Goal: Task Accomplishment & Management: Manage account settings

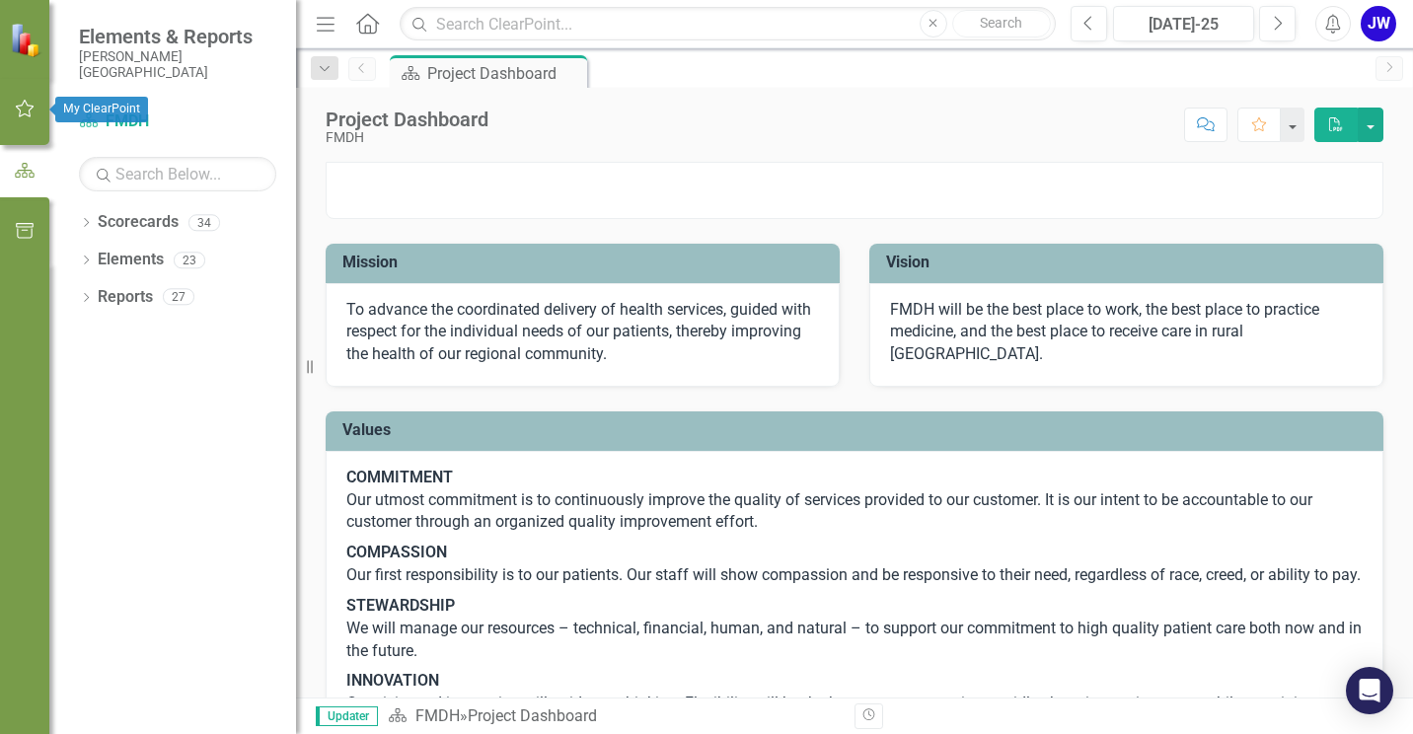
click at [27, 104] on icon "button" at bounding box center [25, 109] width 19 height 18
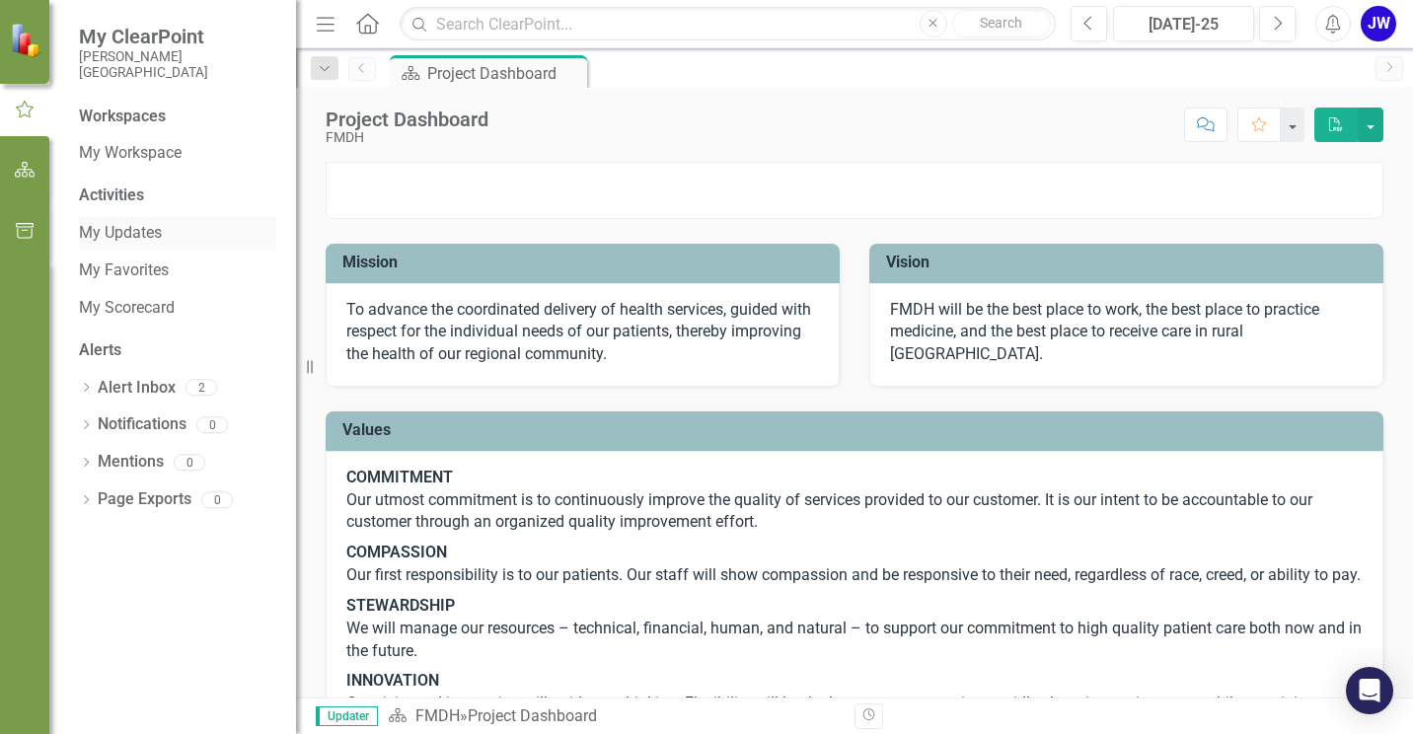
click at [127, 226] on link "My Updates" at bounding box center [177, 233] width 197 height 23
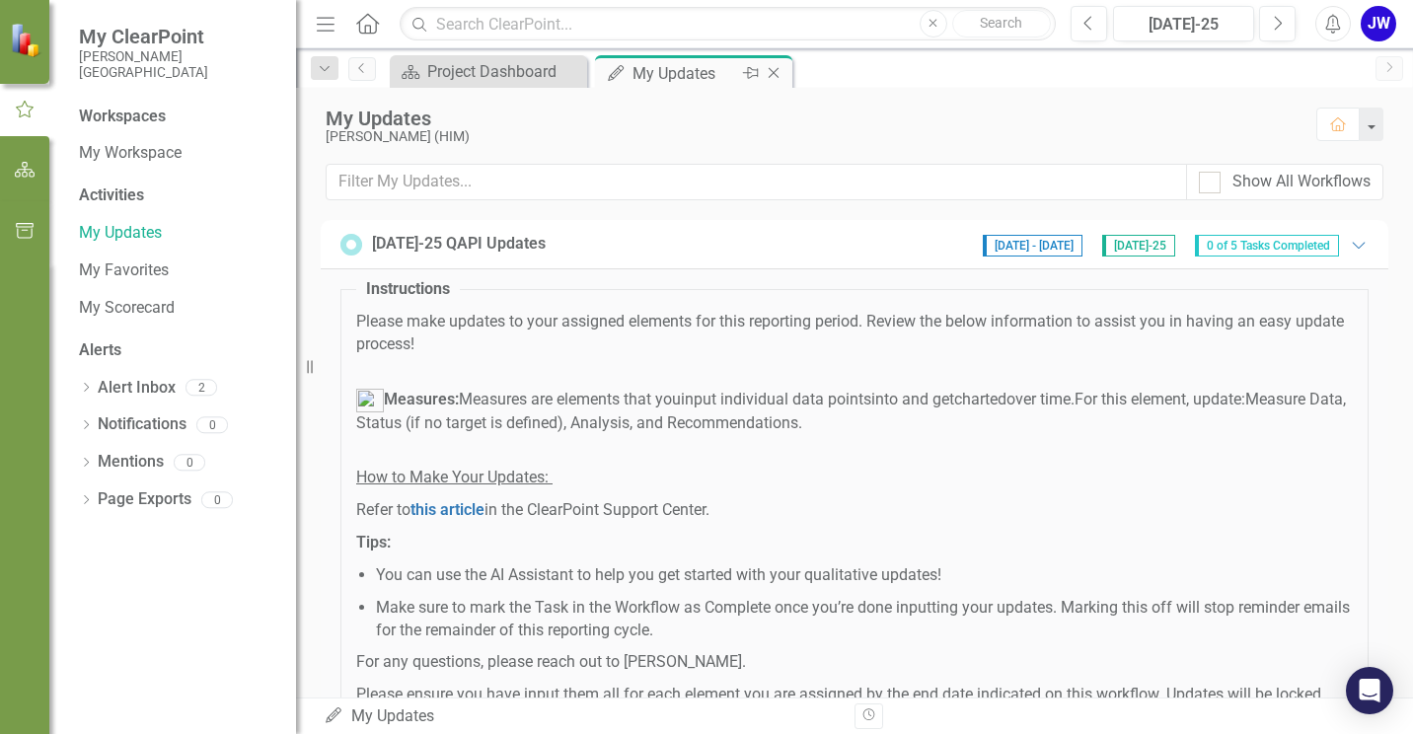
click at [616, 70] on icon at bounding box center [616, 73] width 16 height 16
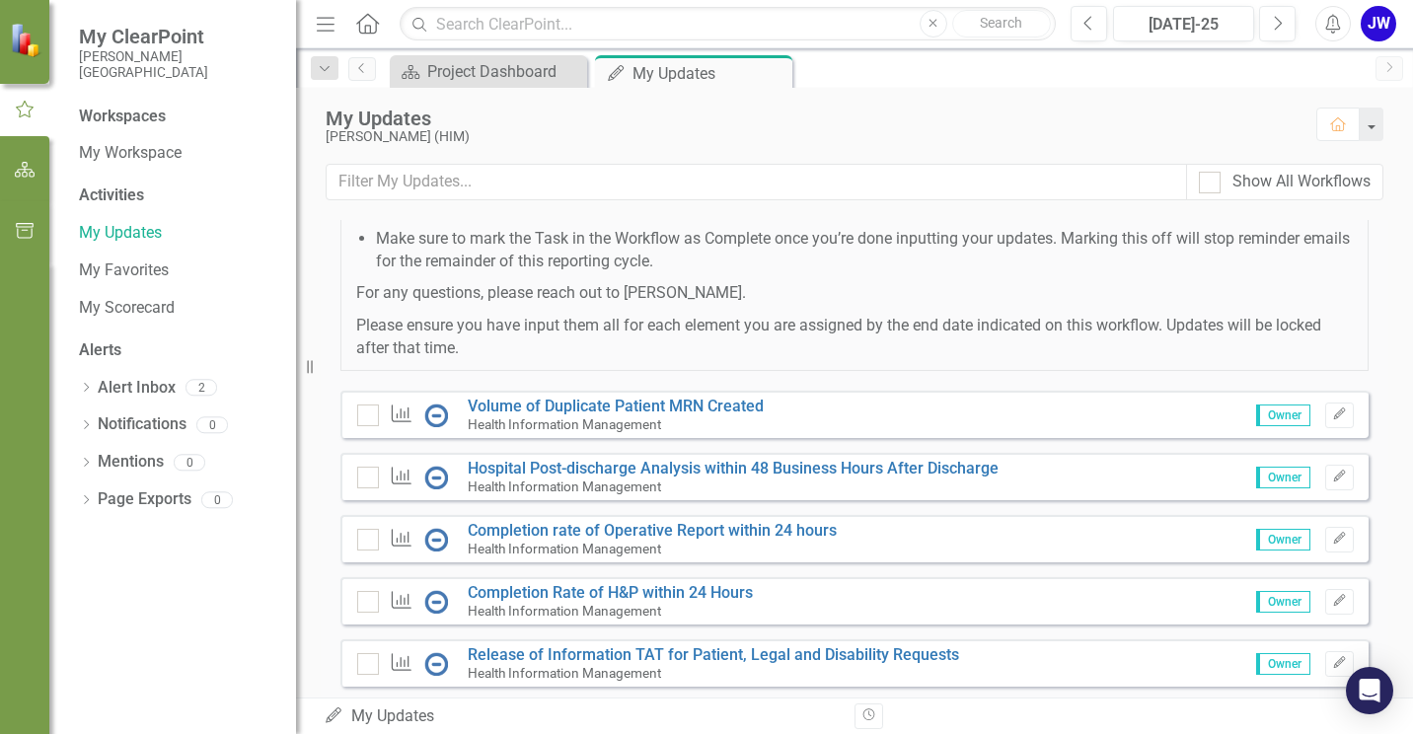
scroll to position [417, 0]
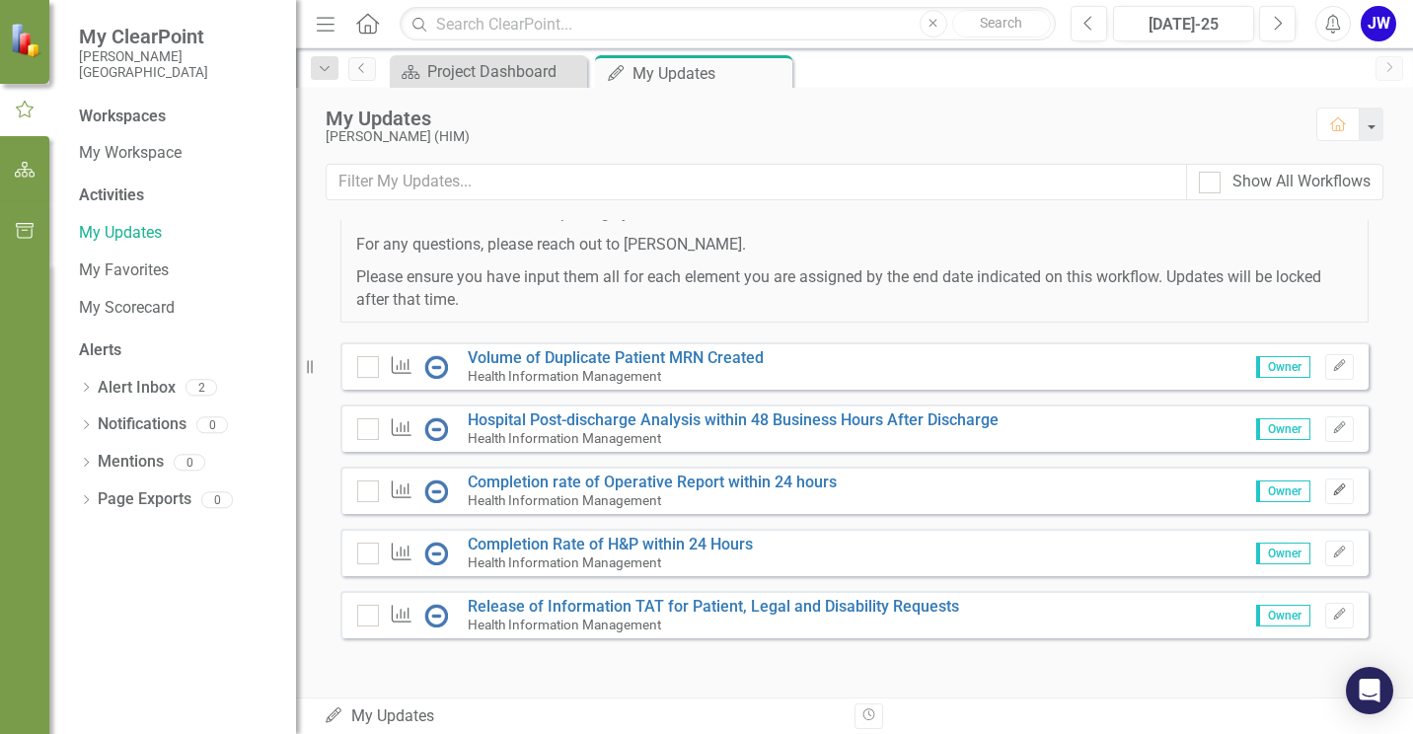
click at [1332, 490] on icon "Edit" at bounding box center [1339, 490] width 15 height 12
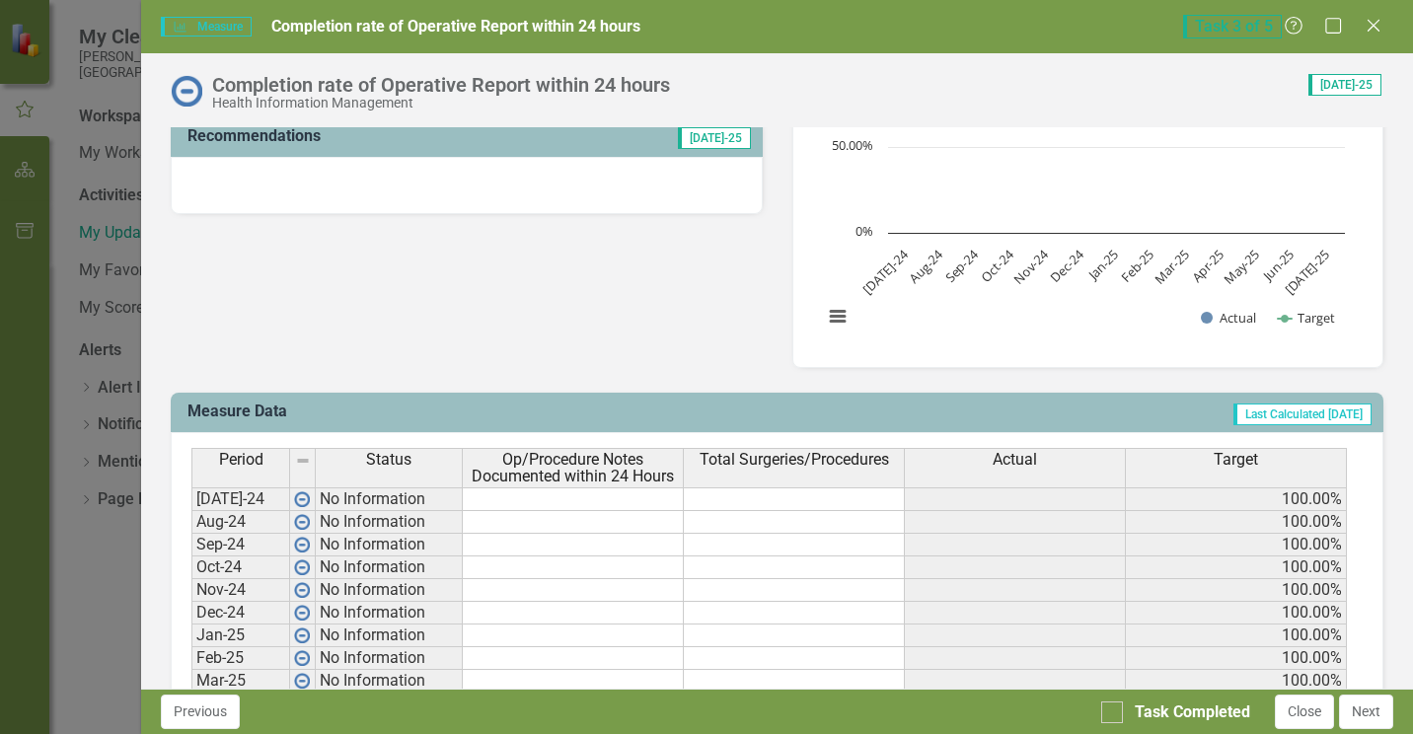
scroll to position [527, 0]
click at [571, 494] on td at bounding box center [573, 500] width 221 height 24
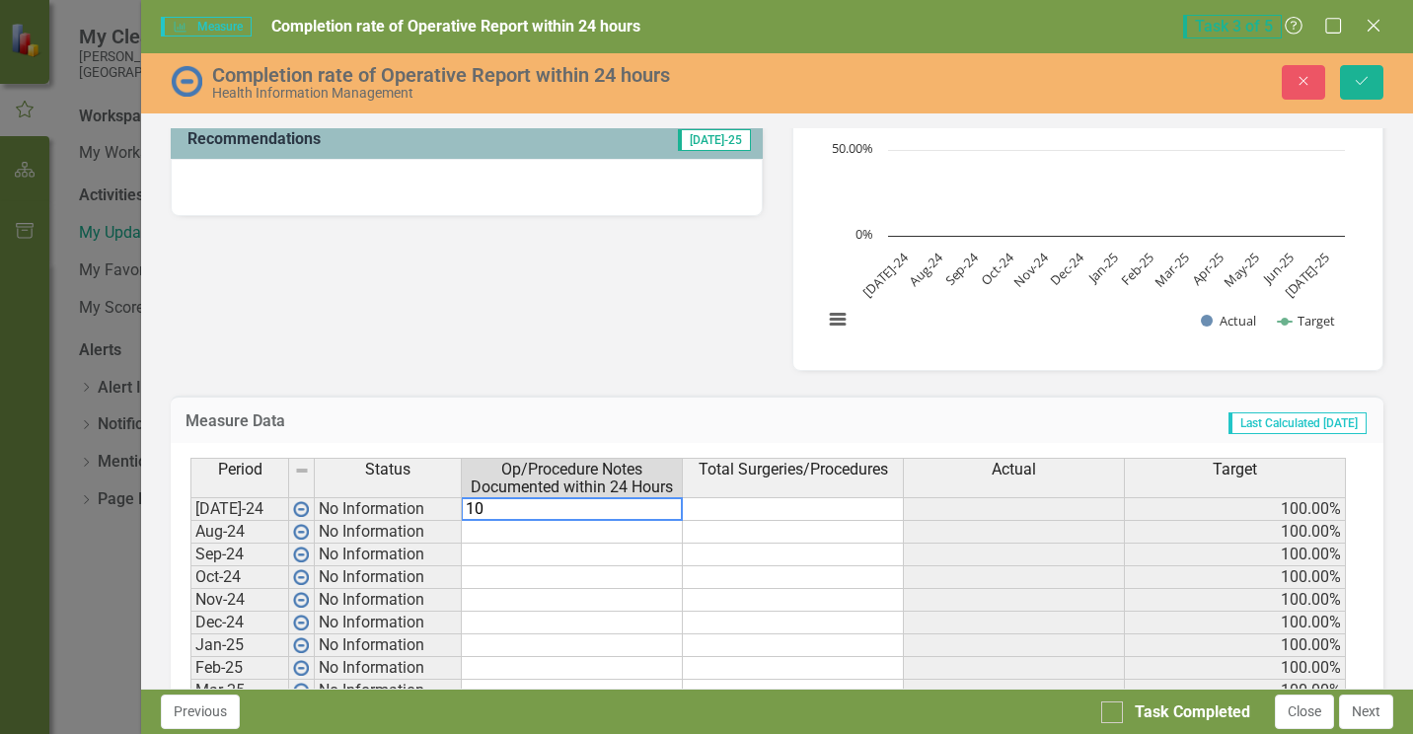
type textarea "100"
type textarea "42"
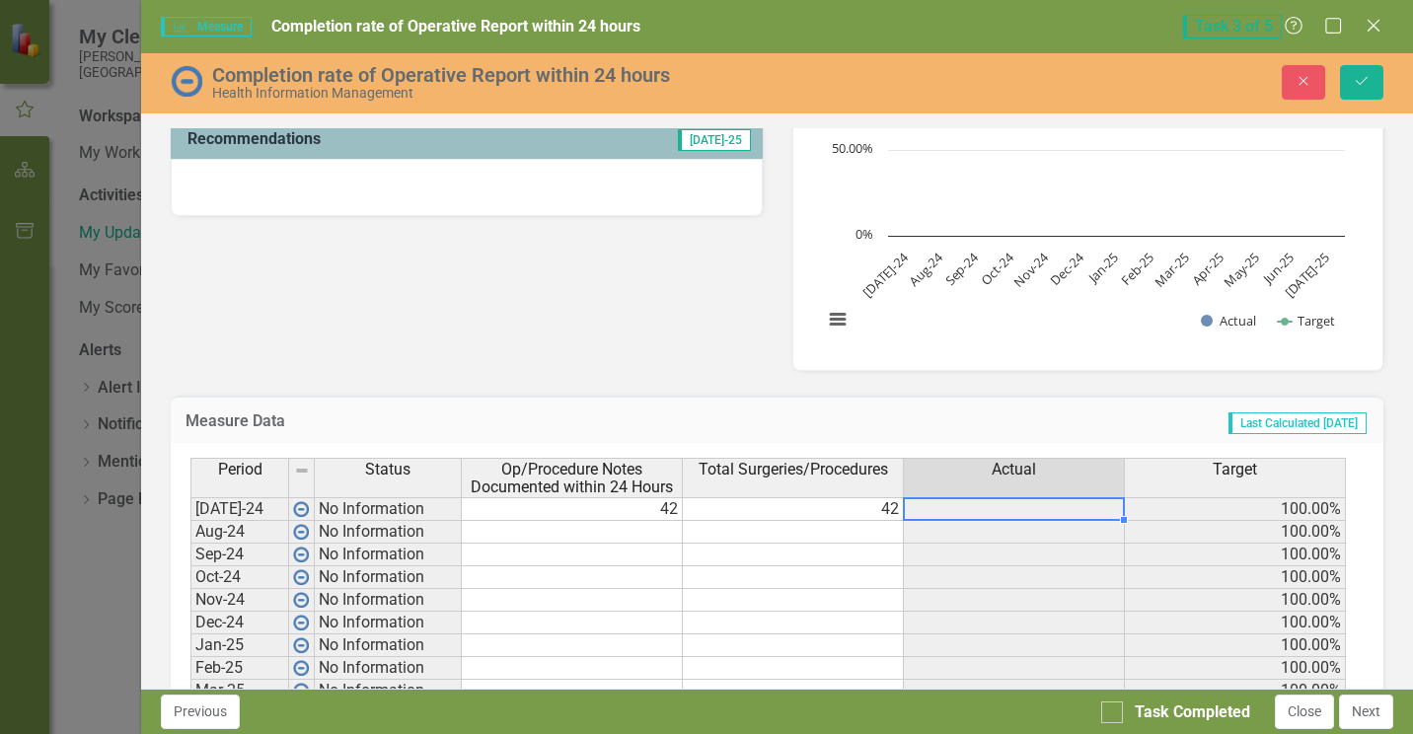
type textarea "4242"
click at [1042, 513] on td at bounding box center [1014, 509] width 221 height 24
click at [1013, 510] on td at bounding box center [1014, 509] width 221 height 24
click at [863, 507] on td "42" at bounding box center [793, 509] width 221 height 24
click at [951, 506] on td at bounding box center [1014, 509] width 221 height 24
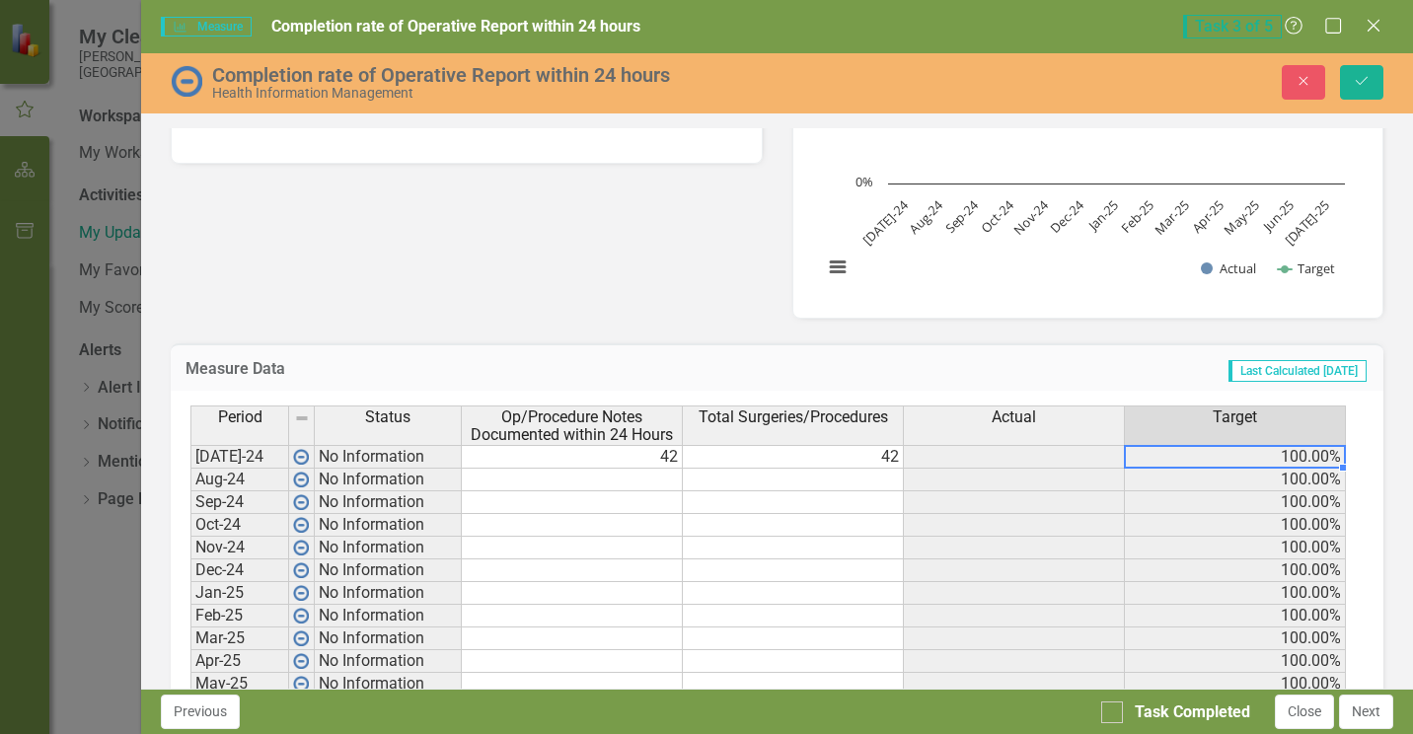
scroll to position [625, 0]
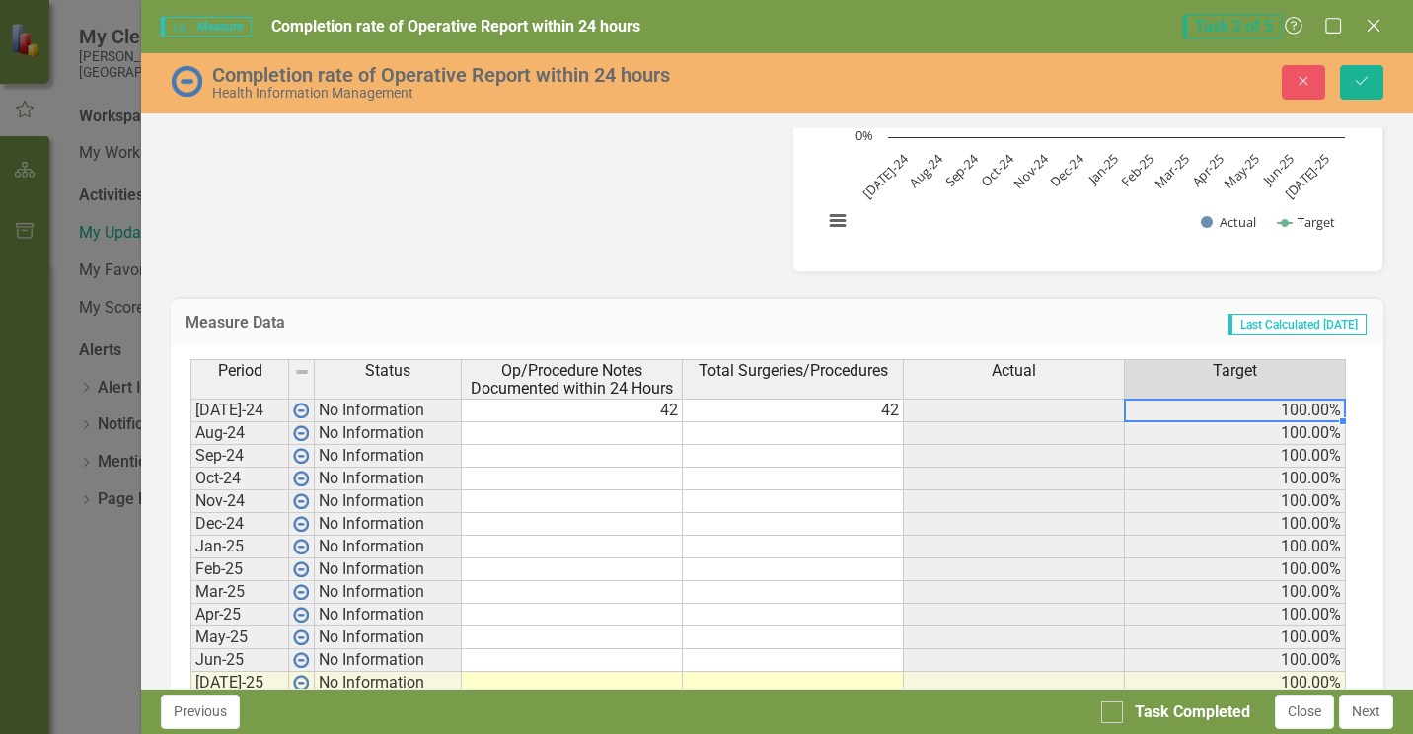
click at [381, 413] on td "No Information" at bounding box center [388, 411] width 147 height 24
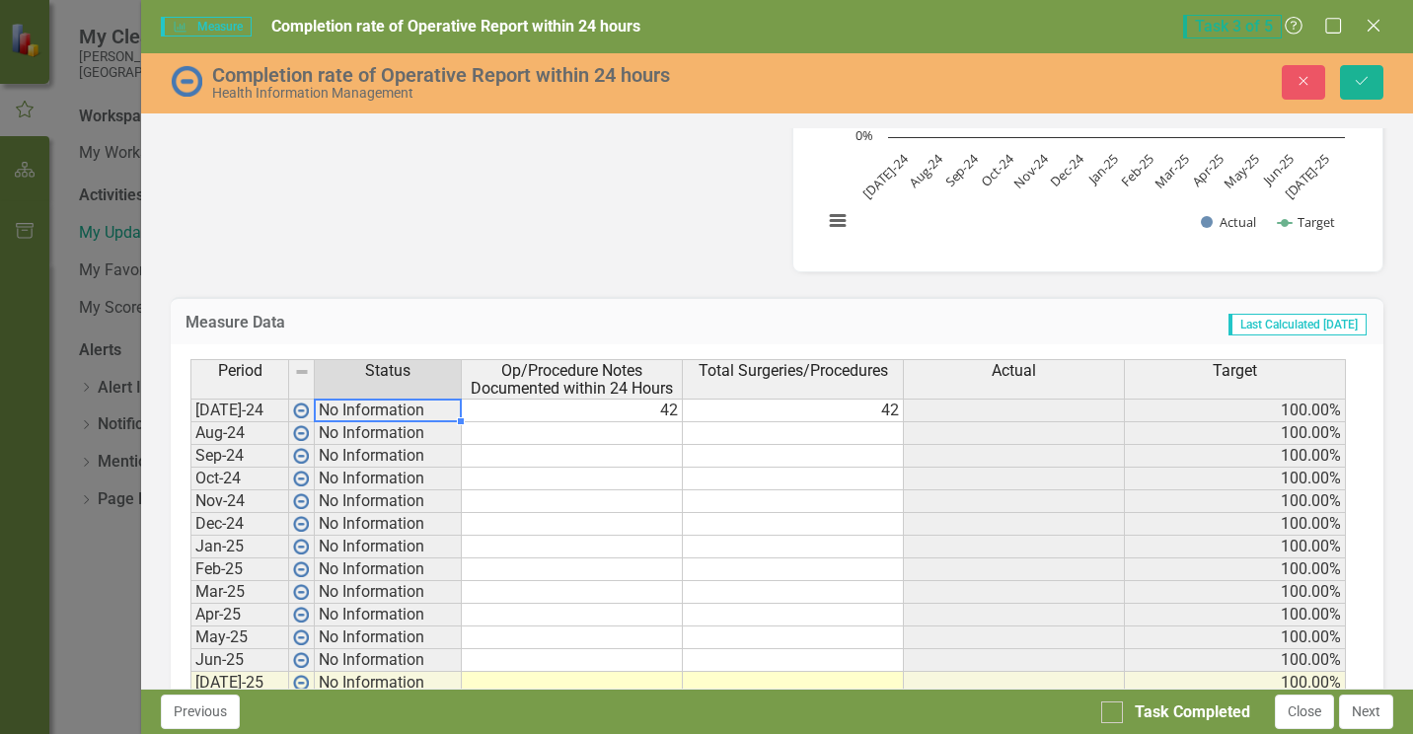
click at [395, 413] on td "No Information" at bounding box center [388, 411] width 147 height 24
click at [451, 409] on td "No Information" at bounding box center [388, 411] width 147 height 24
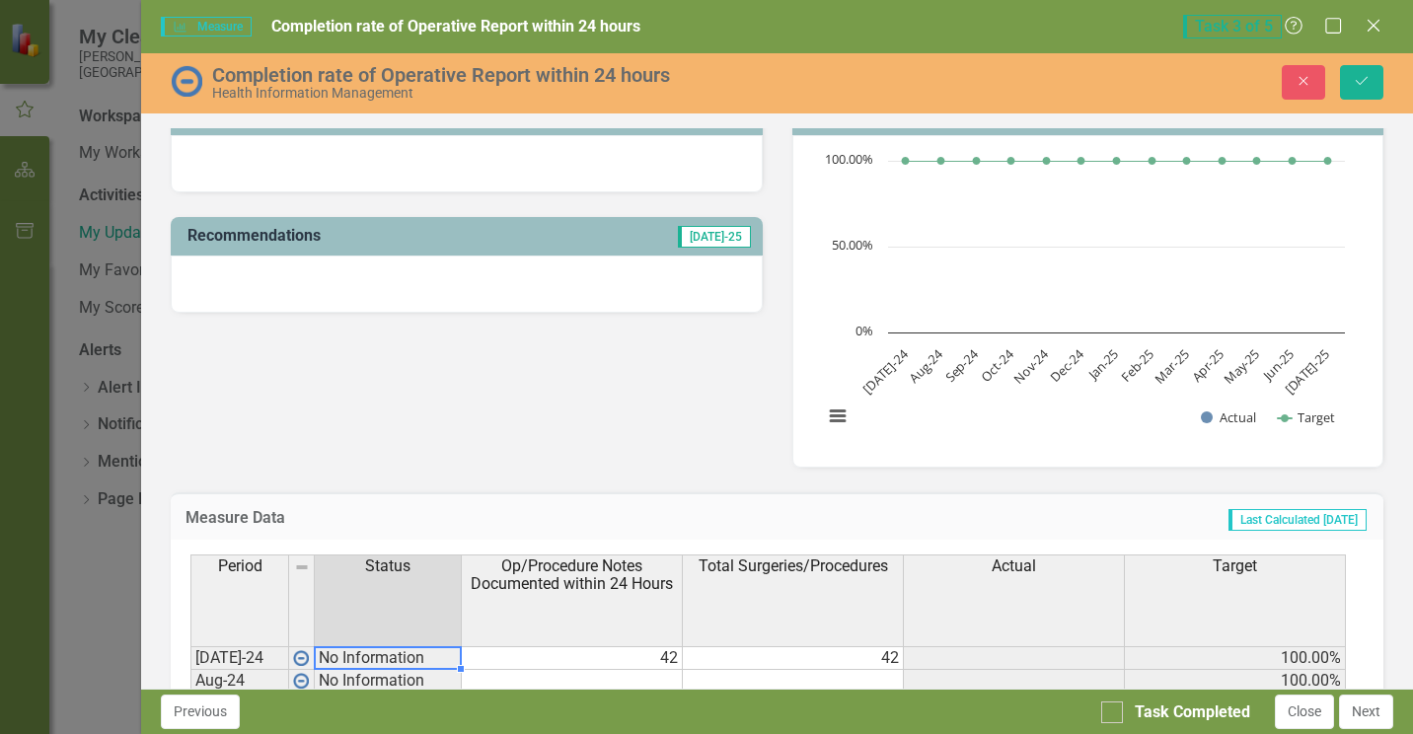
scroll to position [390, 0]
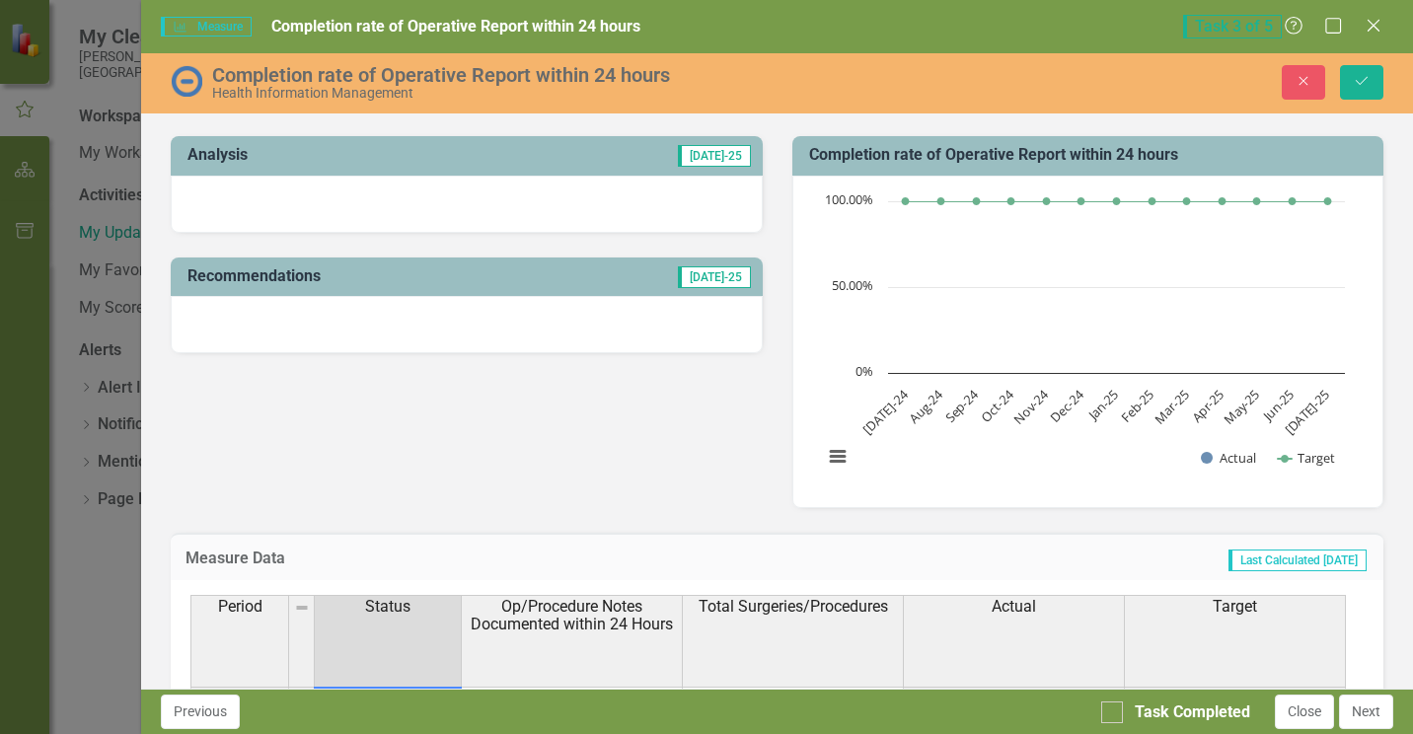
click at [353, 206] on div at bounding box center [466, 204] width 591 height 57
drag, startPoint x: 236, startPoint y: 202, endPoint x: 247, endPoint y: 203, distance: 10.9
click at [244, 203] on div at bounding box center [466, 204] width 591 height 57
click at [295, 207] on div at bounding box center [466, 204] width 591 height 57
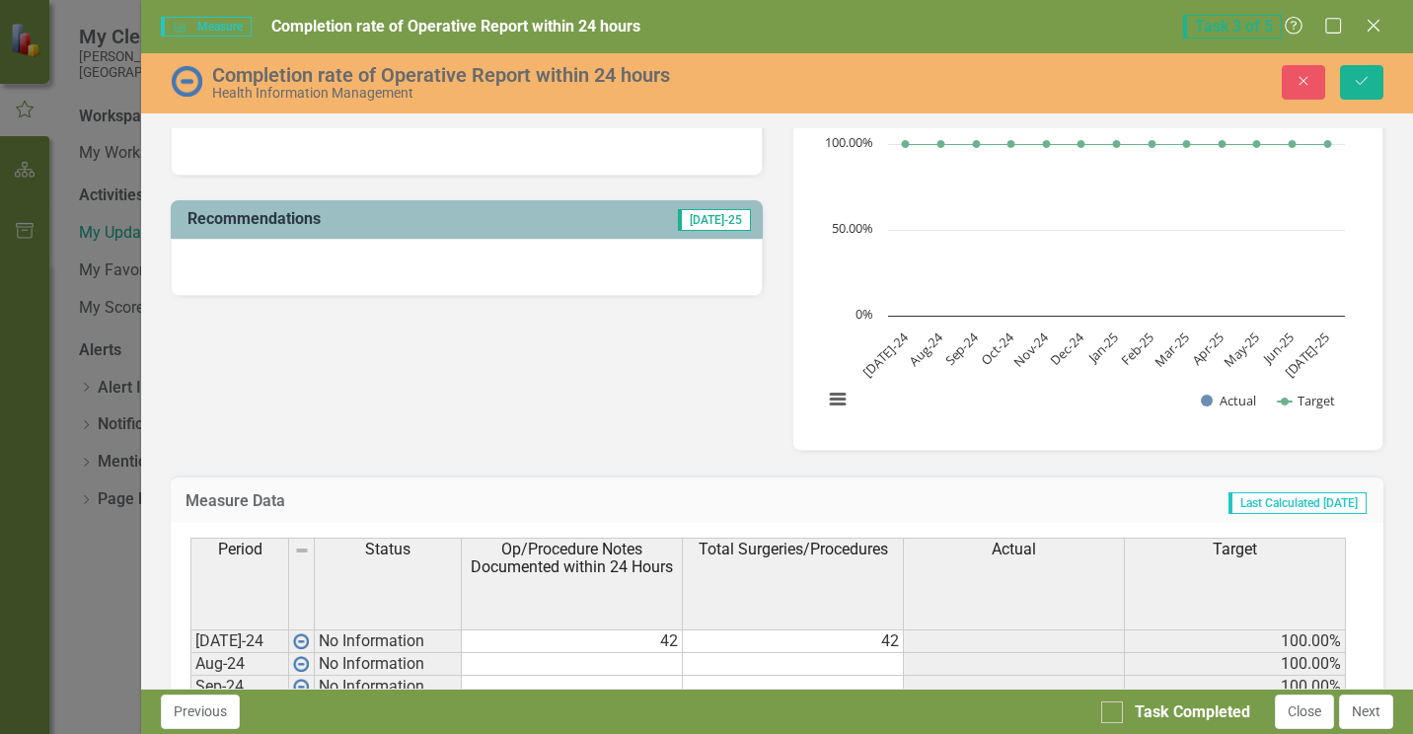
scroll to position [192, 0]
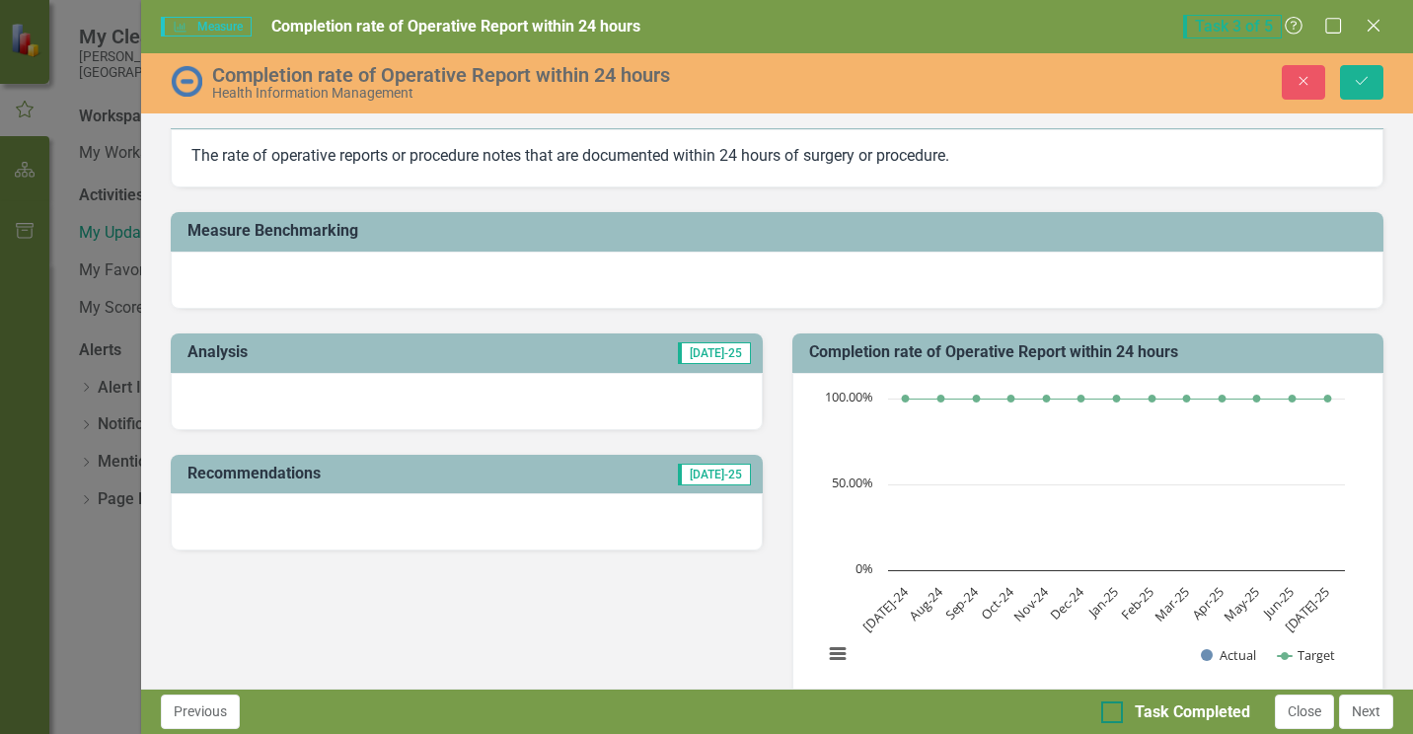
click at [1108, 711] on input "Task Completed" at bounding box center [1107, 707] width 13 height 13
checkbox input "true"
click at [348, 289] on div at bounding box center [777, 280] width 1212 height 57
click at [495, 277] on div at bounding box center [777, 280] width 1212 height 57
drag, startPoint x: 389, startPoint y: 379, endPoint x: 451, endPoint y: 413, distance: 71.1
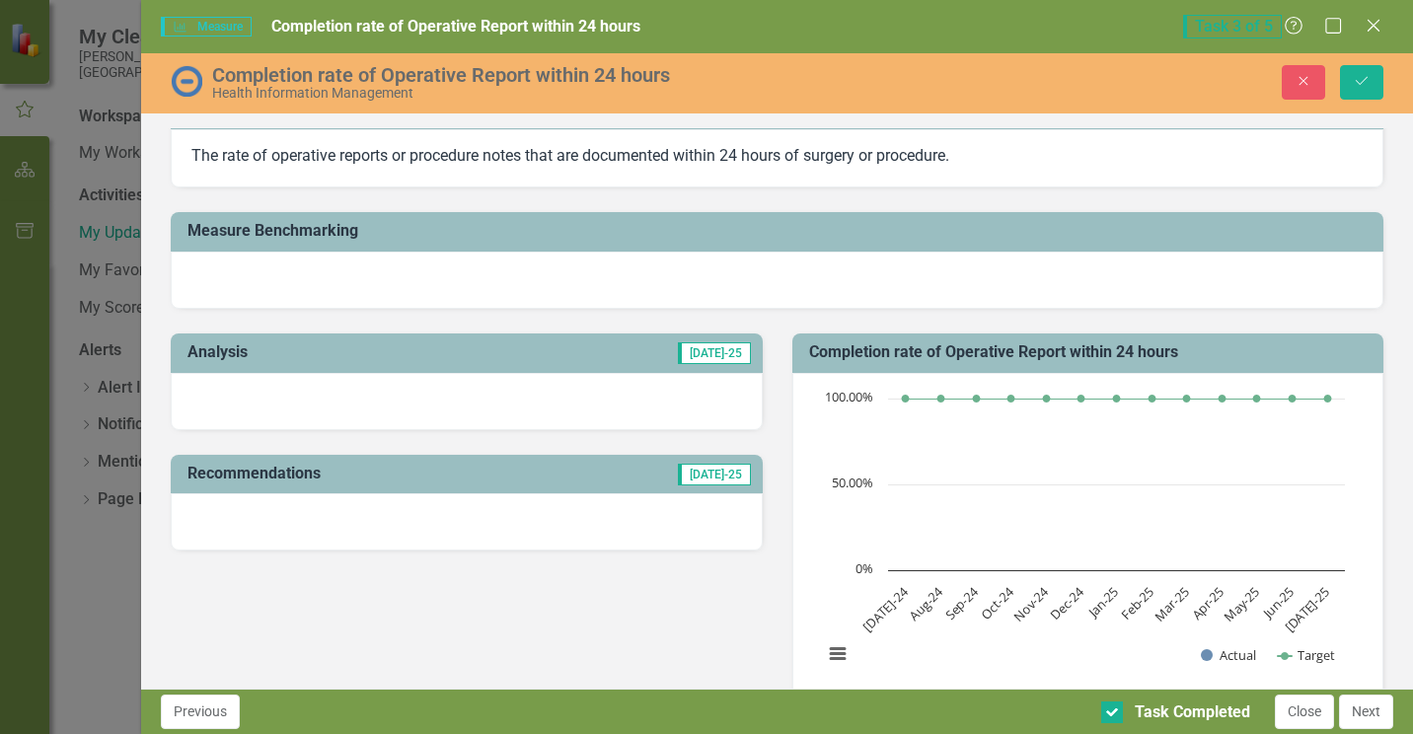
click at [389, 380] on div at bounding box center [466, 401] width 591 height 57
click at [507, 466] on h3 "Recommendations" at bounding box center [367, 474] width 361 height 18
click at [490, 502] on div at bounding box center [466, 521] width 591 height 57
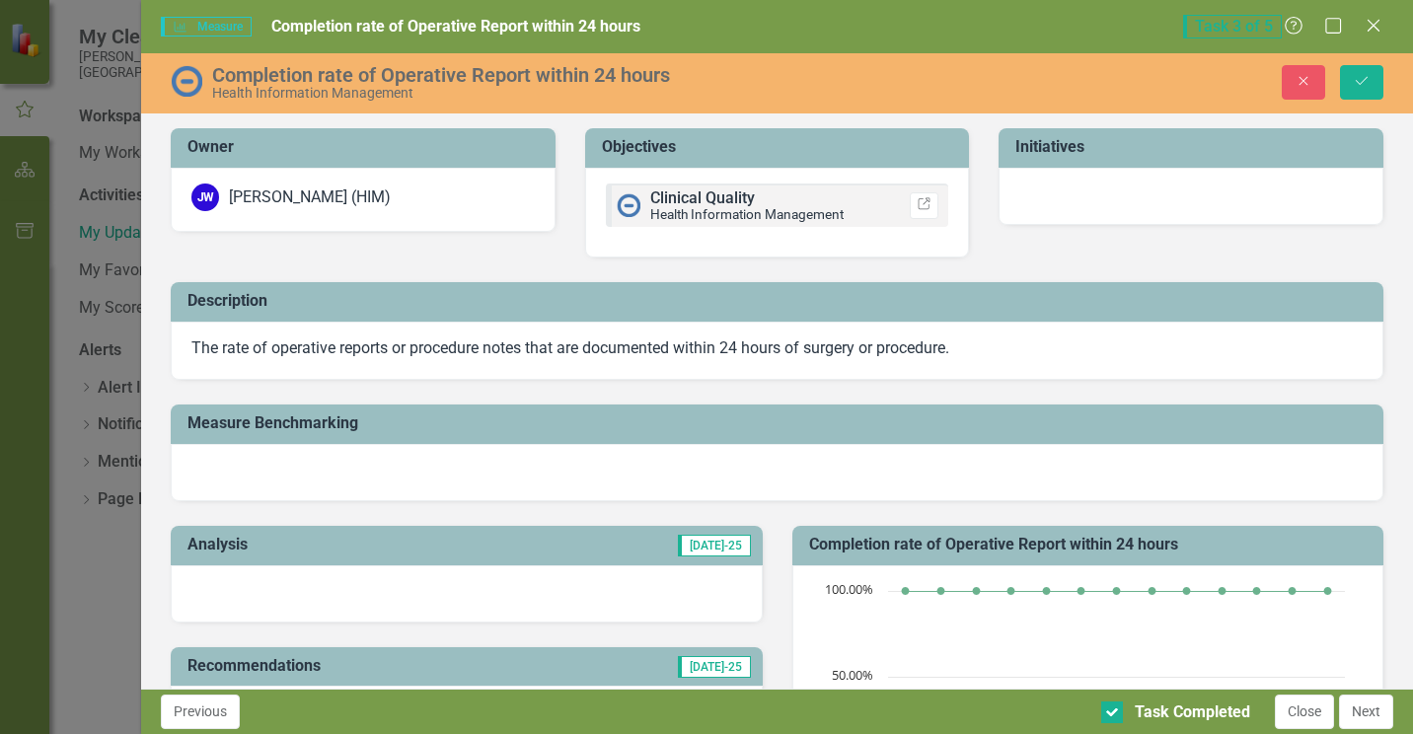
click at [1081, 184] on div at bounding box center [1190, 196] width 385 height 57
click at [1365, 82] on icon "Save" at bounding box center [1361, 81] width 18 height 14
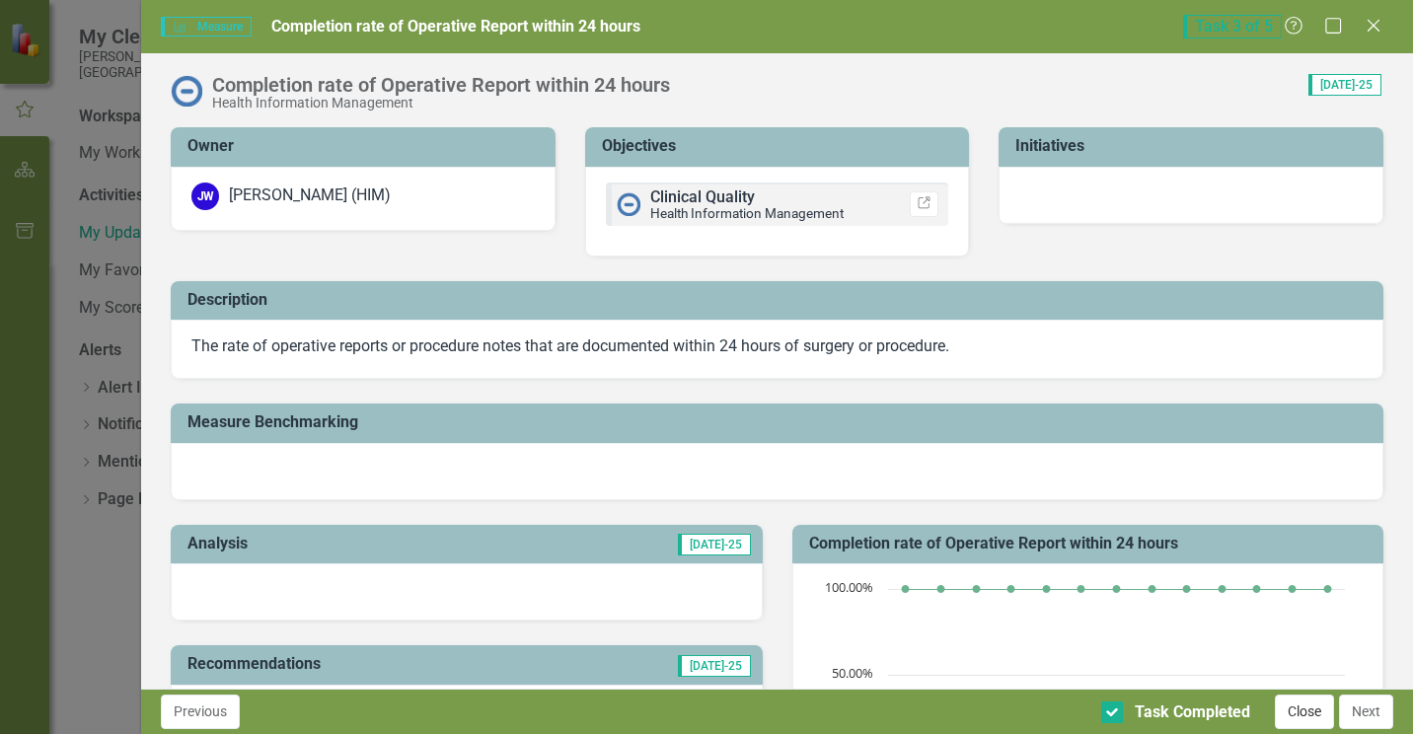
click at [1314, 711] on button "Close" at bounding box center [1303, 711] width 59 height 35
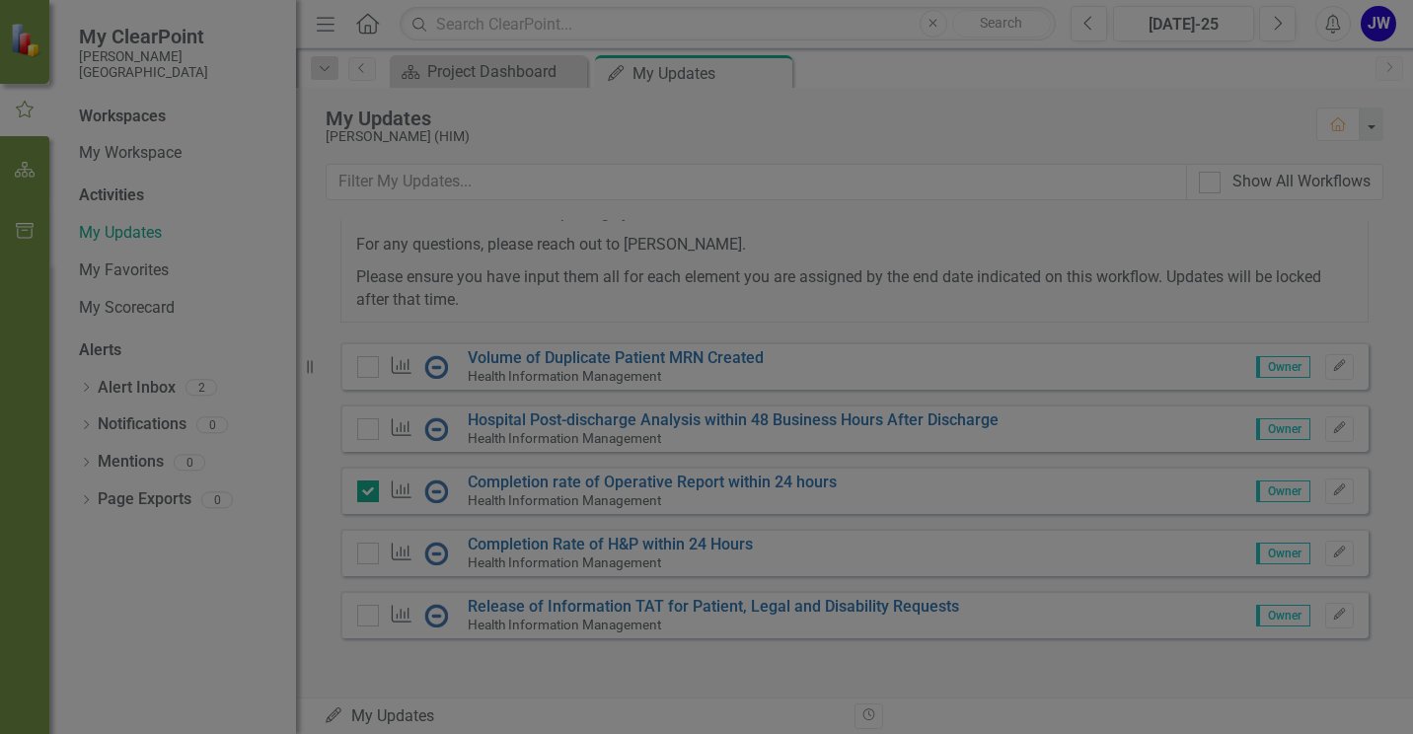
checkbox input "true"
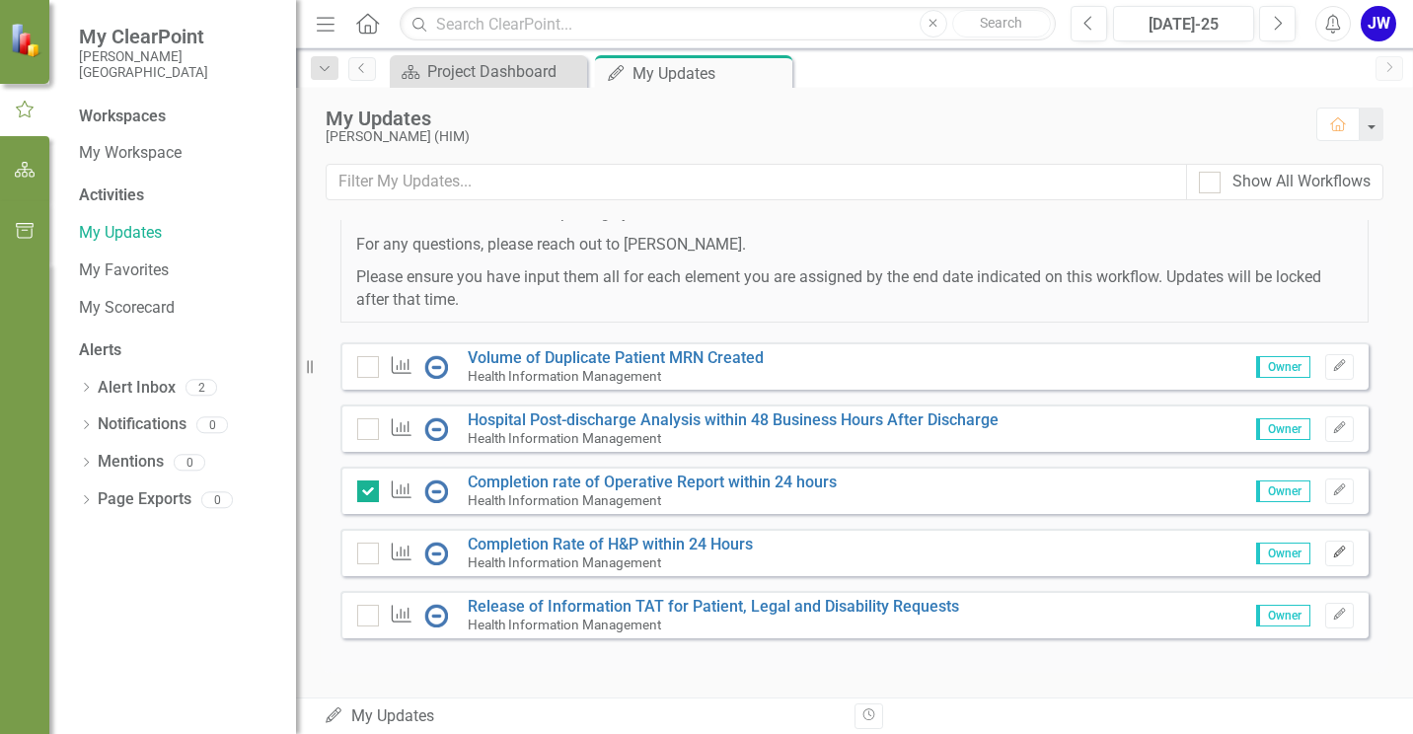
click at [1332, 553] on icon "Edit" at bounding box center [1339, 552] width 15 height 12
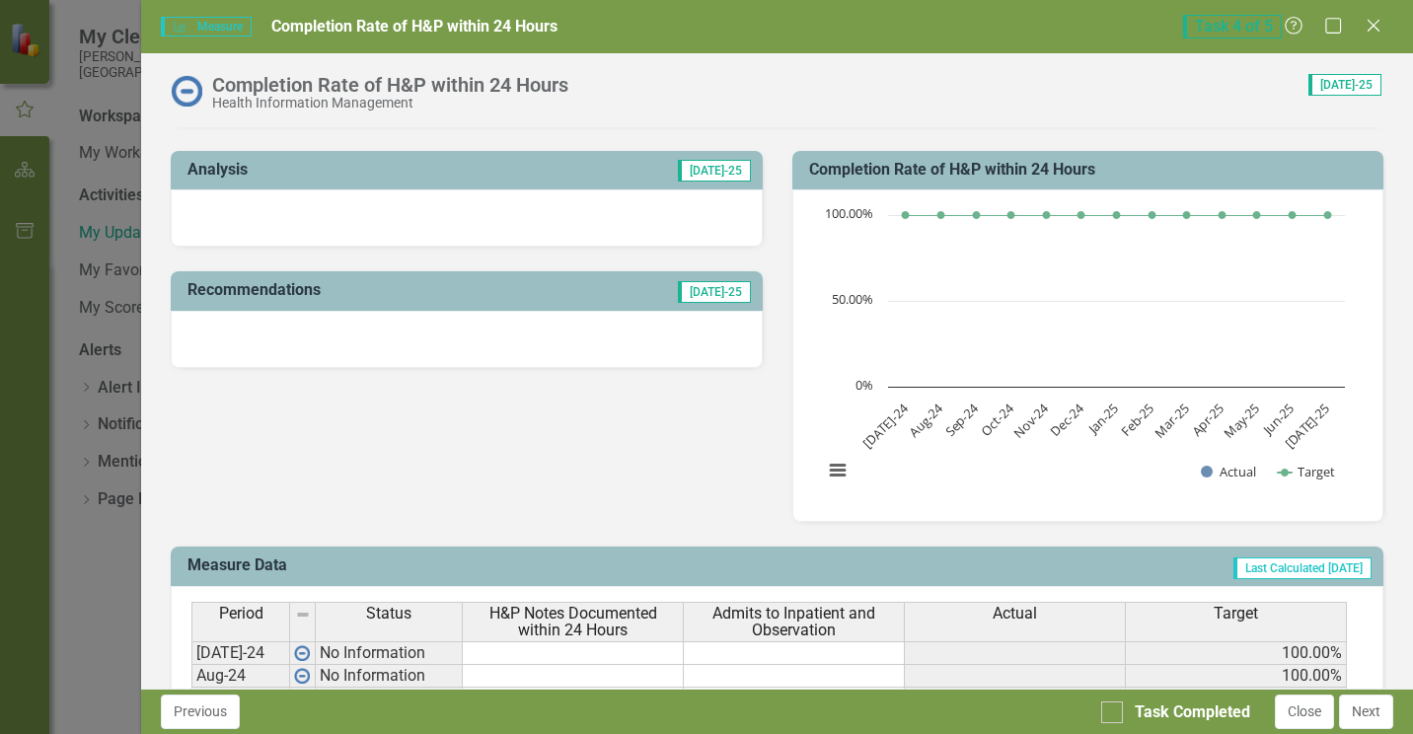
scroll to position [592, 0]
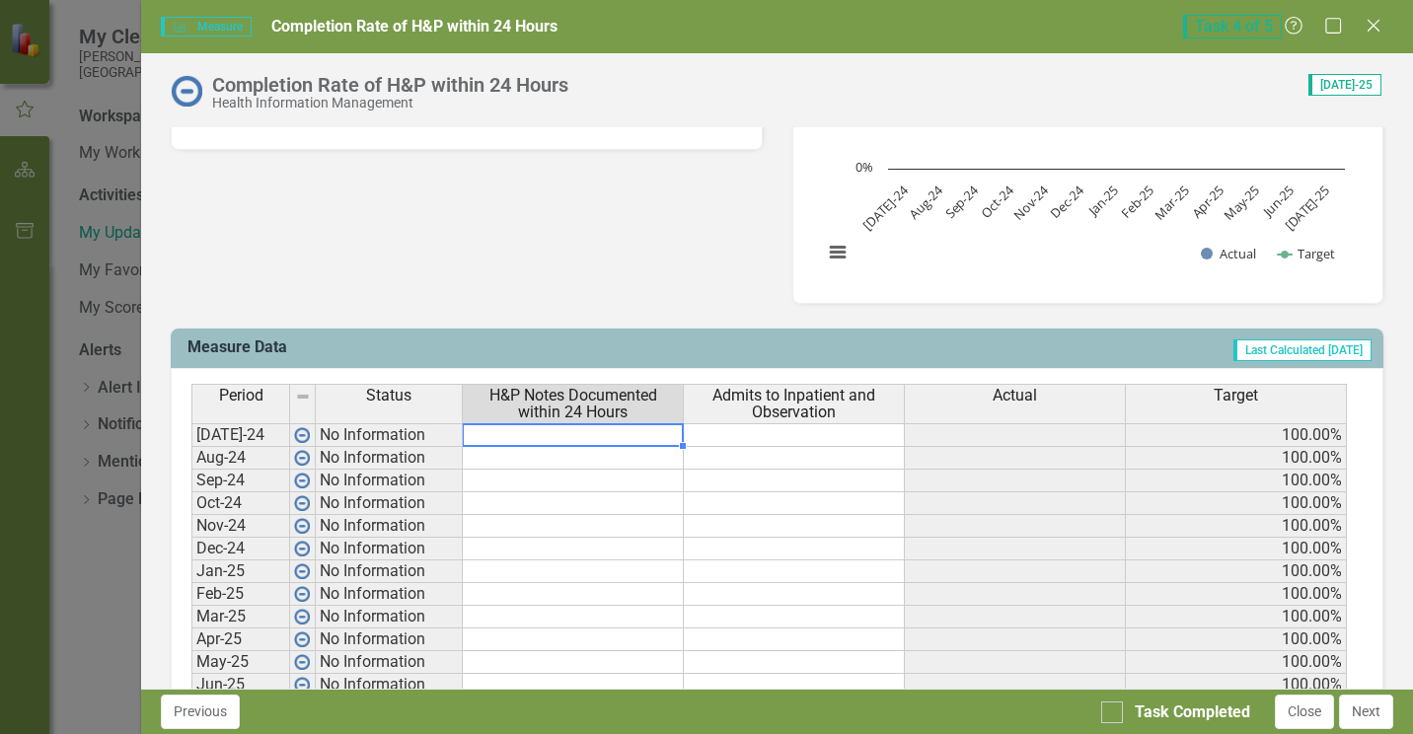
click at [592, 437] on td at bounding box center [573, 435] width 221 height 24
click at [608, 440] on td at bounding box center [573, 435] width 221 height 24
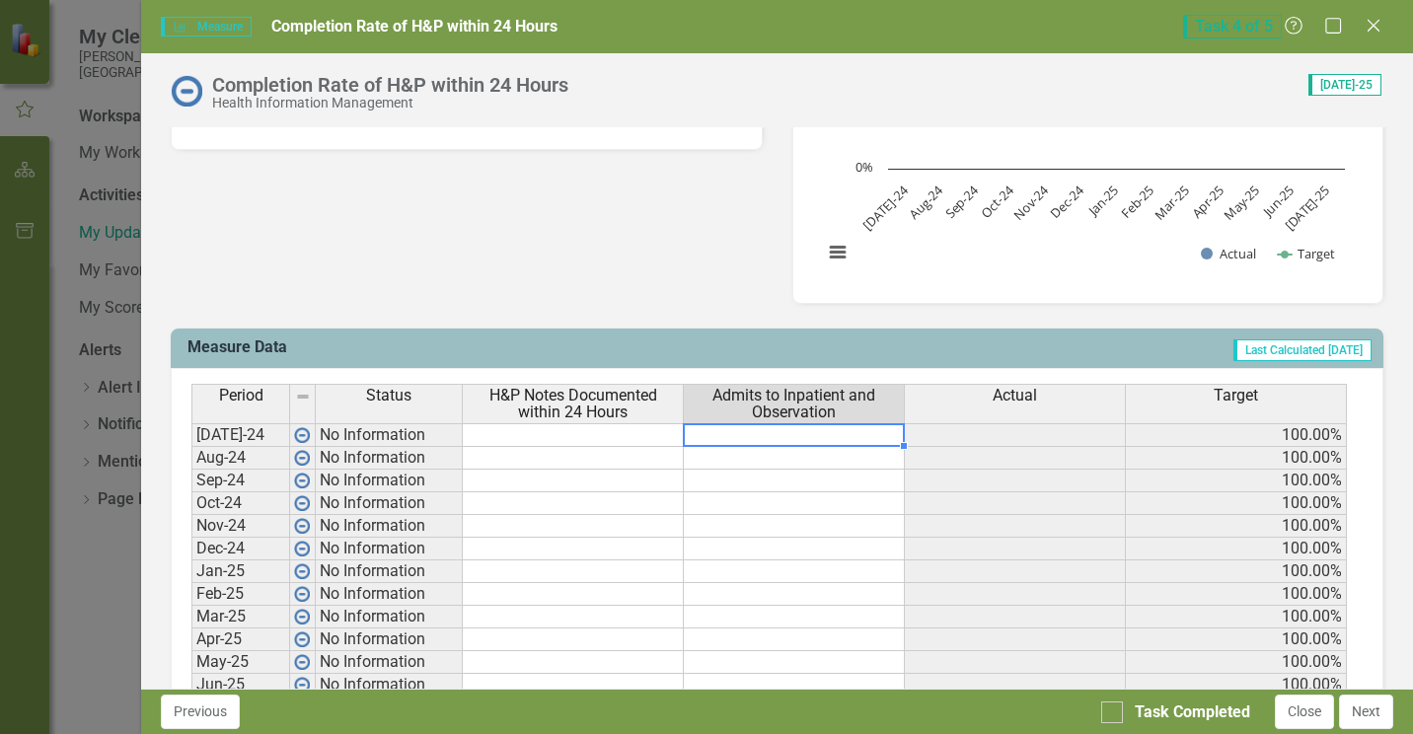
click at [800, 437] on td at bounding box center [794, 435] width 221 height 24
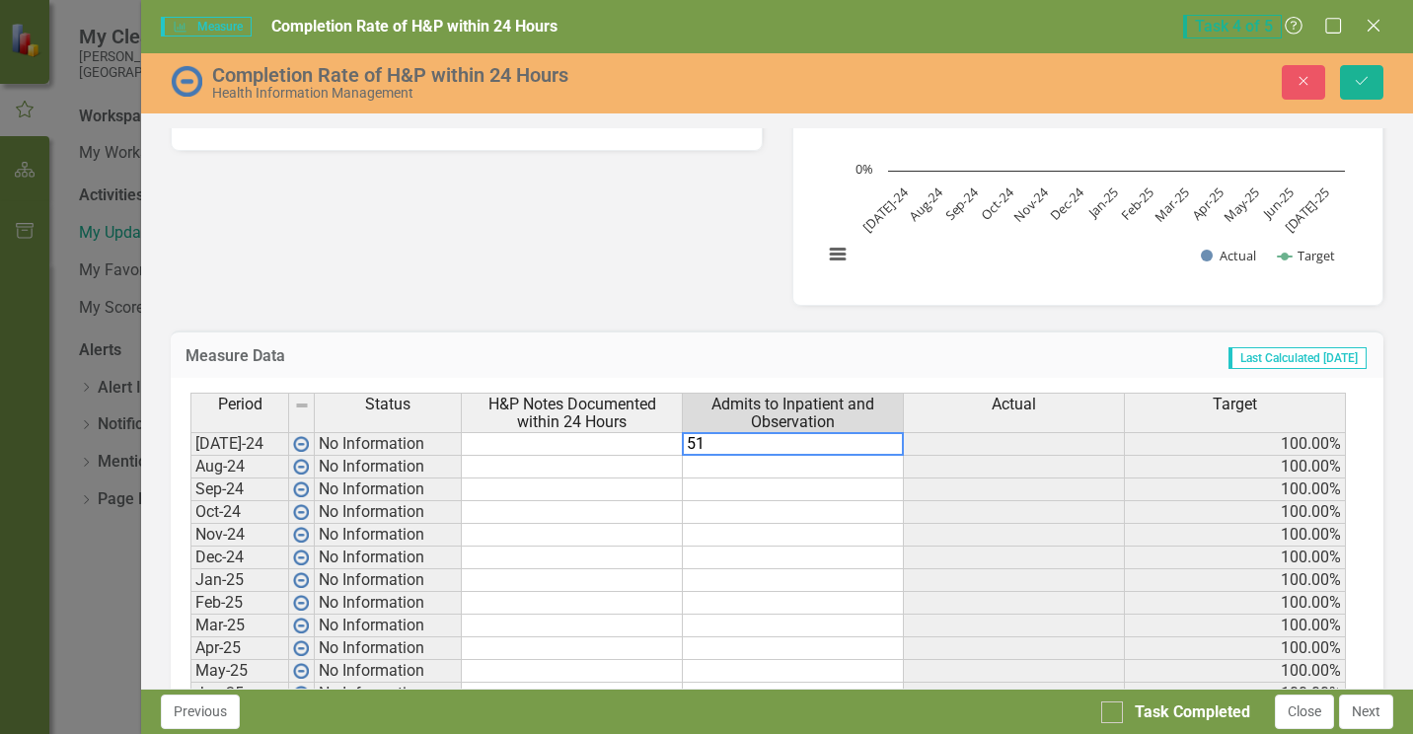
type textarea "51"
click at [603, 448] on td at bounding box center [572, 444] width 221 height 24
type textarea "51"
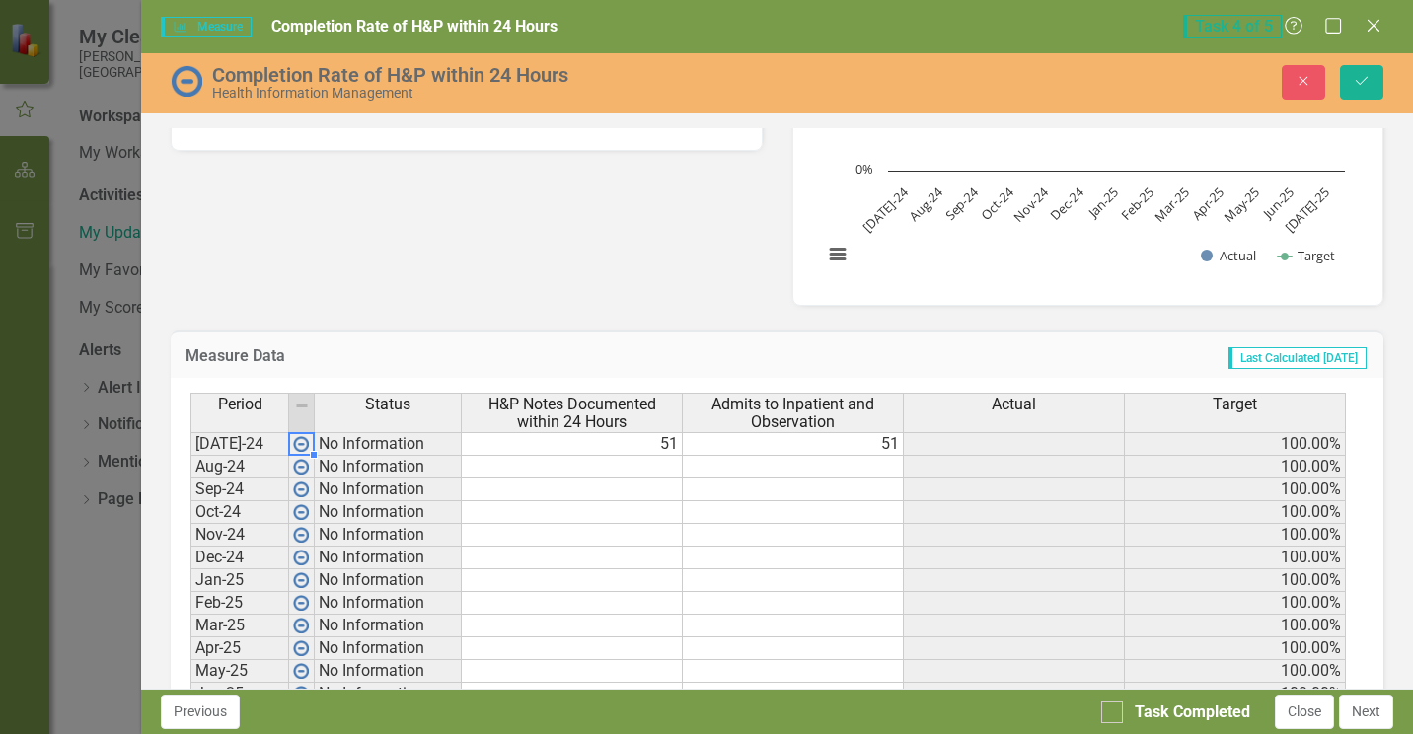
click at [301, 445] on img at bounding box center [301, 444] width 16 height 16
click at [340, 446] on td "No Information" at bounding box center [388, 444] width 147 height 24
click at [579, 451] on td "51" at bounding box center [572, 444] width 221 height 24
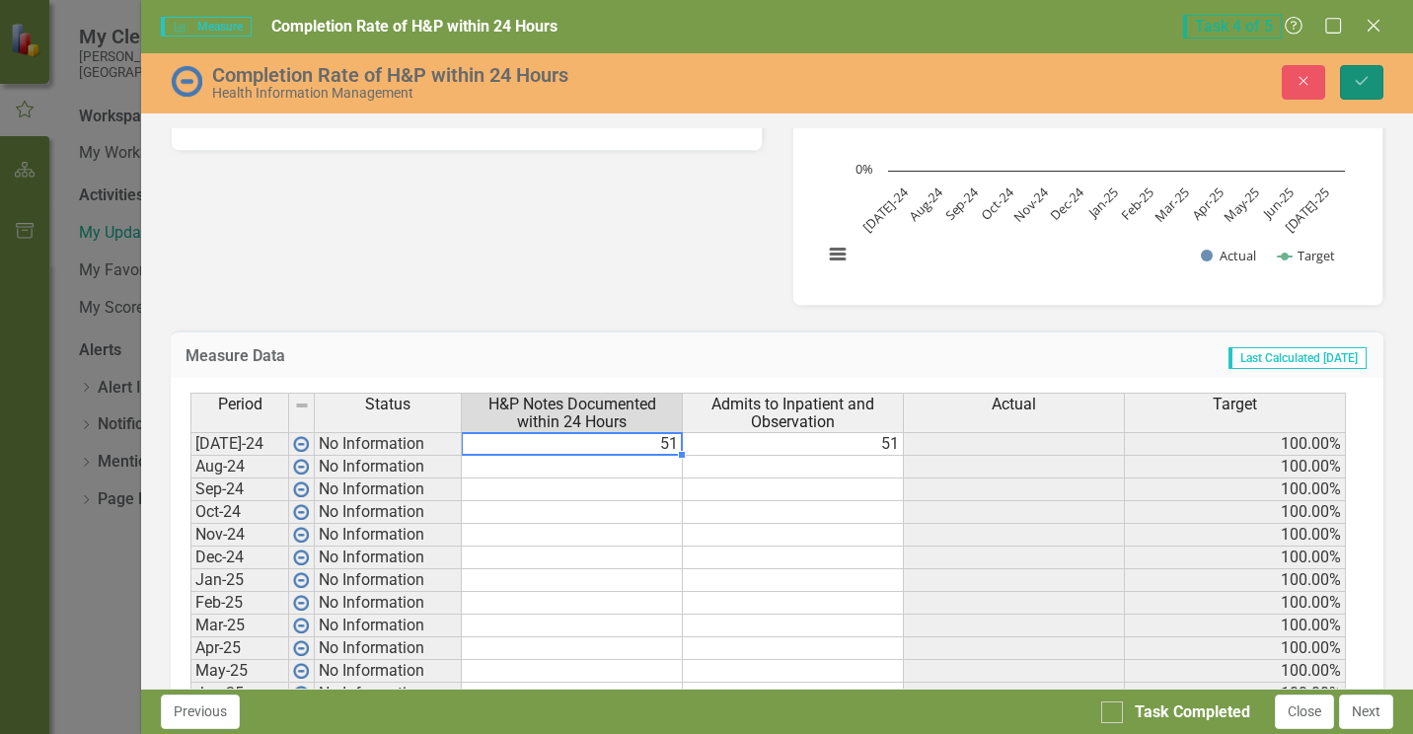
click at [1359, 83] on icon "Save" at bounding box center [1361, 81] width 18 height 14
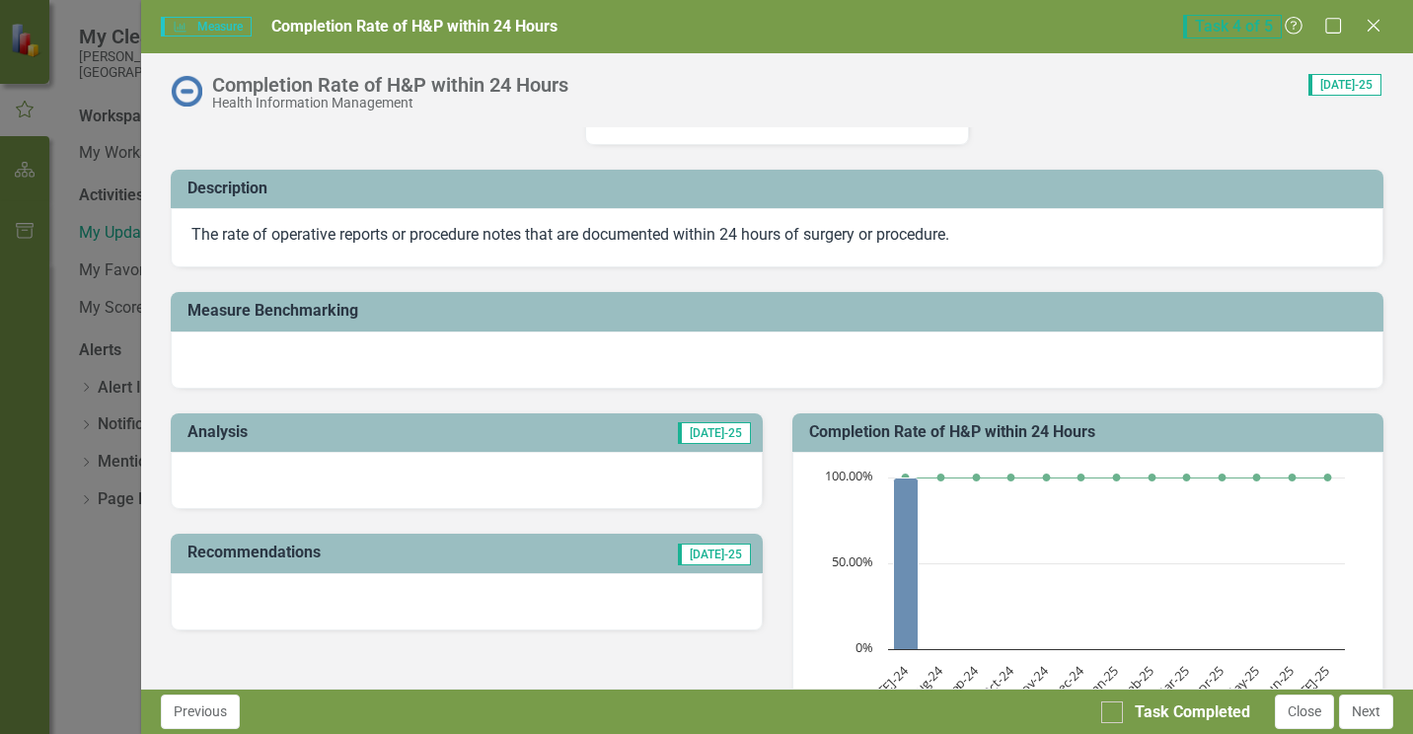
scroll to position [99, 0]
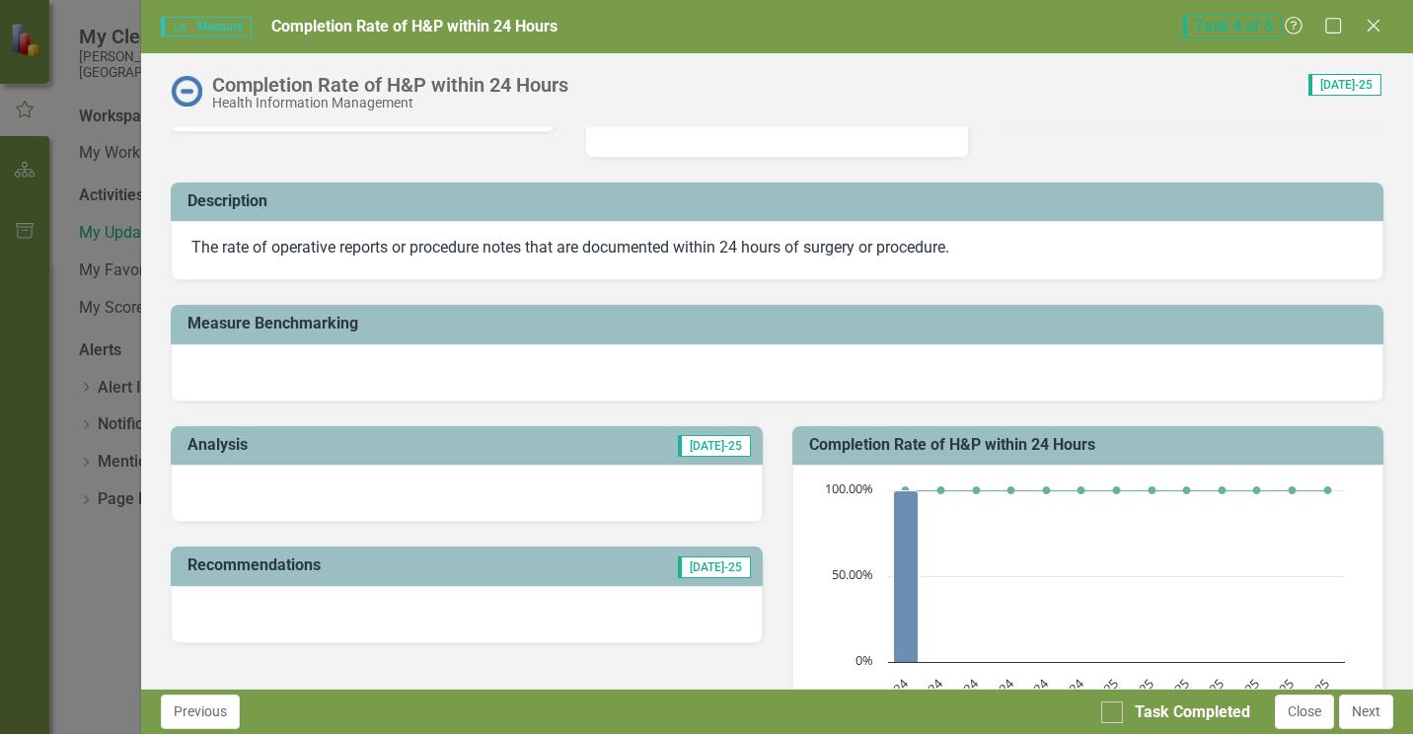
click at [464, 483] on div at bounding box center [466, 493] width 591 height 57
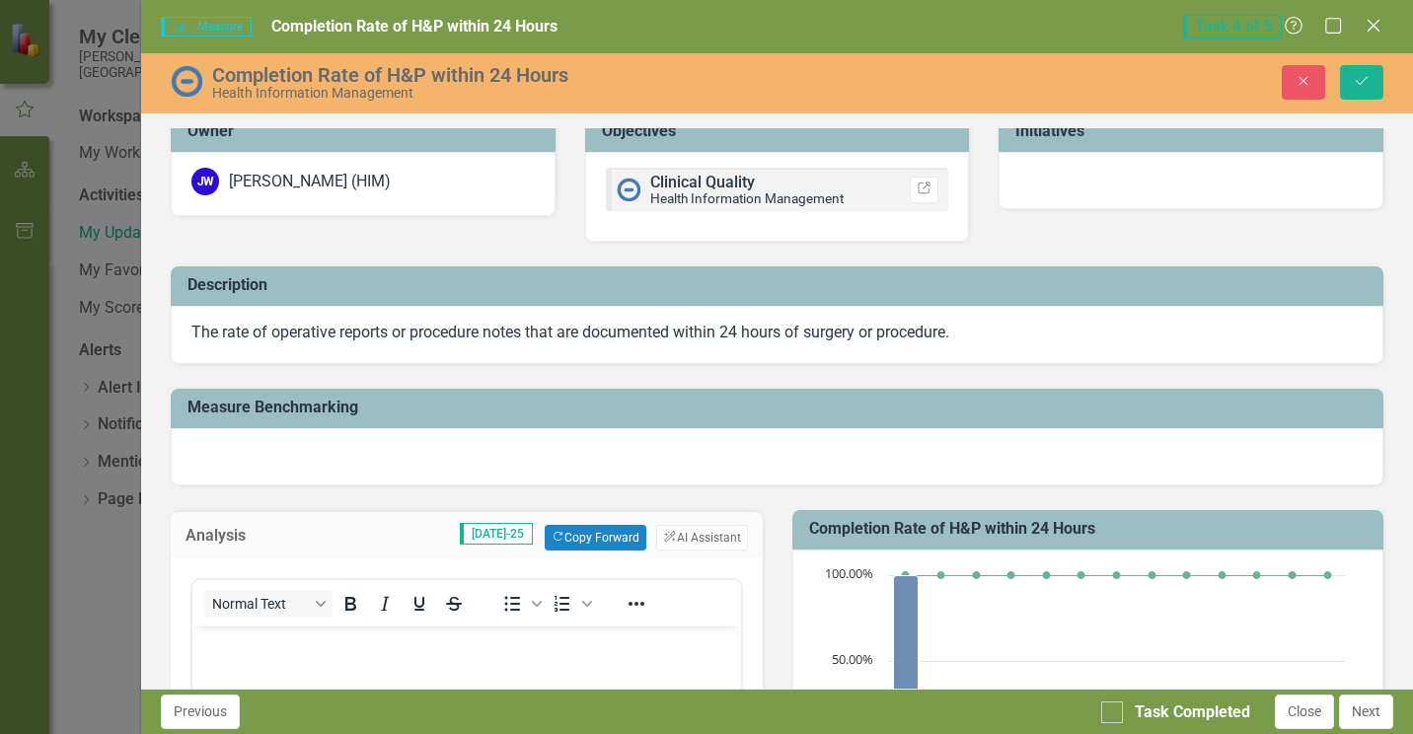
scroll to position [0, 0]
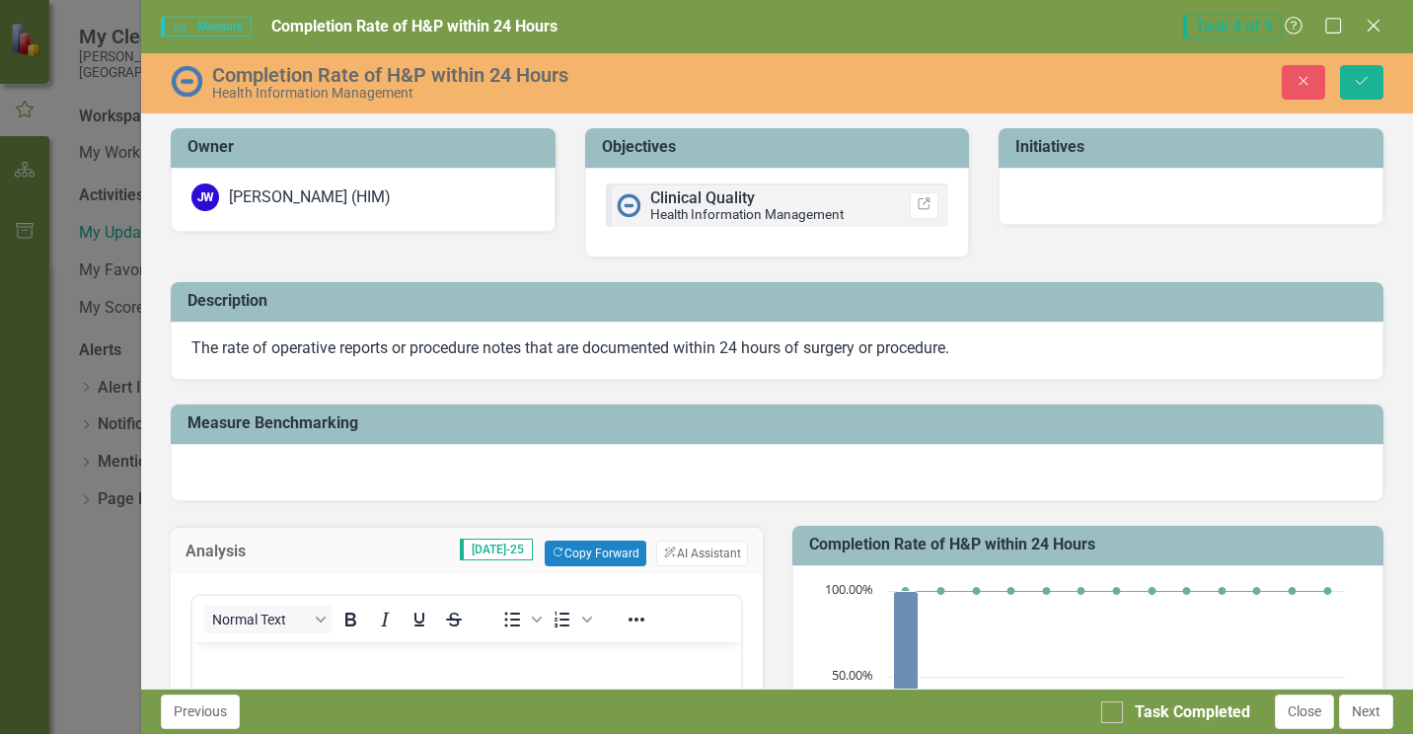
click at [396, 472] on div at bounding box center [777, 472] width 1212 height 57
click at [489, 471] on div at bounding box center [777, 472] width 1212 height 57
click at [485, 473] on div at bounding box center [777, 472] width 1212 height 57
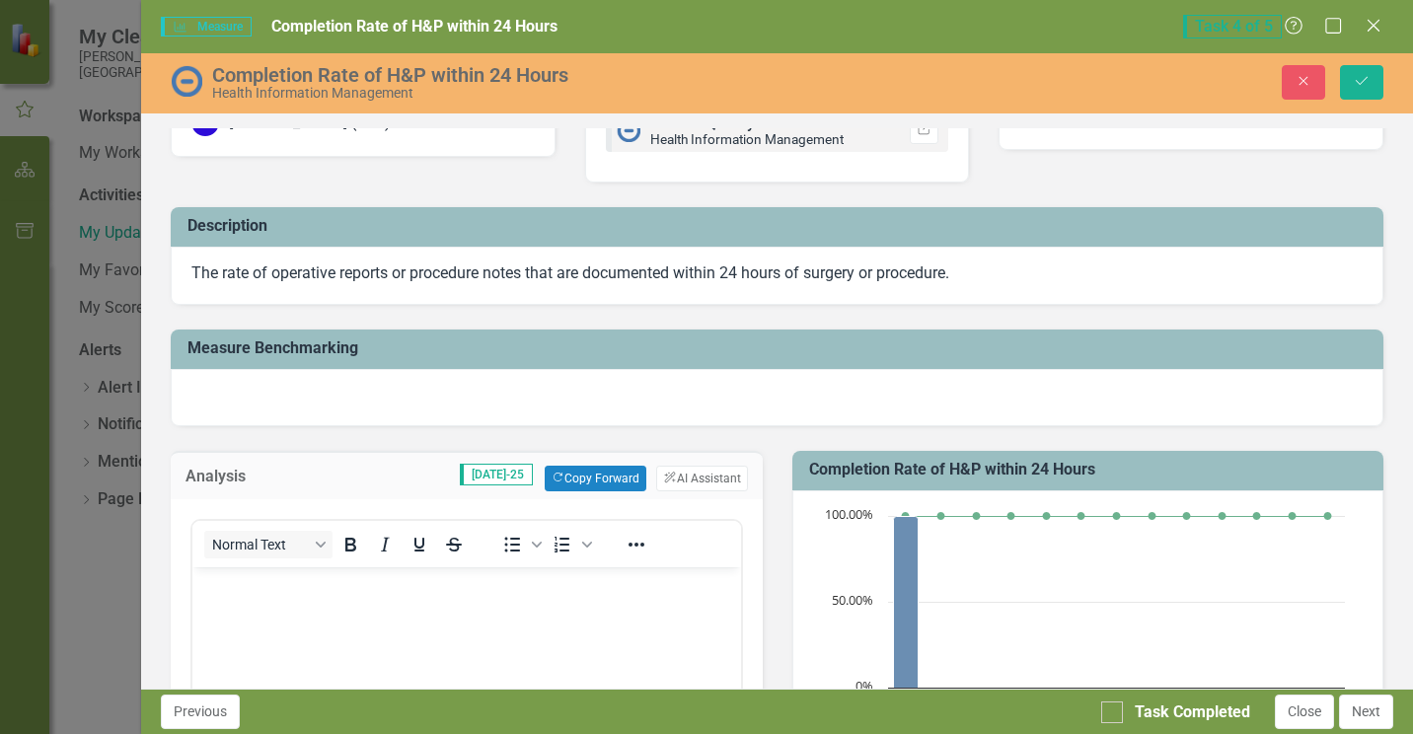
scroll to position [197, 0]
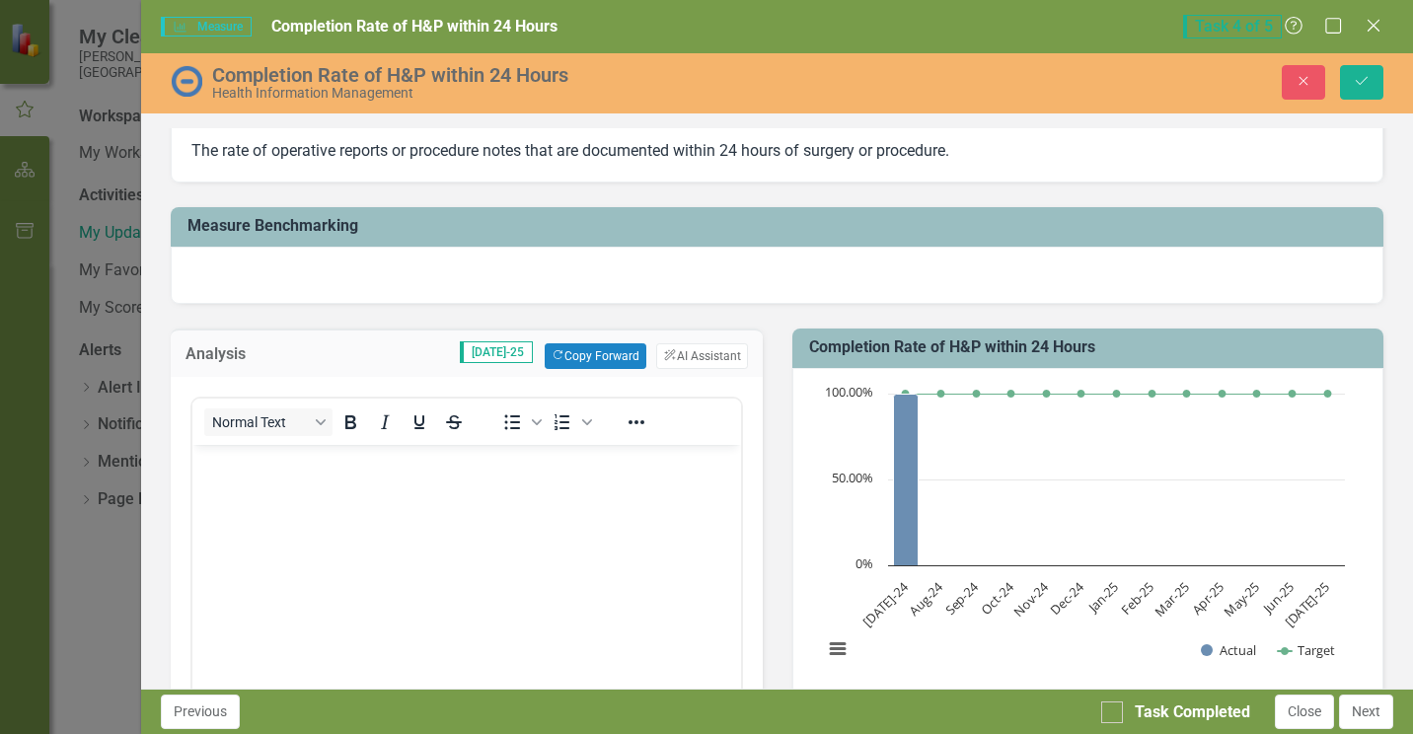
click at [371, 505] on body "Rich Text Area. Press ALT-0 for help." at bounding box center [465, 593] width 547 height 296
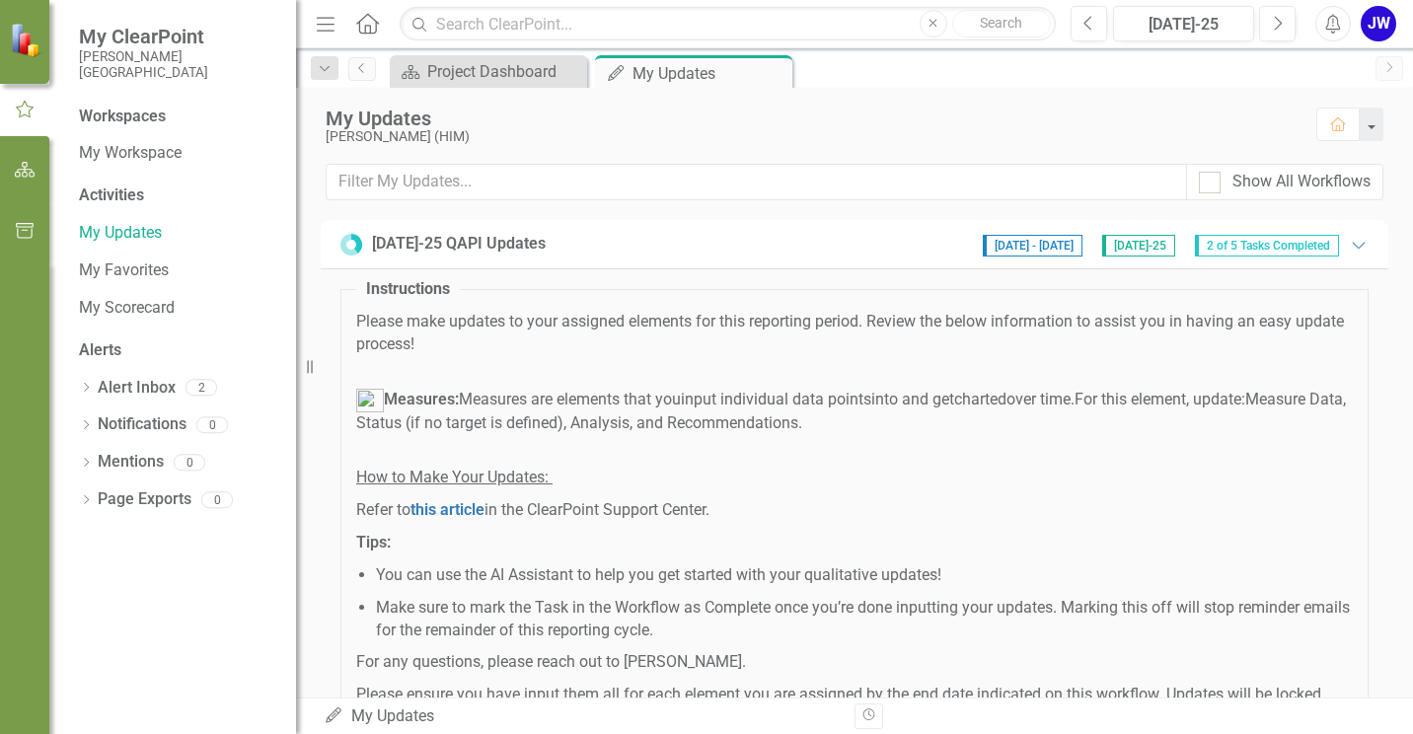
scroll to position [417, 0]
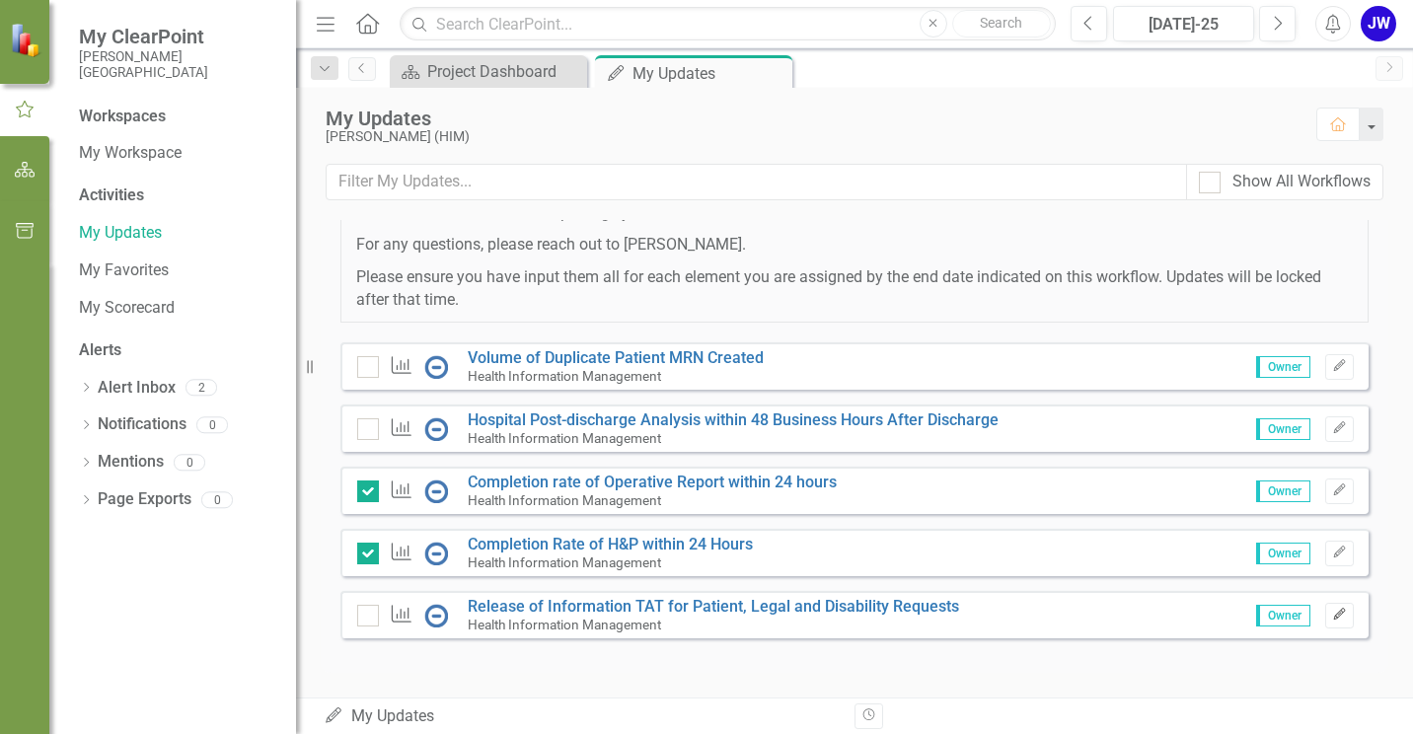
click at [1333, 617] on icon "button" at bounding box center [1339, 615] width 12 height 12
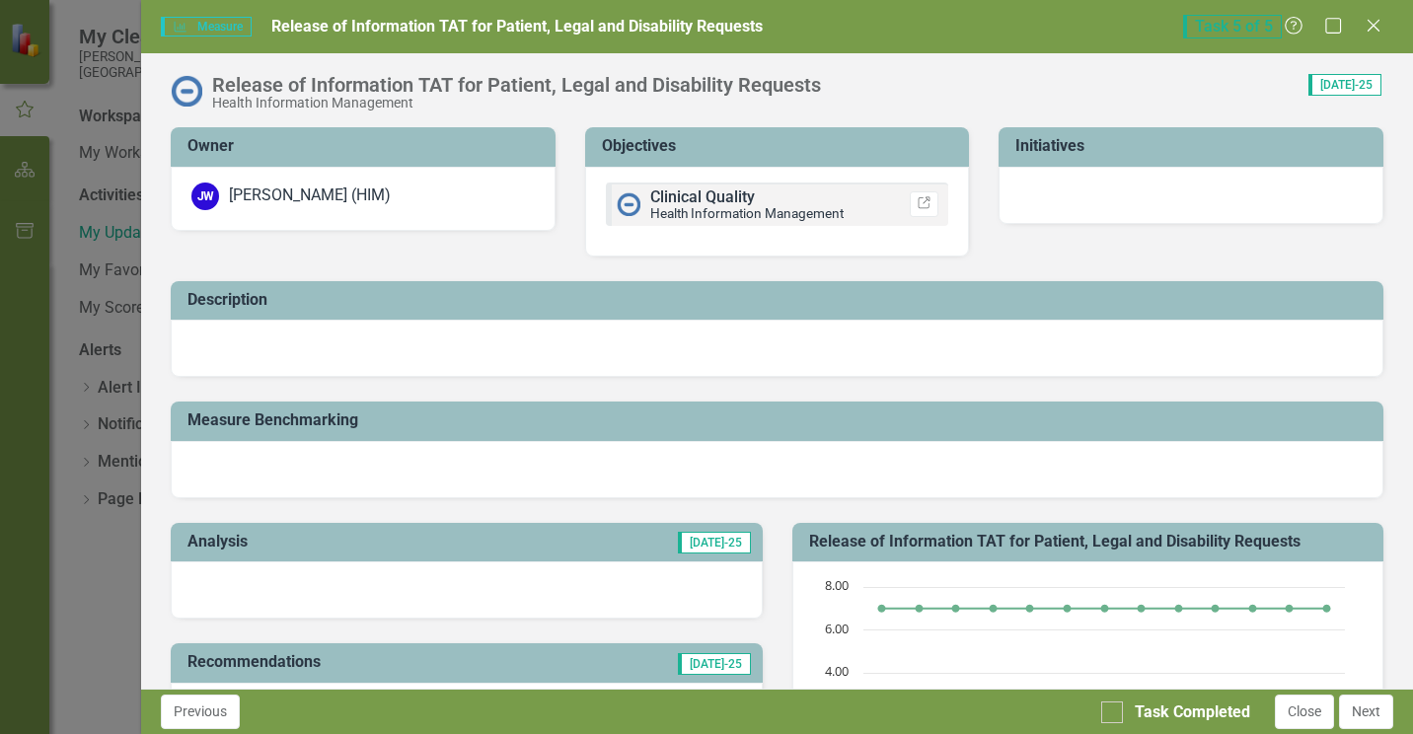
click at [439, 589] on div at bounding box center [466, 589] width 591 height 57
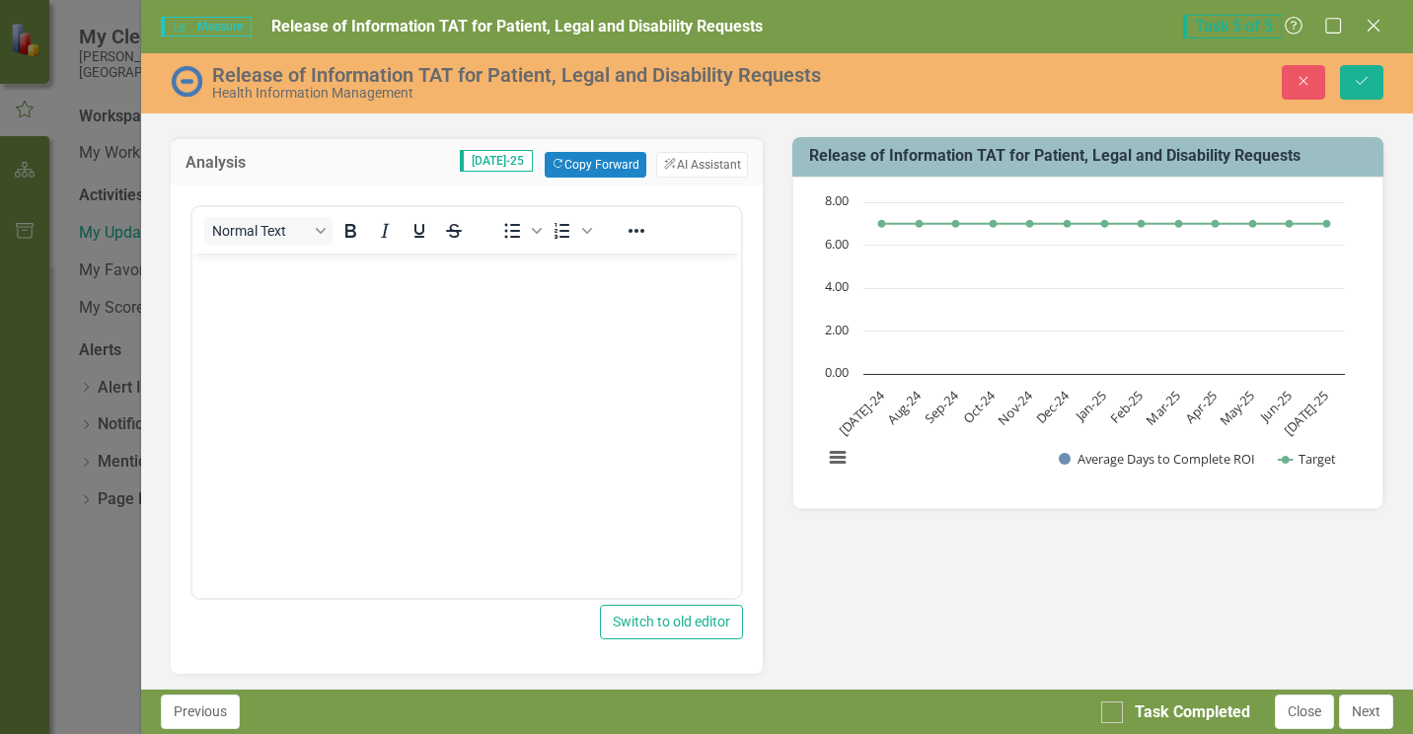
scroll to position [395, 0]
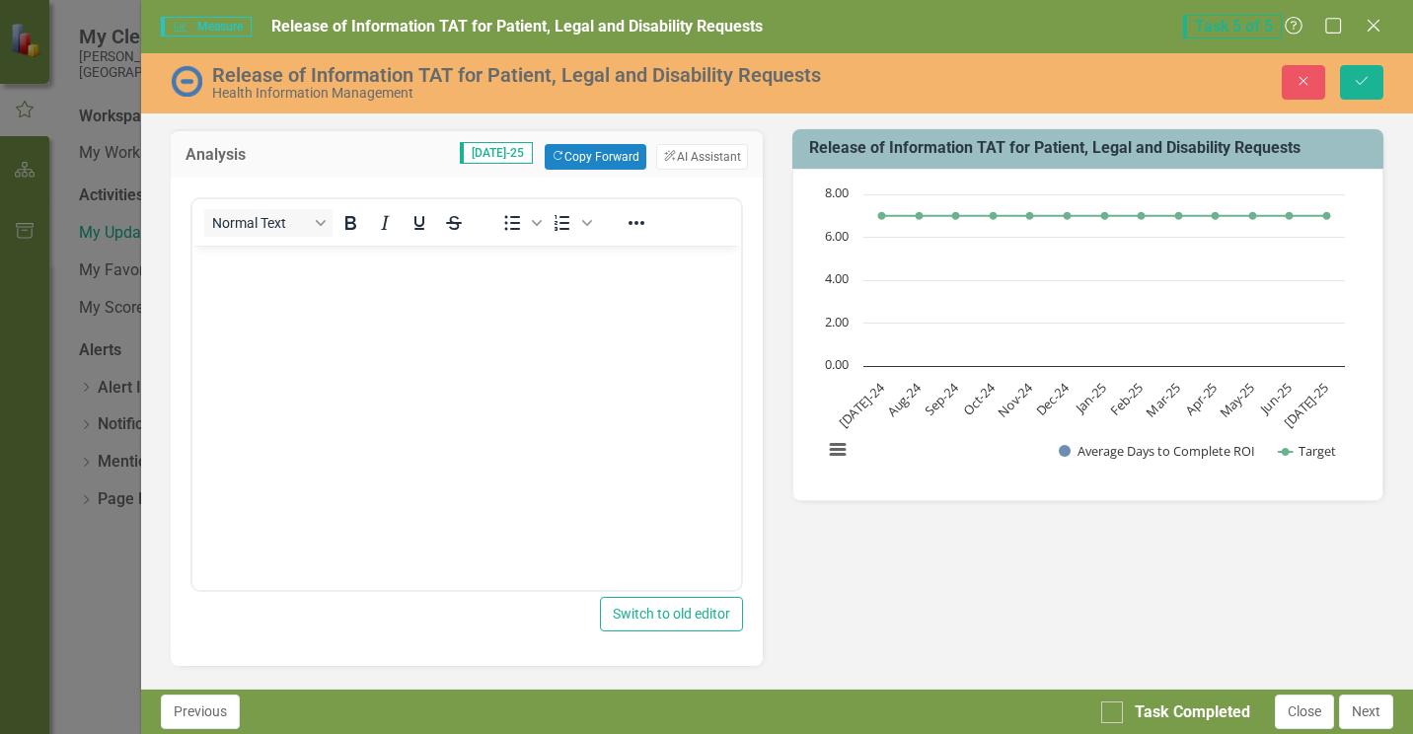
click at [336, 324] on body "Rich Text Area. Press ALT-0 for help." at bounding box center [465, 394] width 547 height 296
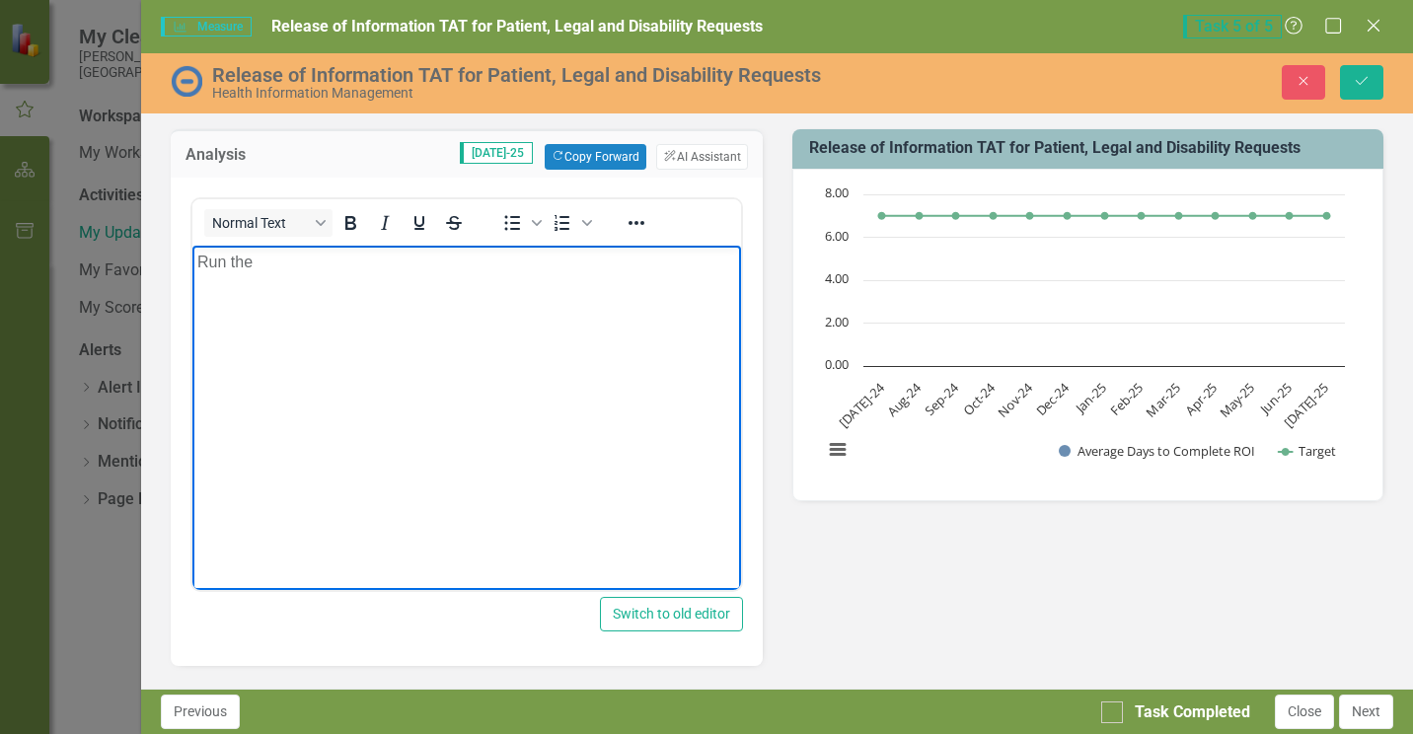
drag, startPoint x: 268, startPoint y: 265, endPoint x: 127, endPoint y: 264, distance: 141.1
click at [192, 264] on html "Run the" at bounding box center [465, 394] width 547 height 296
click at [1313, 87] on button "Close" at bounding box center [1302, 82] width 43 height 35
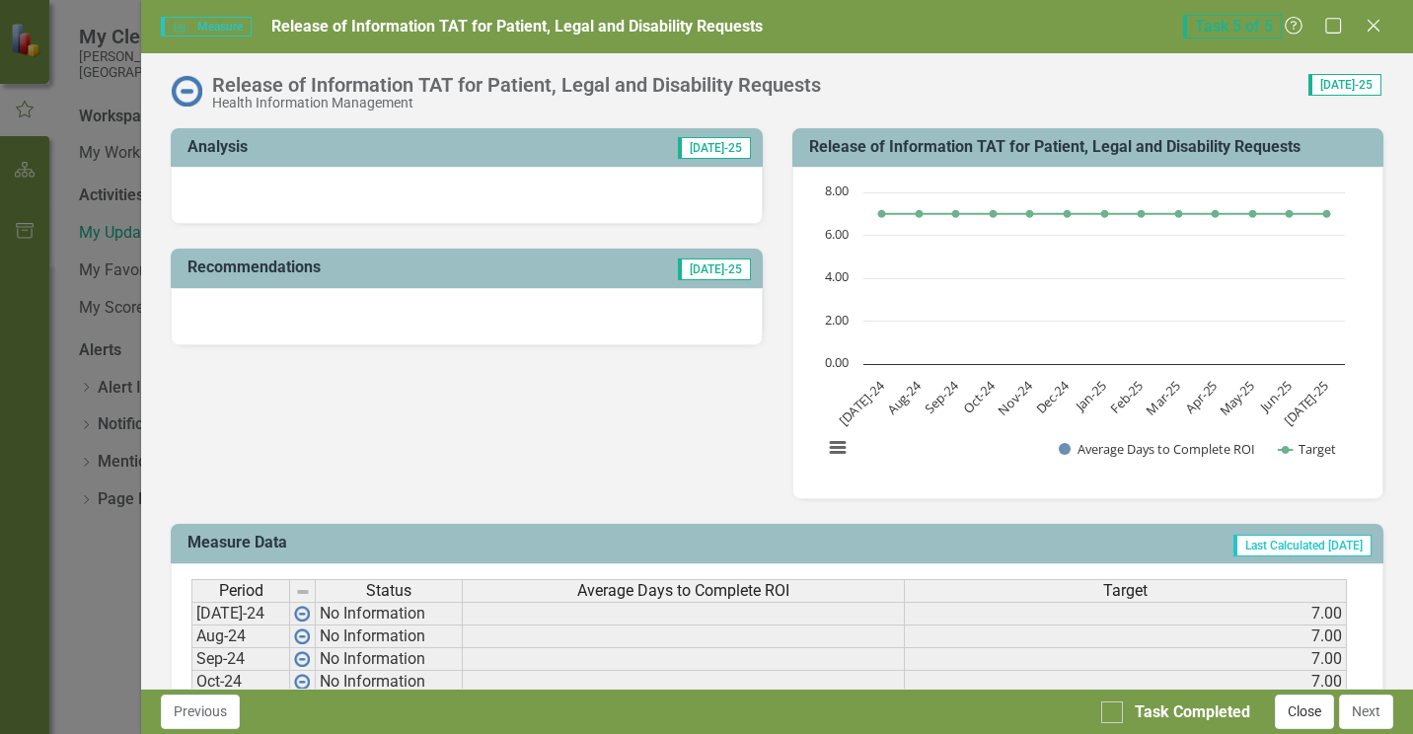
click at [1318, 713] on button "Close" at bounding box center [1303, 711] width 59 height 35
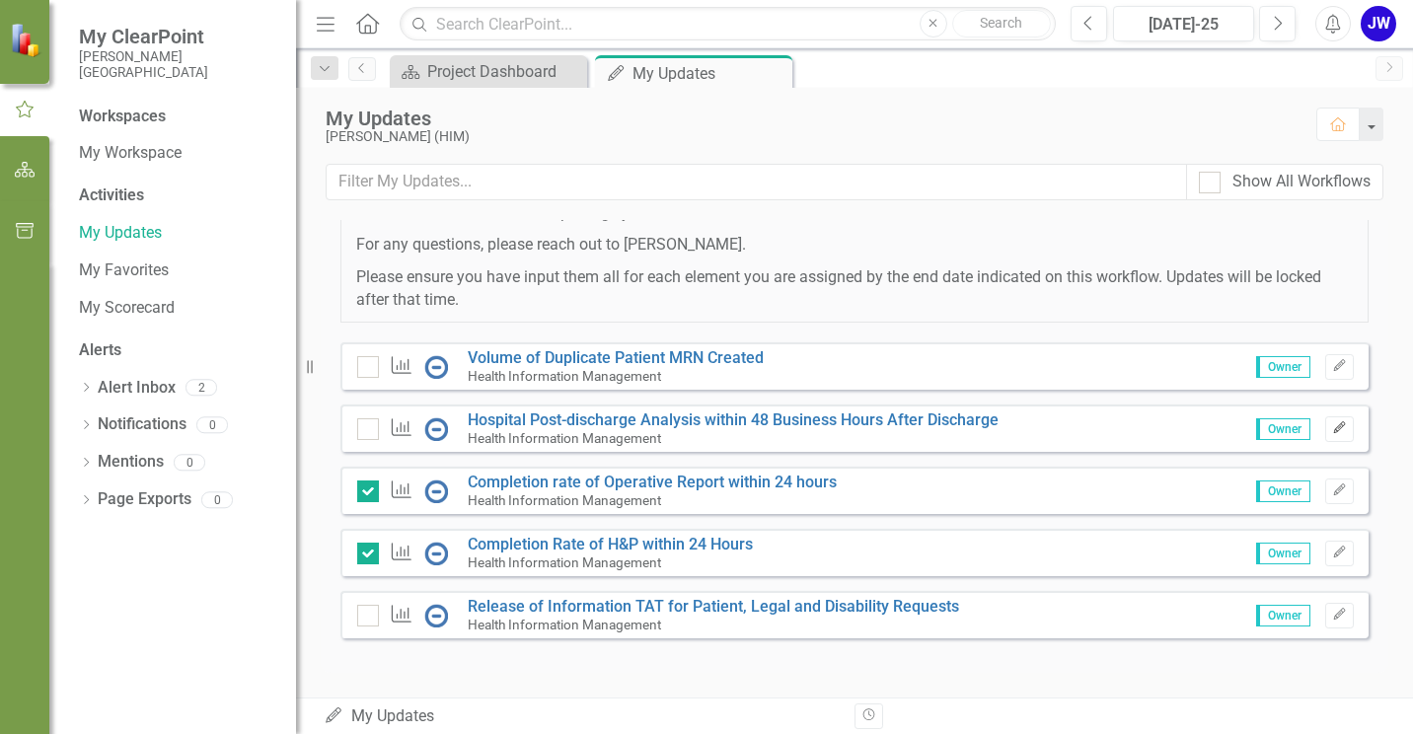
click at [1332, 424] on icon "Edit" at bounding box center [1339, 428] width 15 height 12
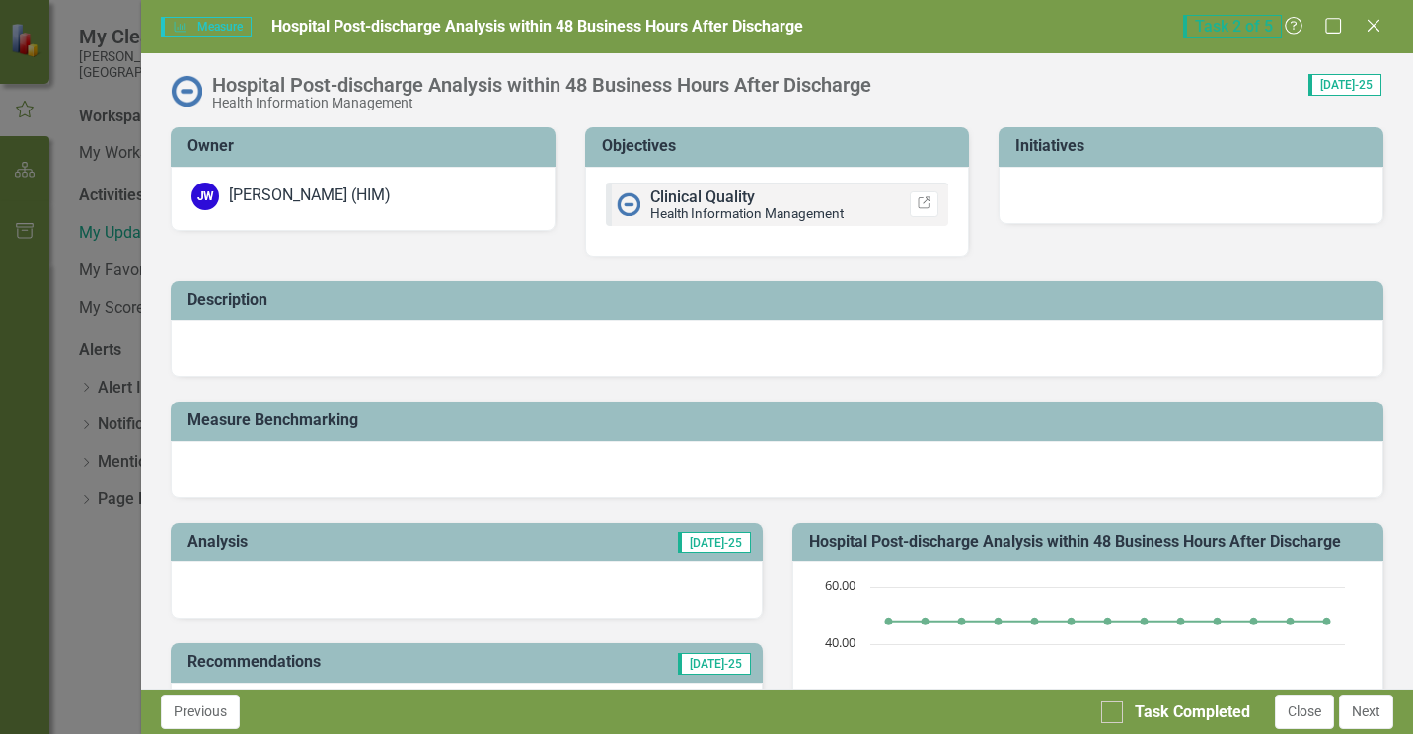
click at [389, 601] on div at bounding box center [466, 589] width 591 height 57
click at [388, 597] on div at bounding box center [466, 589] width 591 height 57
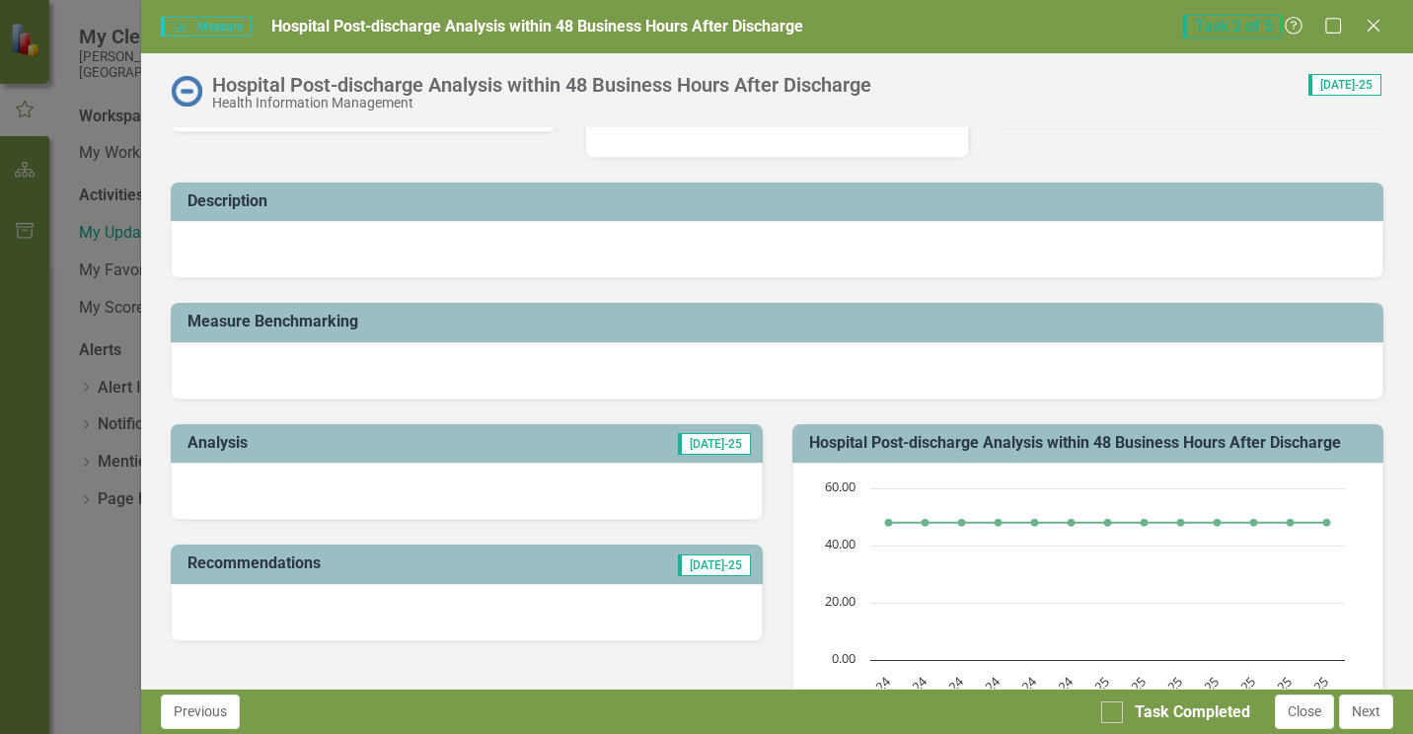
click at [327, 484] on div at bounding box center [466, 491] width 591 height 57
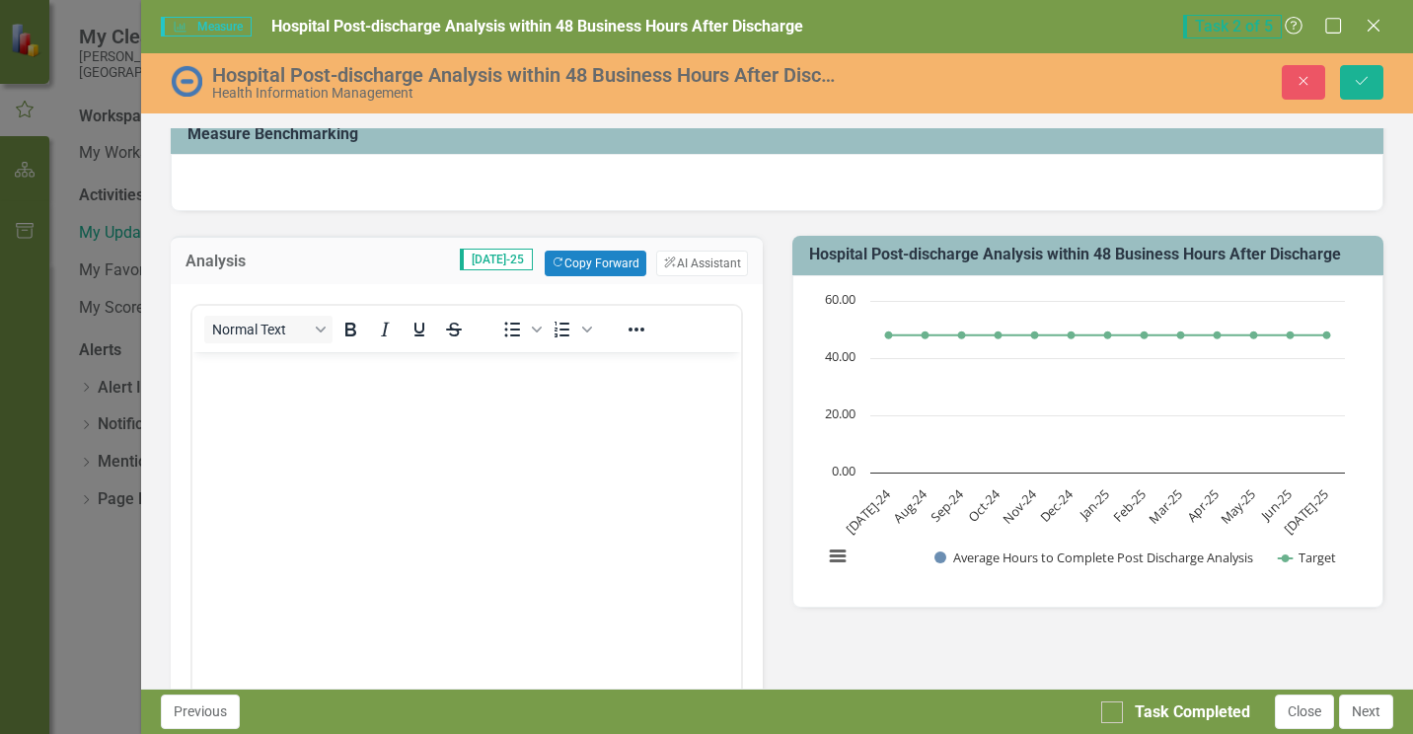
scroll to position [296, 0]
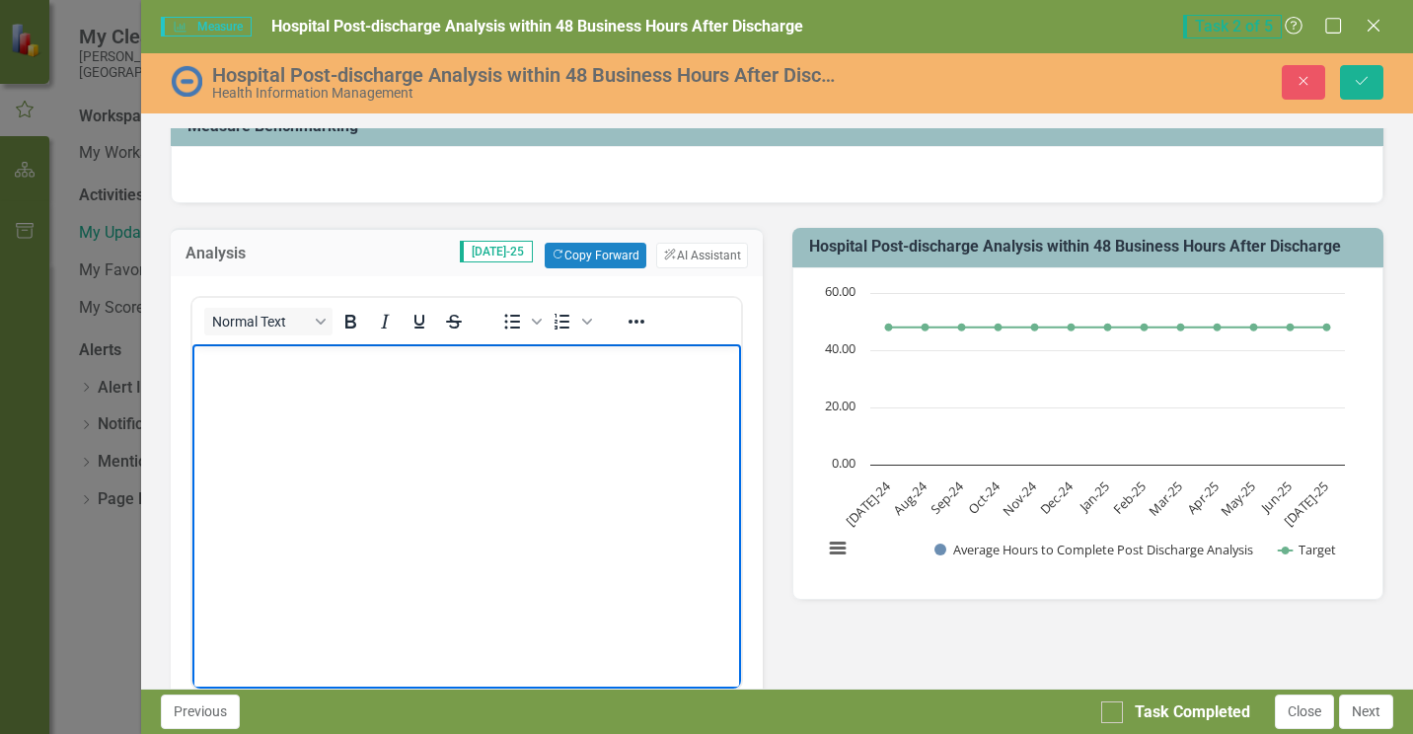
drag, startPoint x: 242, startPoint y: 437, endPoint x: 244, endPoint y: 424, distance: 13.0
click at [243, 429] on body "Rich Text Area. Press ALT-0 for help." at bounding box center [465, 492] width 547 height 296
click at [661, 359] on p "Run the Discharge Register from Registration Desktop Reports" at bounding box center [466, 361] width 538 height 24
drag, startPoint x: 339, startPoint y: 384, endPoint x: 348, endPoint y: 390, distance: 10.7
click at [340, 385] on p "Run the Discharge Register from Registration Desktop Reports for all Registrati…" at bounding box center [466, 372] width 538 height 47
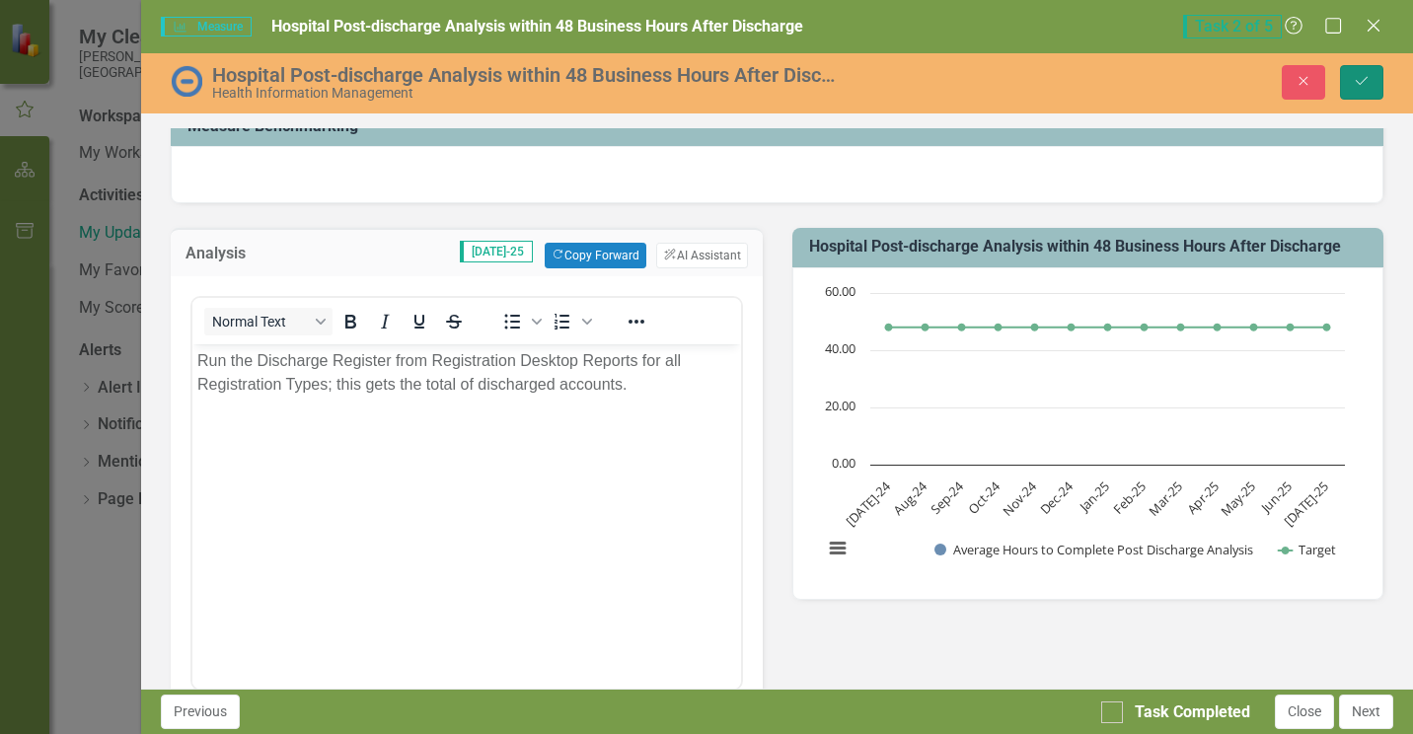
click at [1367, 86] on icon "Save" at bounding box center [1361, 81] width 18 height 14
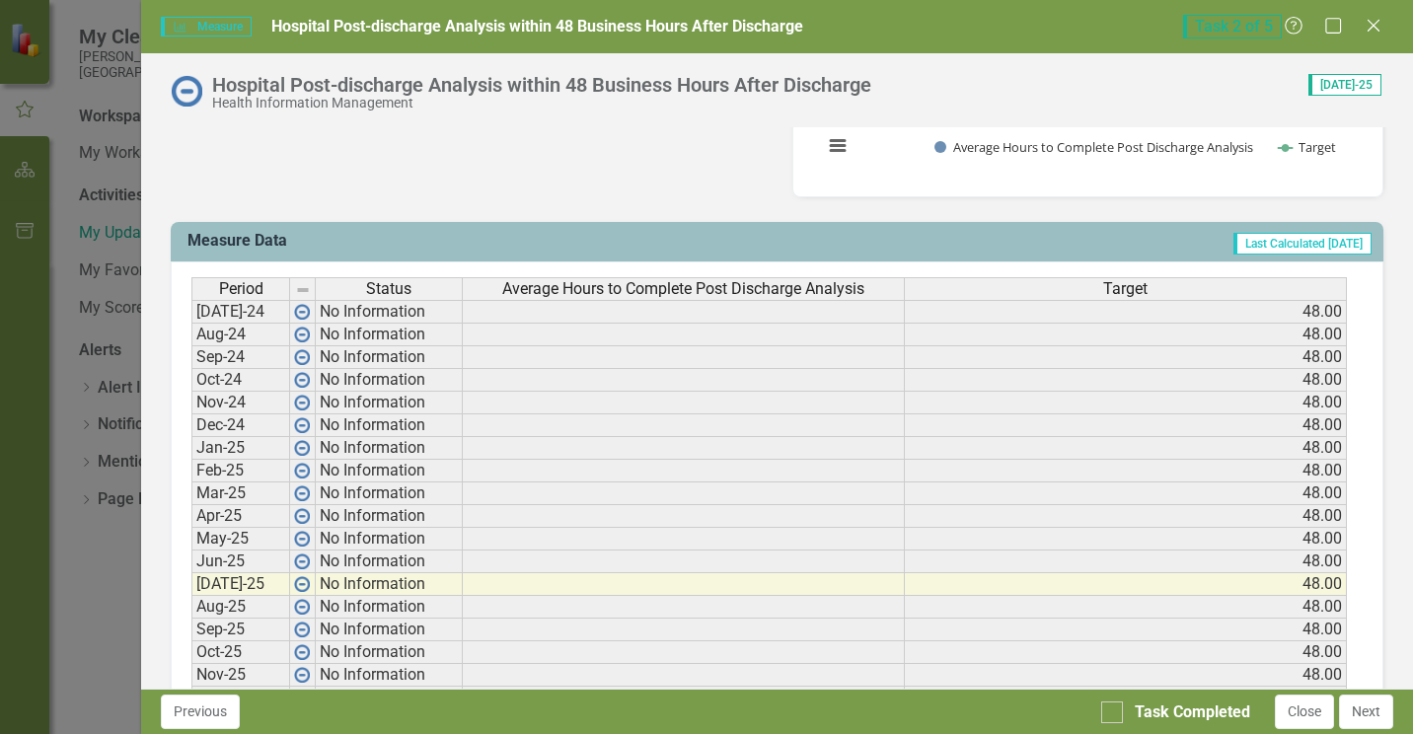
scroll to position [789, 0]
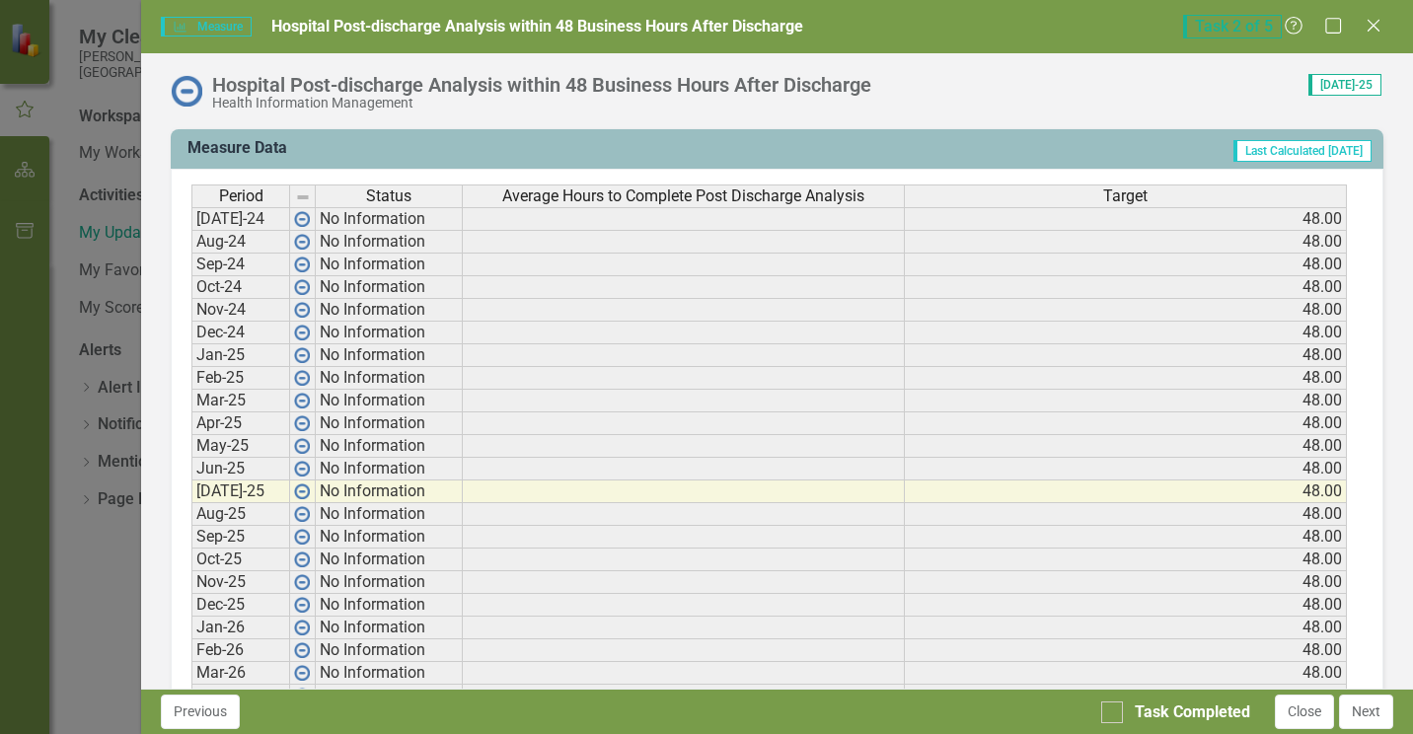
click at [599, 222] on td at bounding box center [684, 219] width 442 height 24
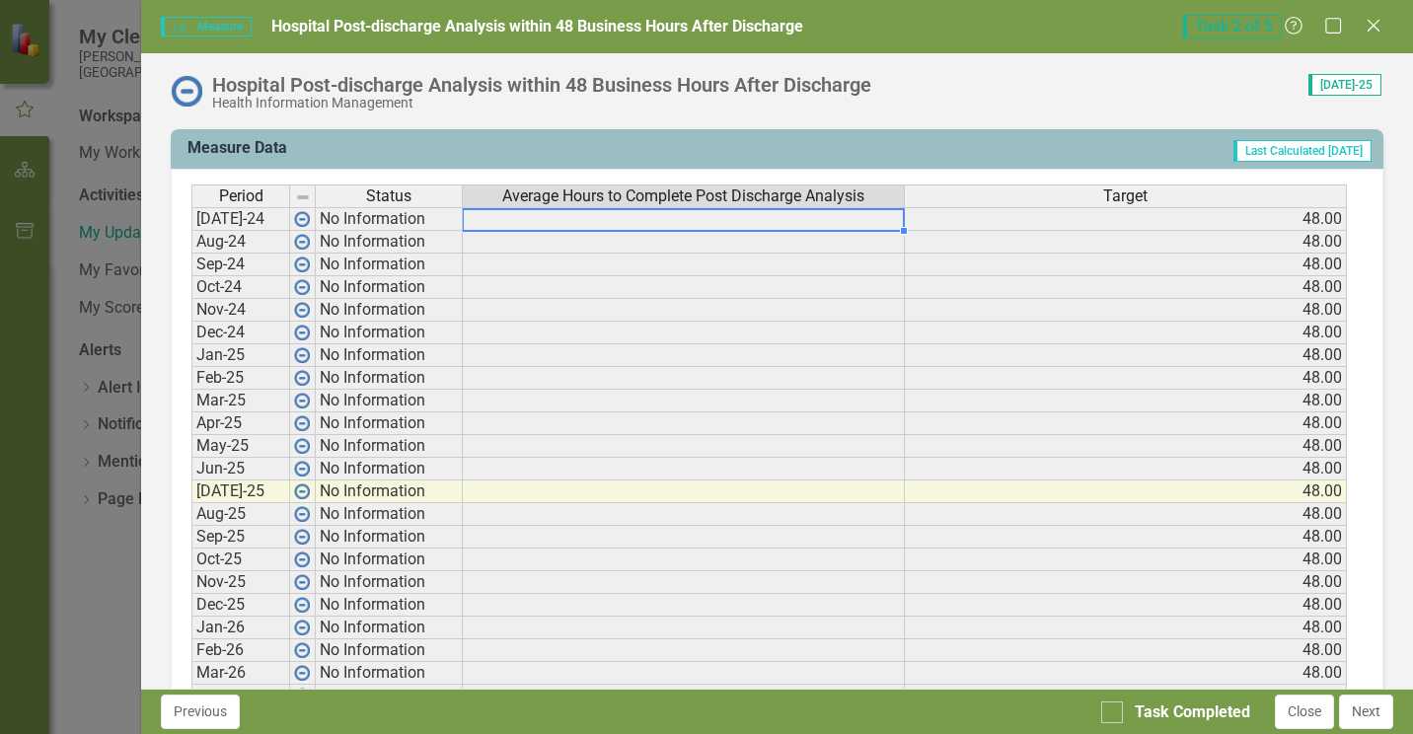
click at [558, 241] on td at bounding box center [684, 242] width 442 height 23
click at [1379, 29] on icon "Close" at bounding box center [1372, 25] width 25 height 19
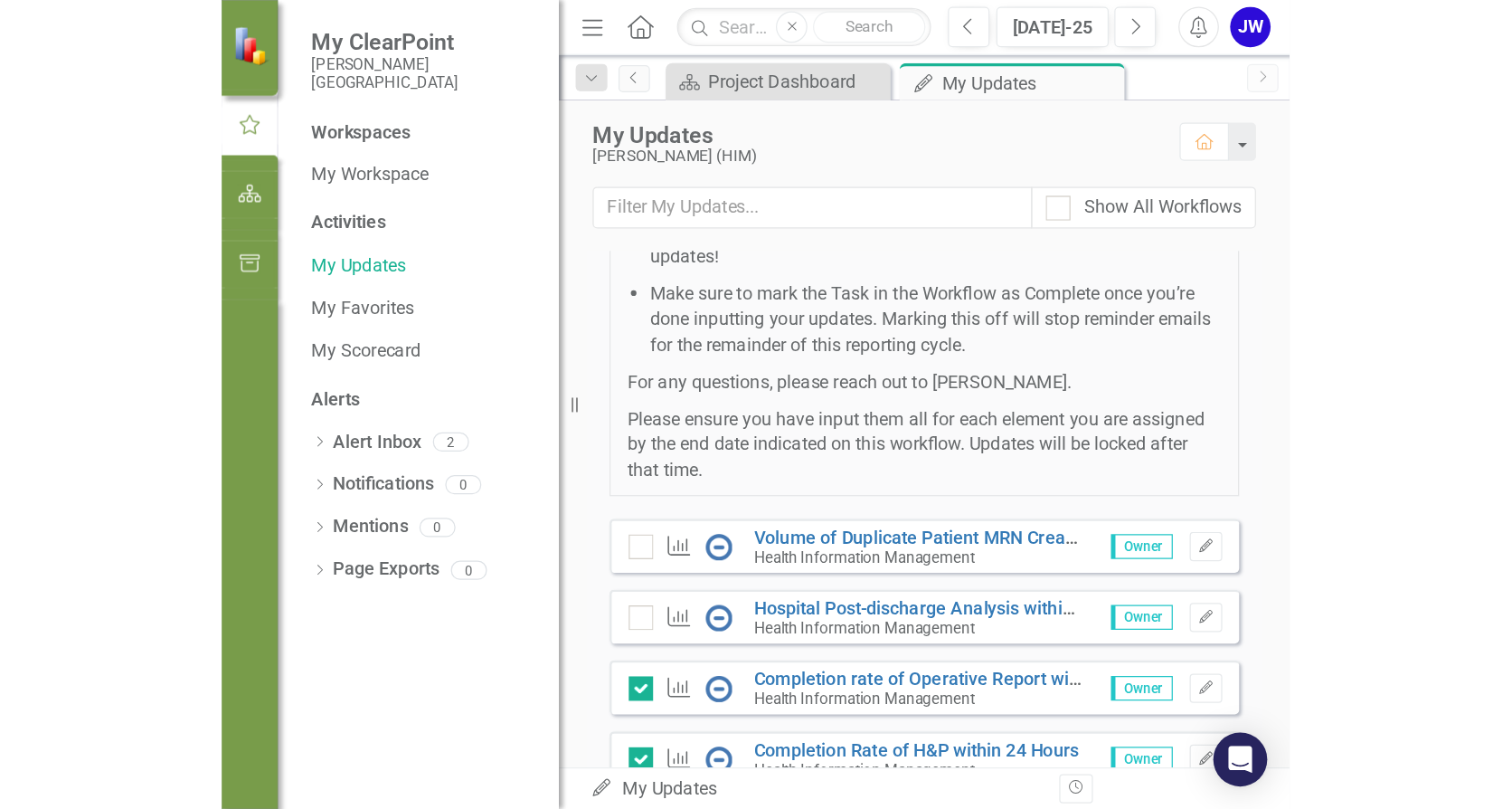
scroll to position [205, 0]
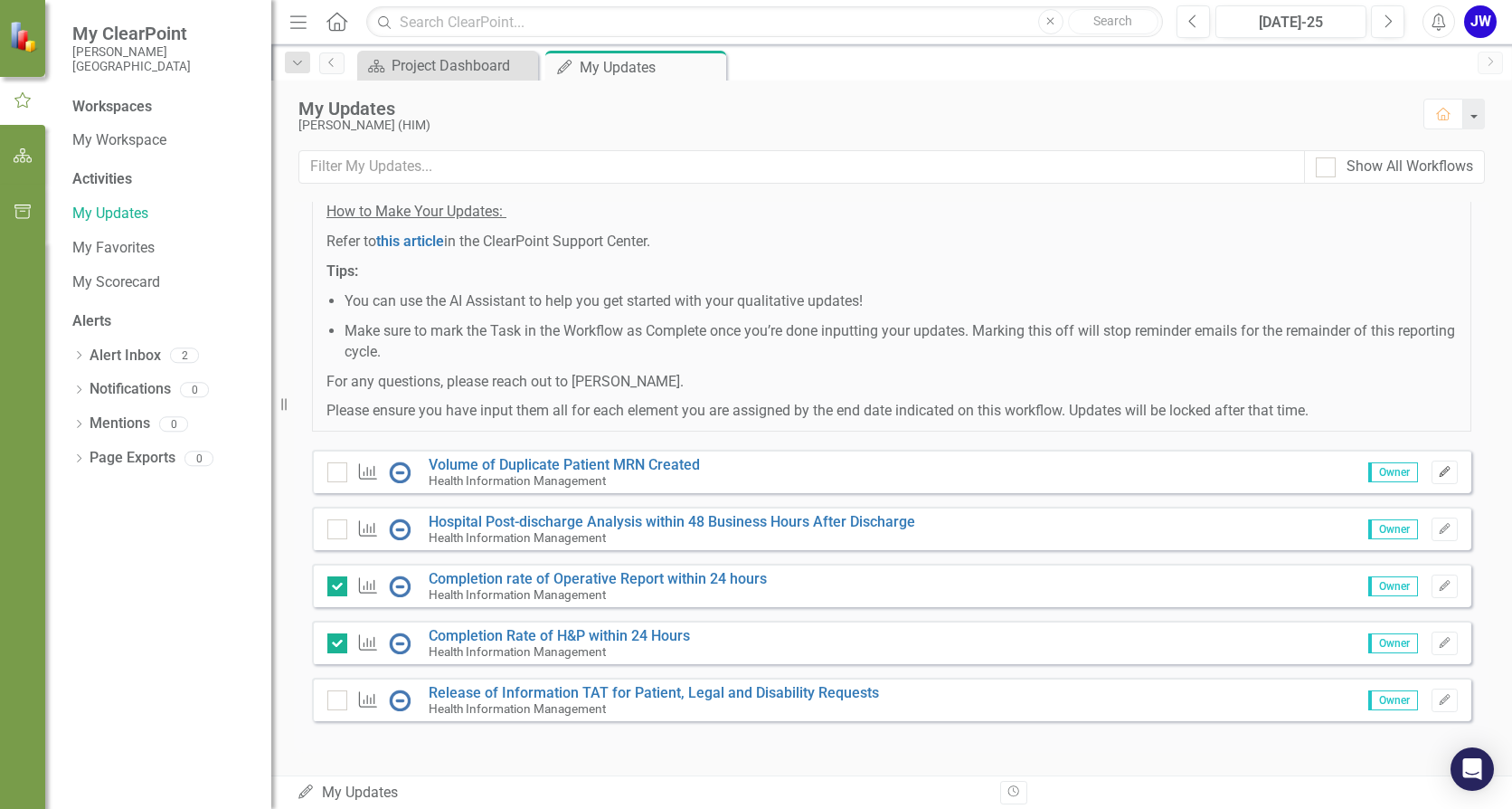
click at [1295, 471] on icon "Edit" at bounding box center [1444, 472] width 14 height 11
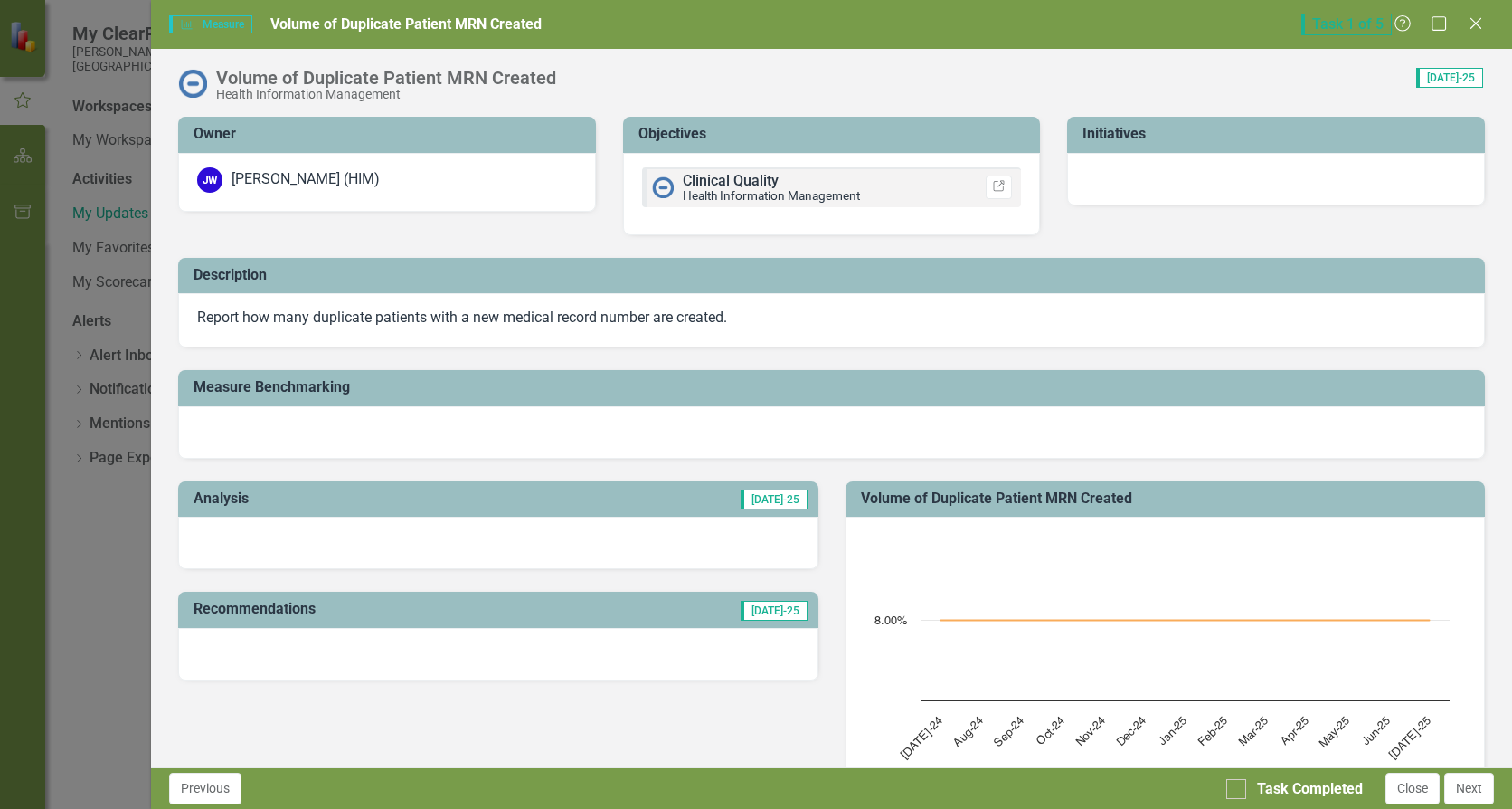
drag, startPoint x: 1477, startPoint y: 21, endPoint x: 1447, endPoint y: 80, distance: 66.2
click at [1295, 21] on icon "Close" at bounding box center [1476, 24] width 18 height 15
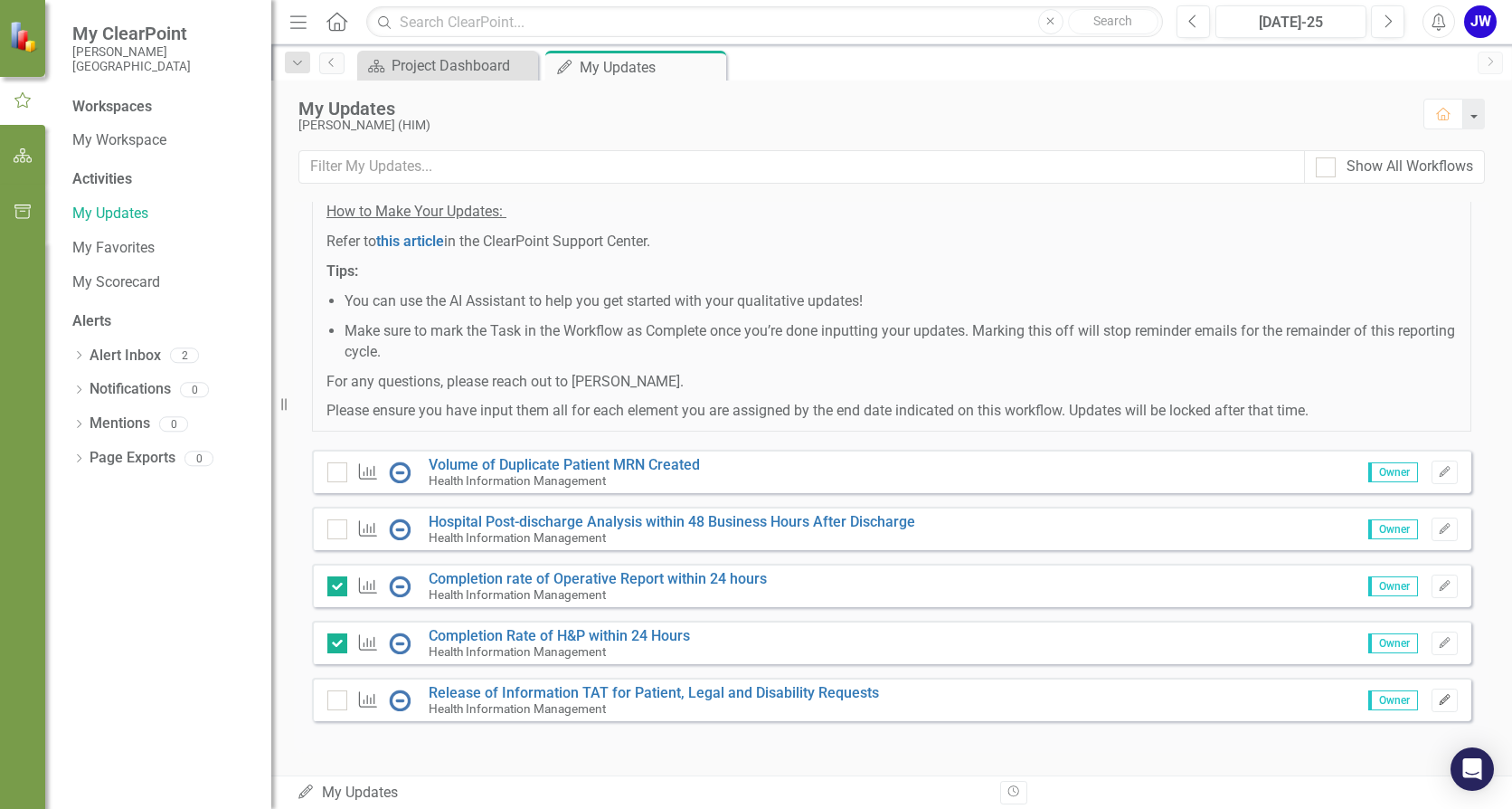
click at [1295, 672] on icon "Edit" at bounding box center [1444, 701] width 14 height 11
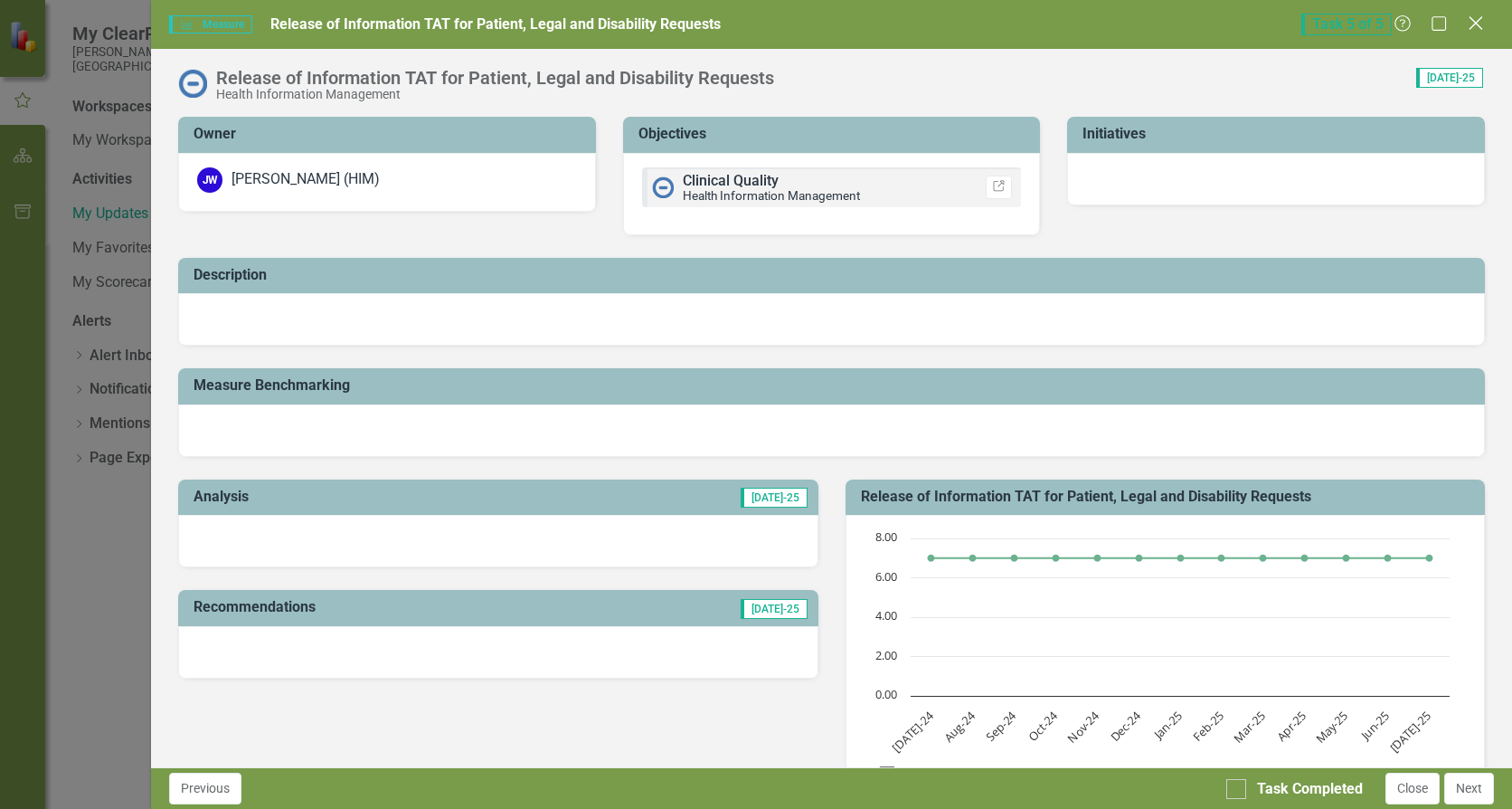
click at [1295, 25] on icon at bounding box center [1475, 23] width 14 height 14
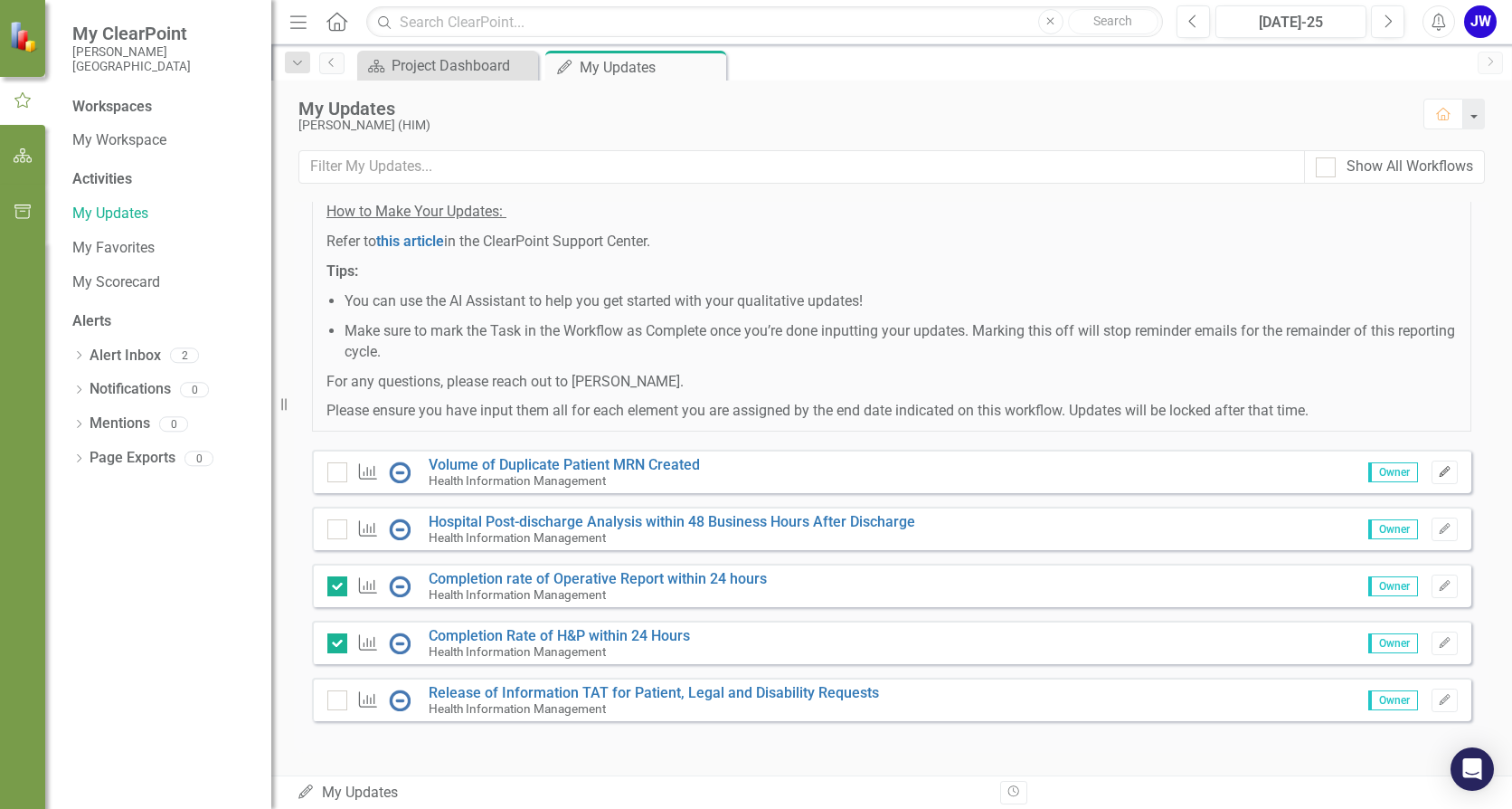
click at [1295, 472] on icon "button" at bounding box center [1444, 471] width 11 height 11
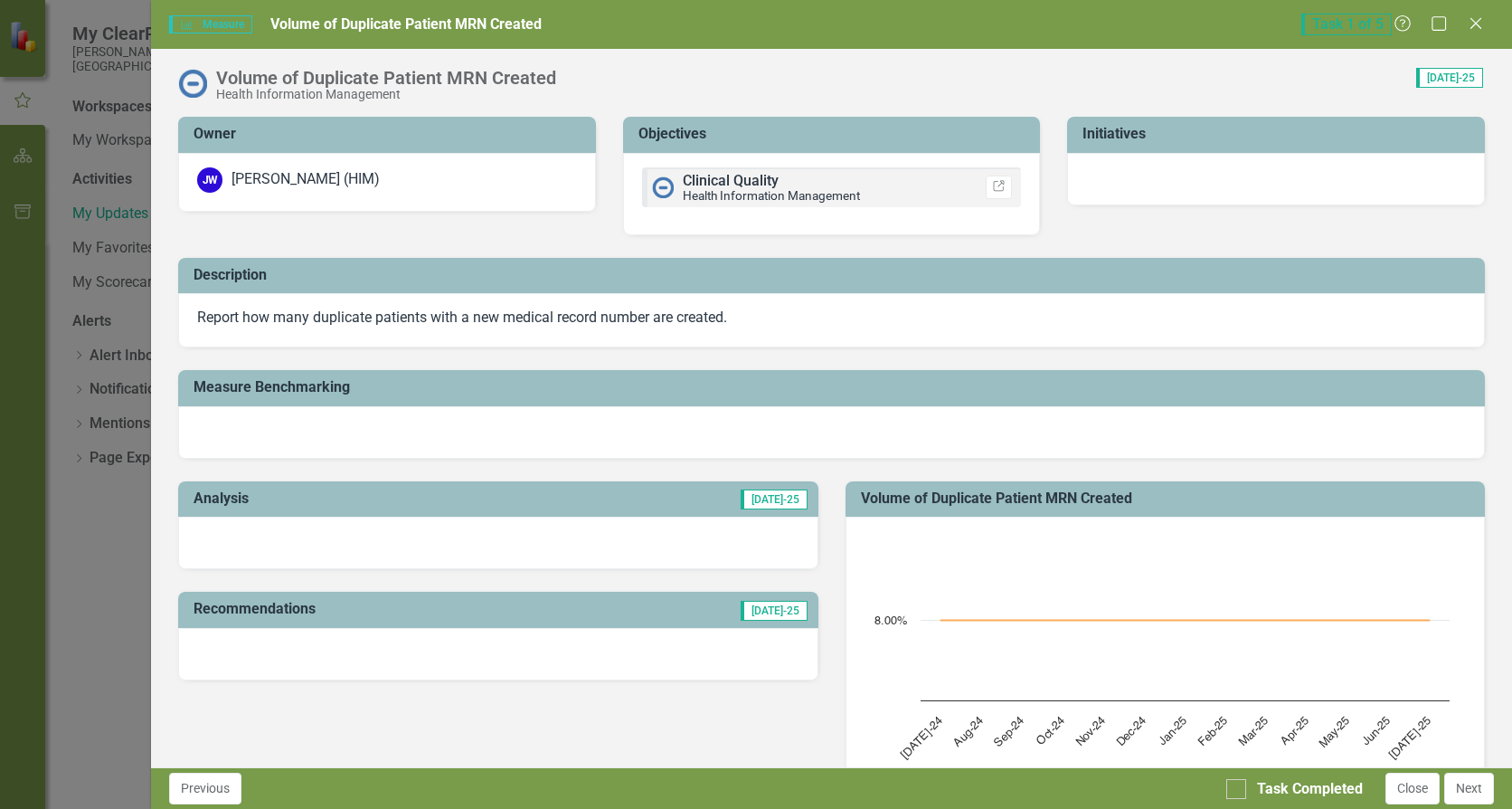
click at [346, 526] on div at bounding box center [497, 542] width 639 height 52
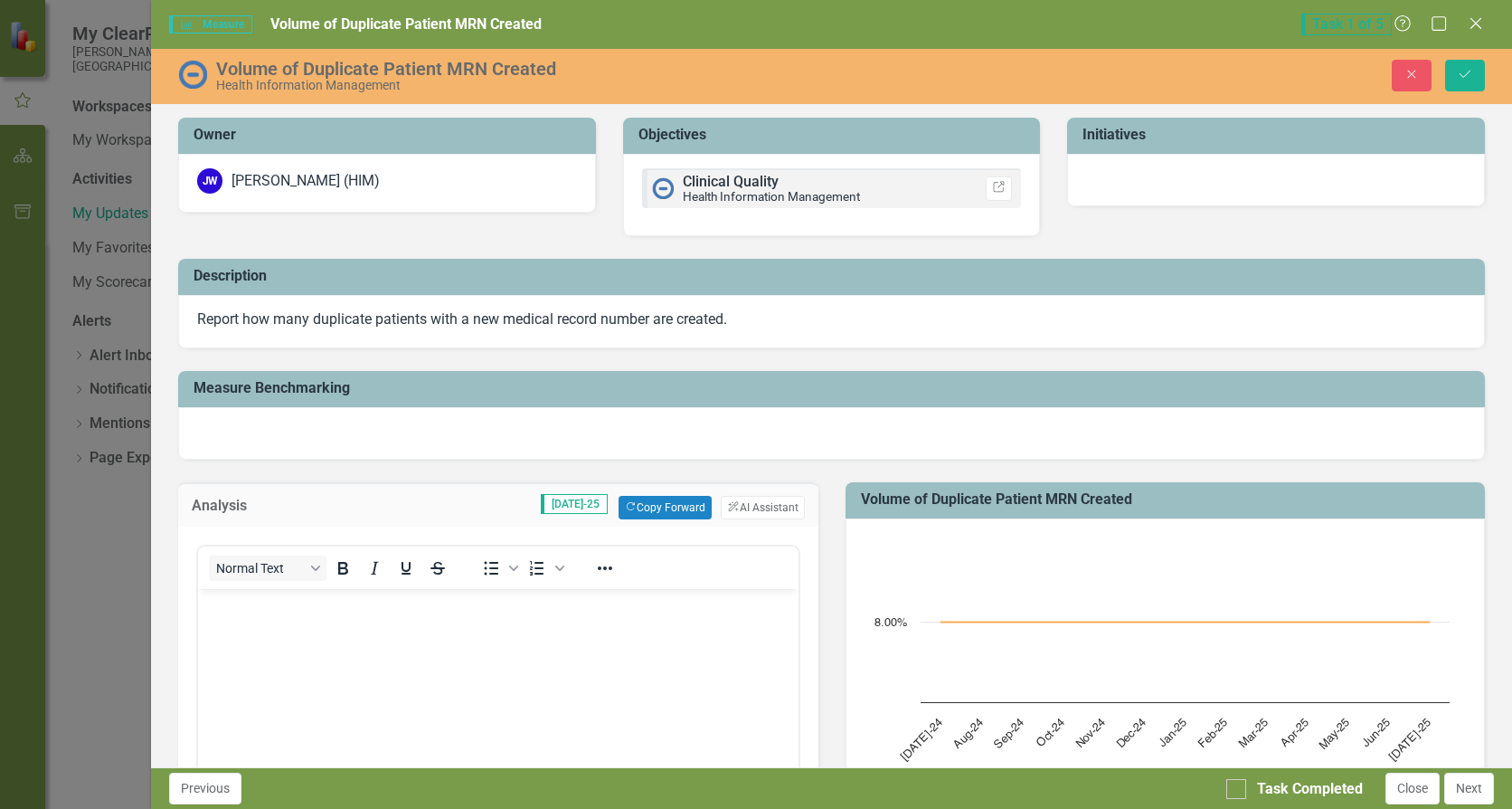
scroll to position [0, 0]
click at [331, 647] on body "Rich Text Area. Press ALT-0 for help." at bounding box center [498, 725] width 600 height 272
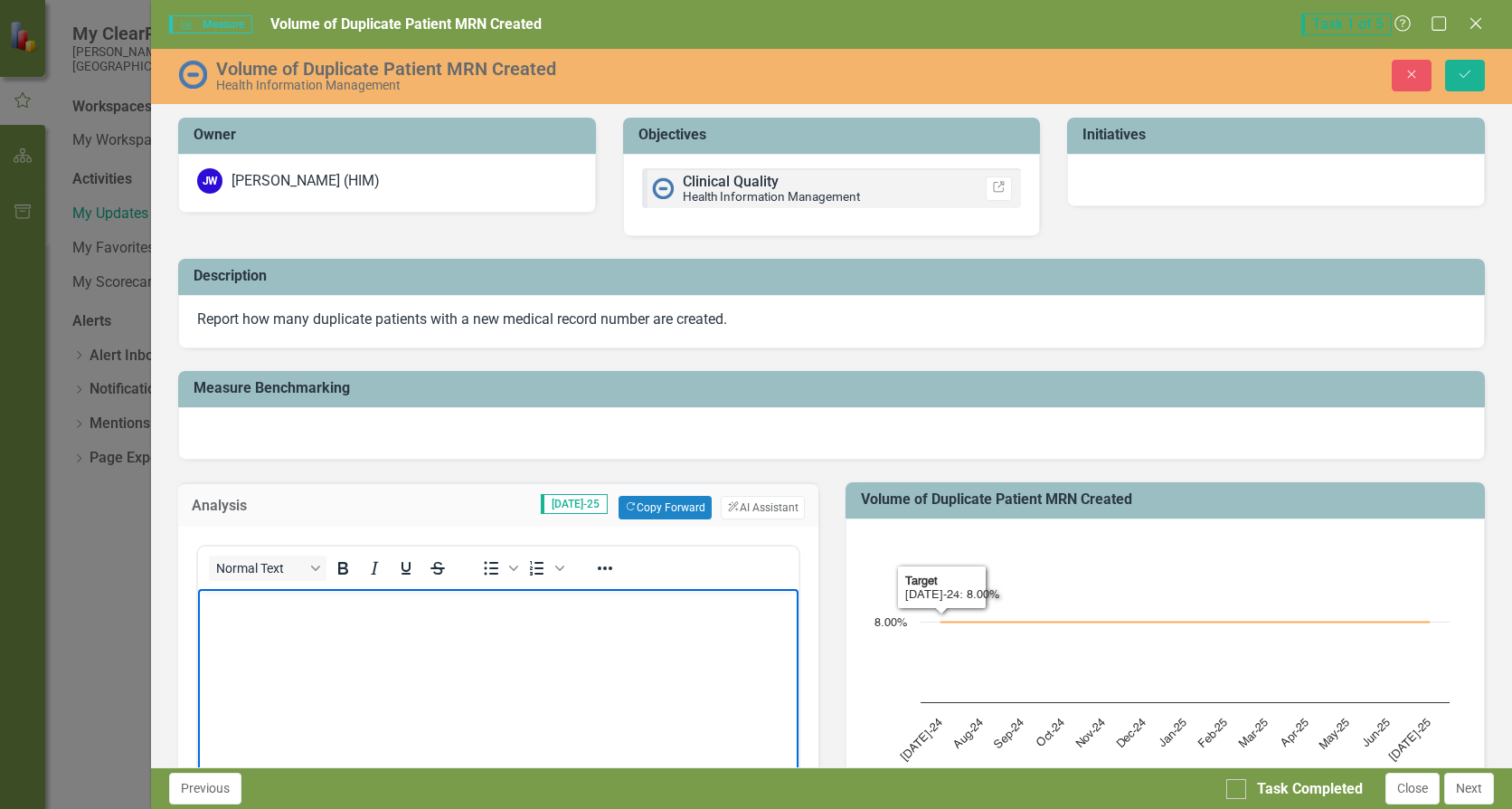
click at [608, 638] on body "Rich Text Area. Press ALT-0 for help." at bounding box center [498, 725] width 600 height 272
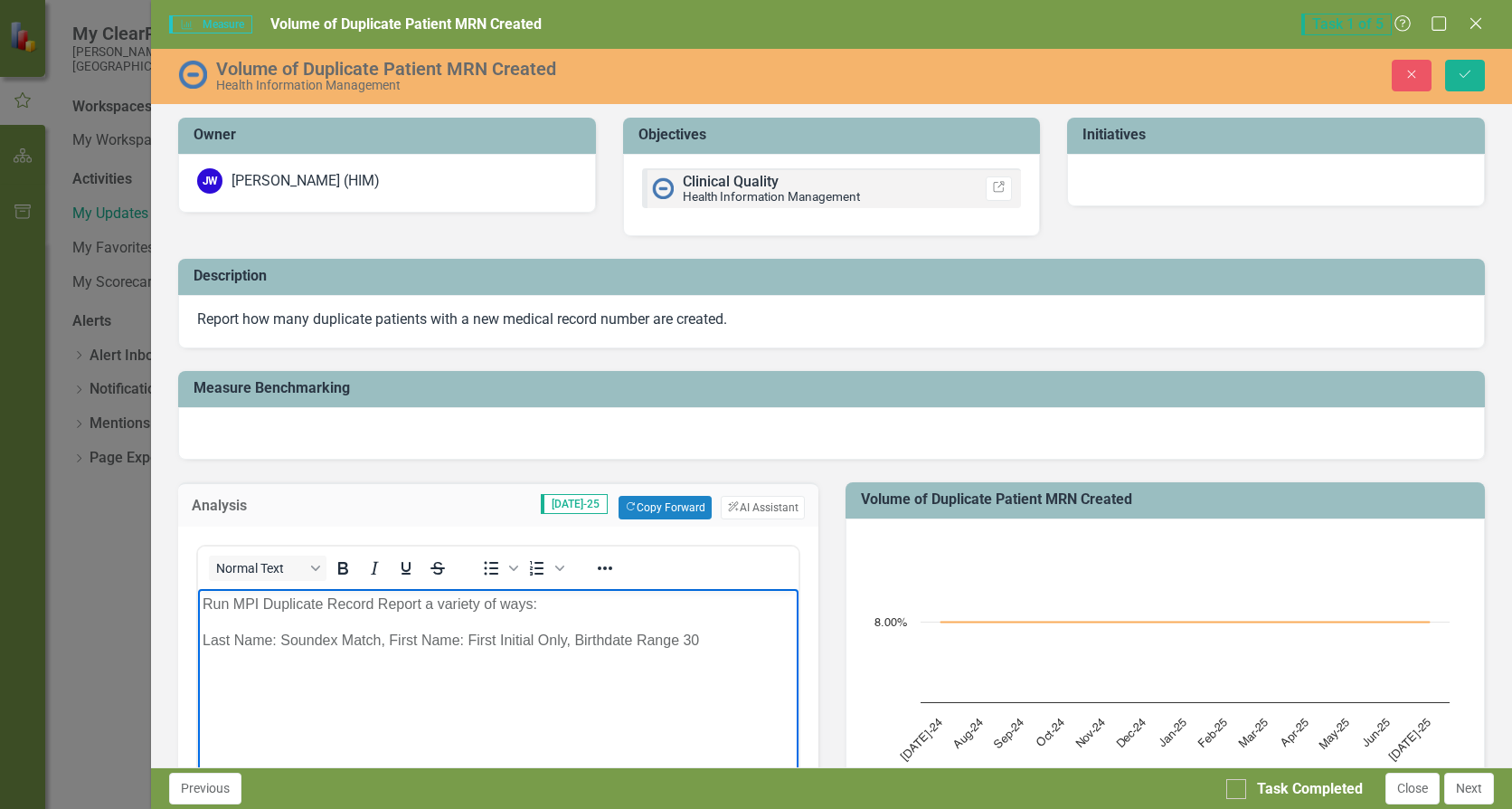
drag, startPoint x: 675, startPoint y: 639, endPoint x: 705, endPoint y: 669, distance: 42.4
click at [677, 641] on p "Last Name: Soundex Match, First Name: First Initial Only, Birthdate Range 30" at bounding box center [498, 641] width 590 height 22
click at [694, 668] on p "Last Name: Soundex Match, First Name: Exact Match, Birthdate Range: 0" at bounding box center [498, 677] width 590 height 22
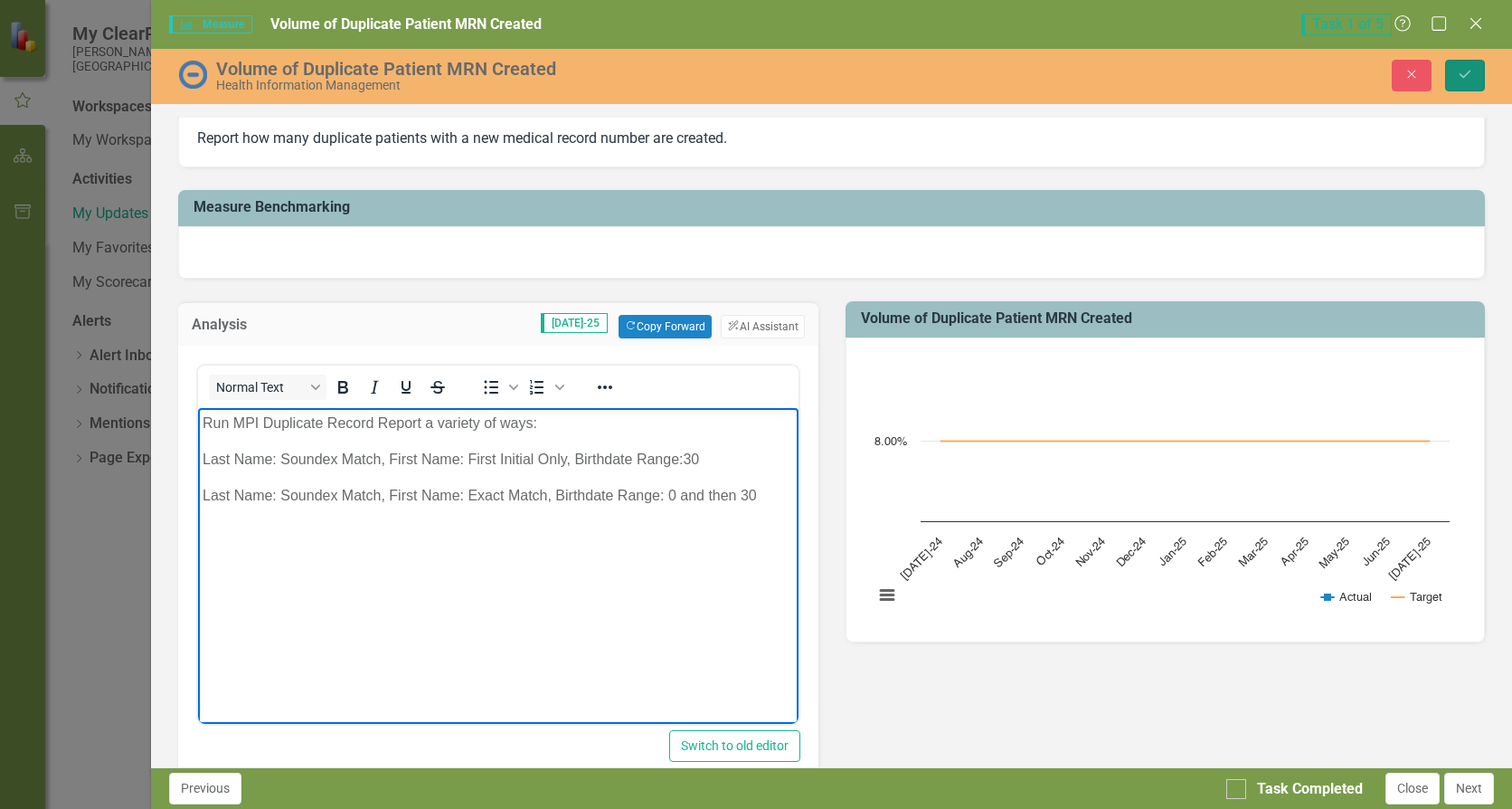
click at [1470, 72] on icon "submit" at bounding box center [1465, 74] width 11 height 7
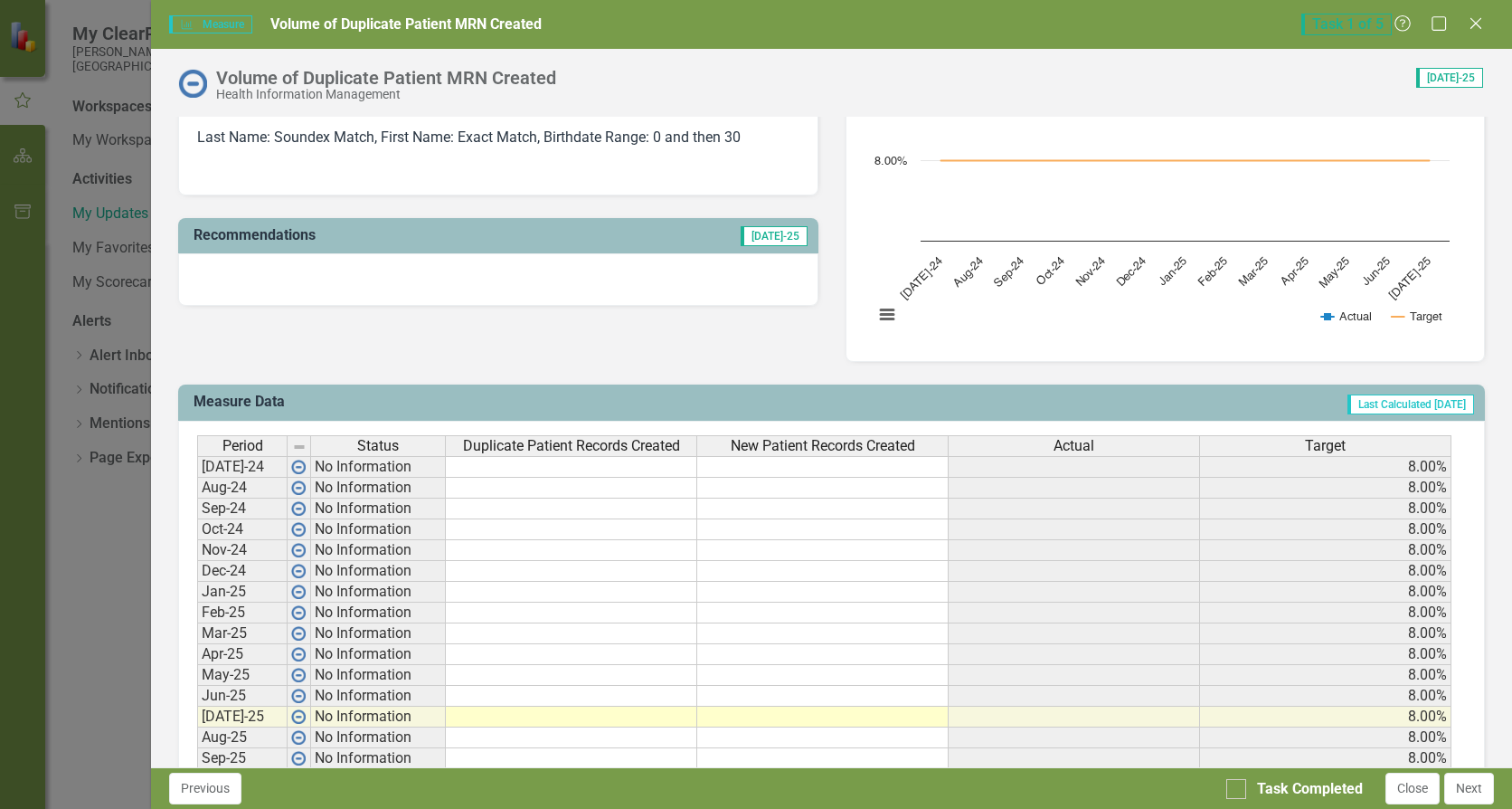
scroll to position [633, 0]
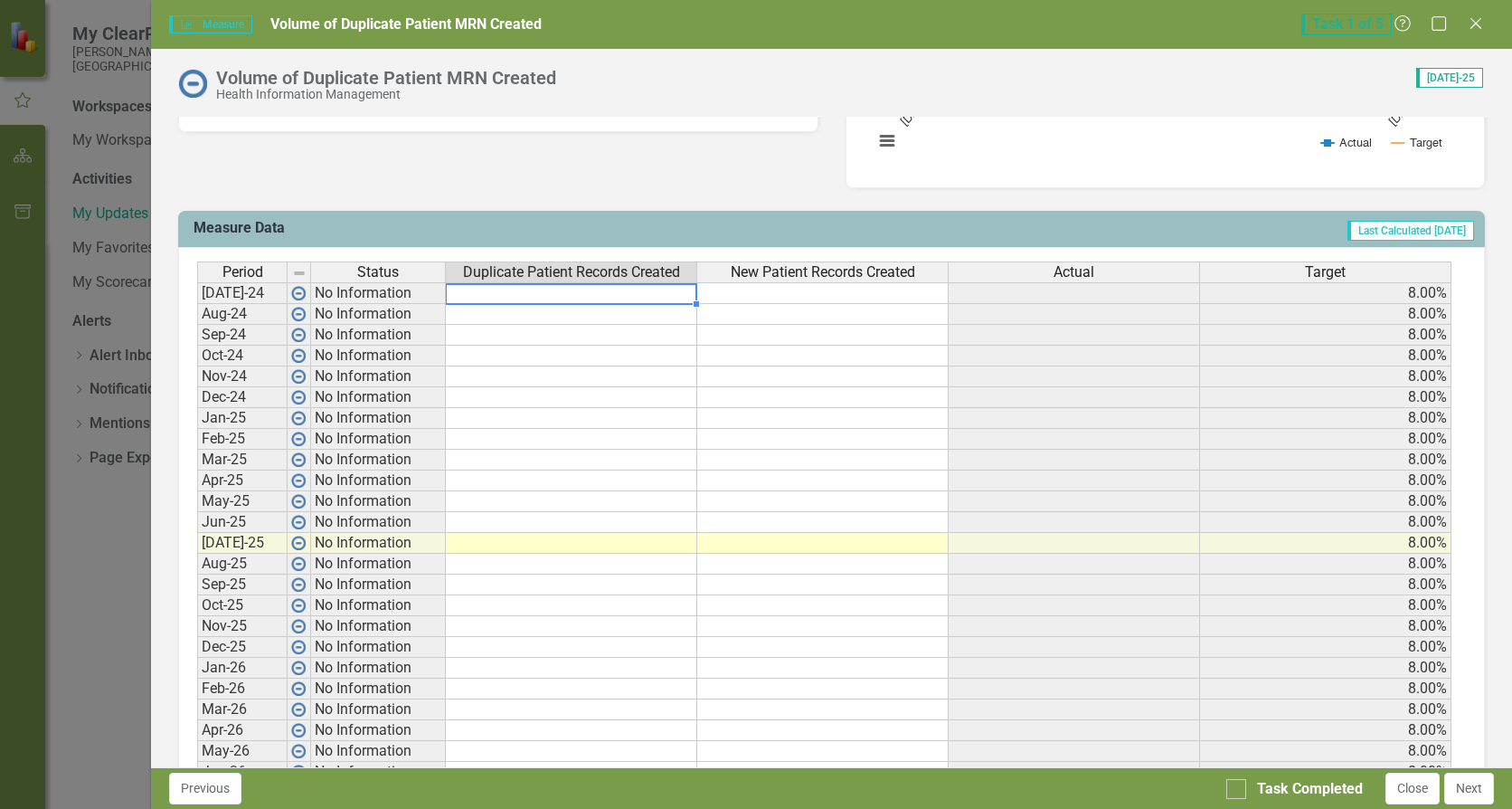
click at [638, 288] on td at bounding box center [571, 294] width 251 height 22
type textarea "0"
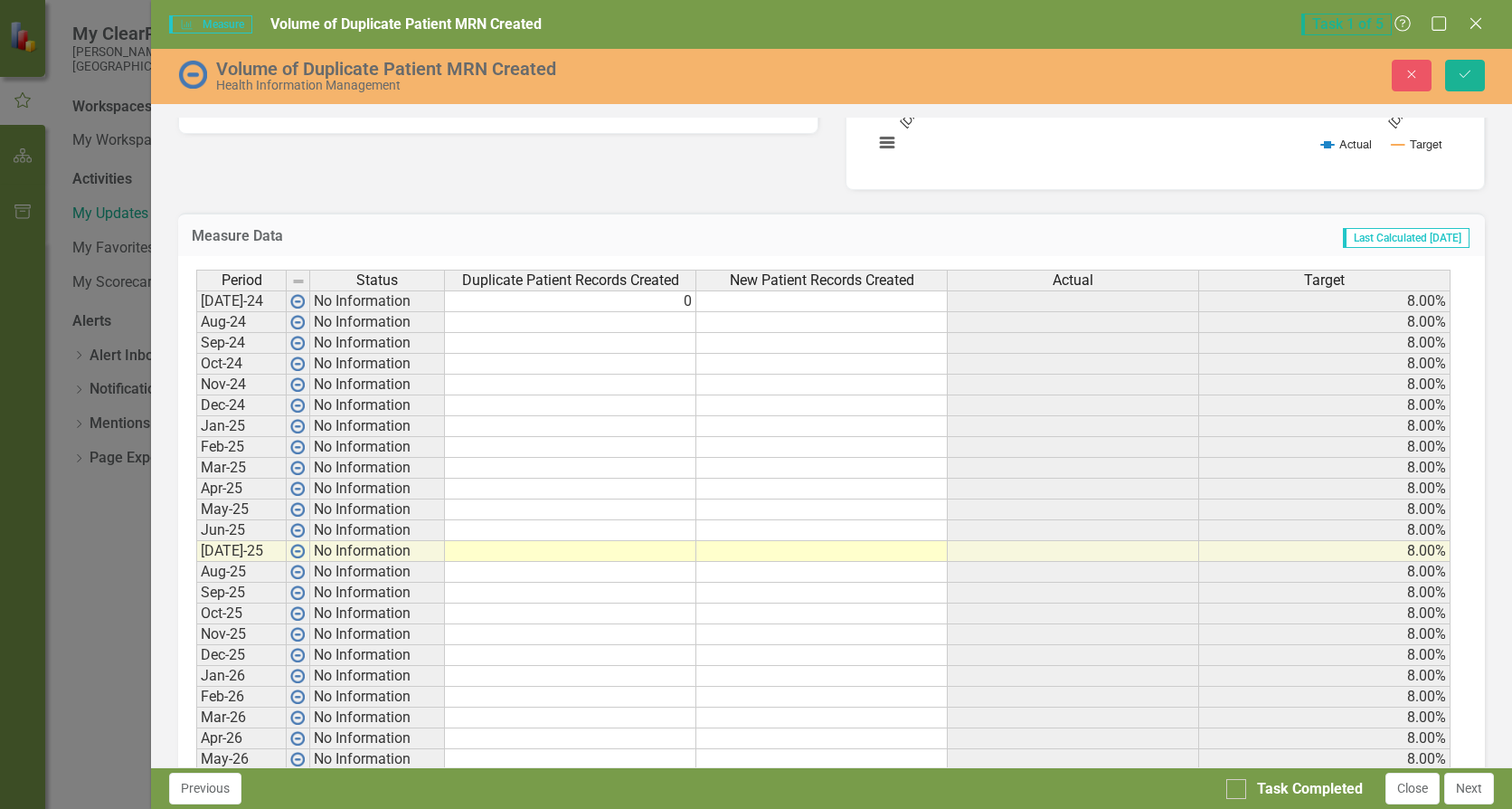
click at [1089, 146] on rect "Interactive chart" at bounding box center [1162, 36] width 594 height 272
click at [1471, 83] on button "Save" at bounding box center [1464, 75] width 39 height 32
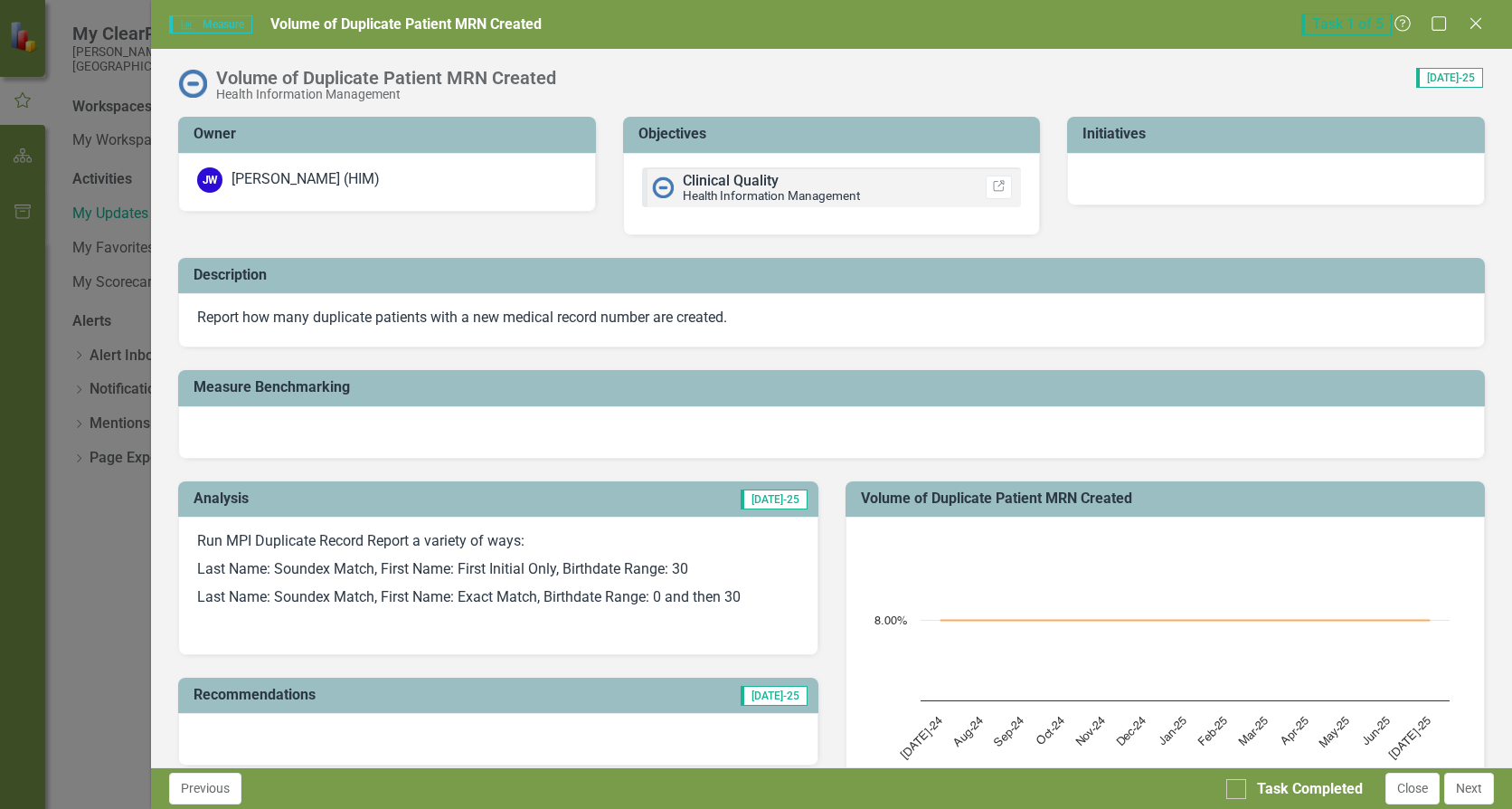
click at [759, 594] on p "Last Name: Soundex Match, First Name: Exact Match, Birthdate Range: 0 and then …" at bounding box center [498, 597] width 601 height 28
click at [528, 548] on p "Run MPI Duplicate Record Report a variety of ways:" at bounding box center [498, 543] width 601 height 25
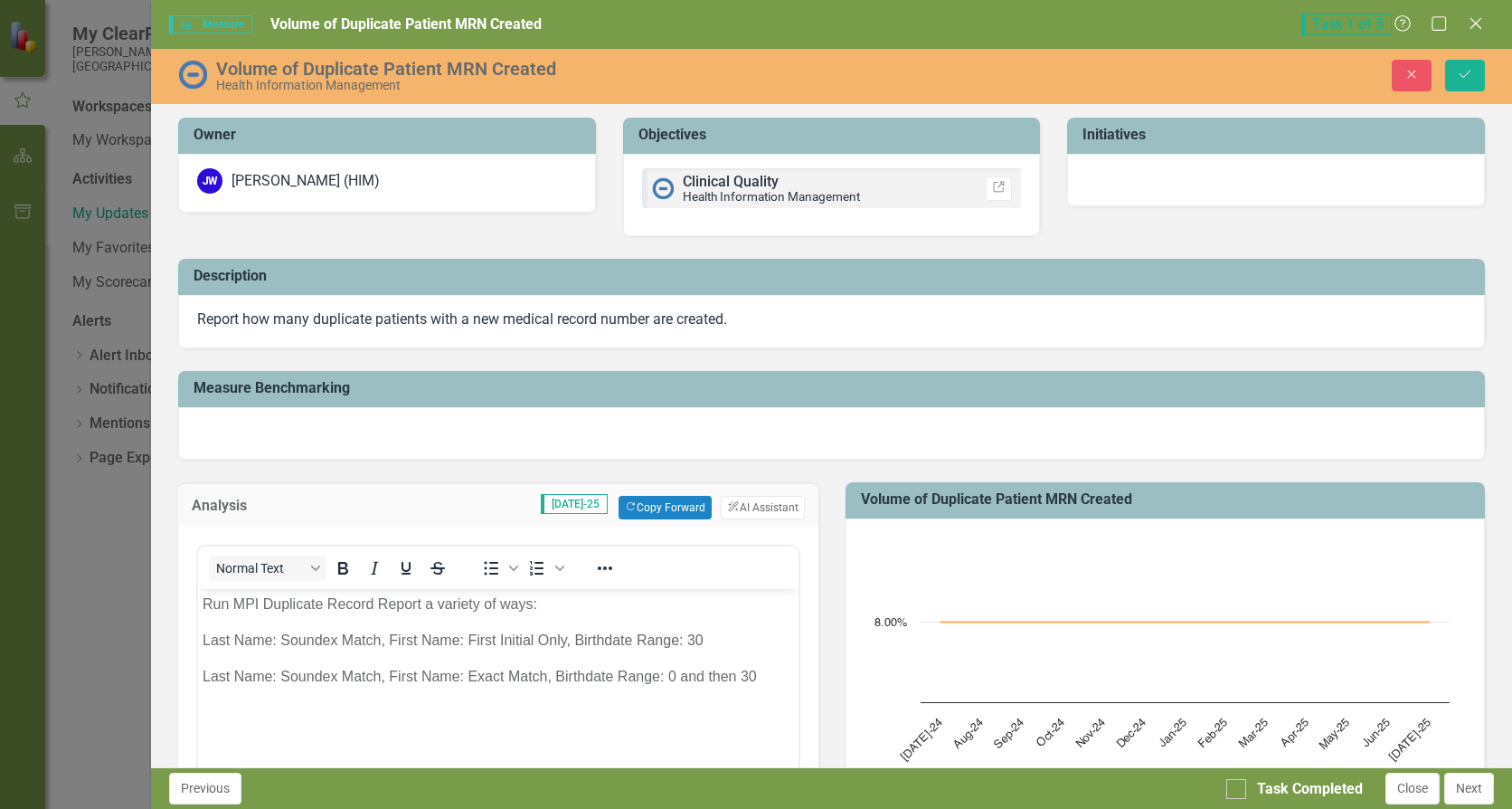
scroll to position [0, 0]
drag, startPoint x: 204, startPoint y: 605, endPoint x: 557, endPoint y: 605, distance: 353.0
click at [557, 605] on p "Run MPI Duplicate Record Report a variety of ways:" at bounding box center [498, 604] width 590 height 22
click at [411, 570] on icon "Underline" at bounding box center [406, 569] width 22 height 22
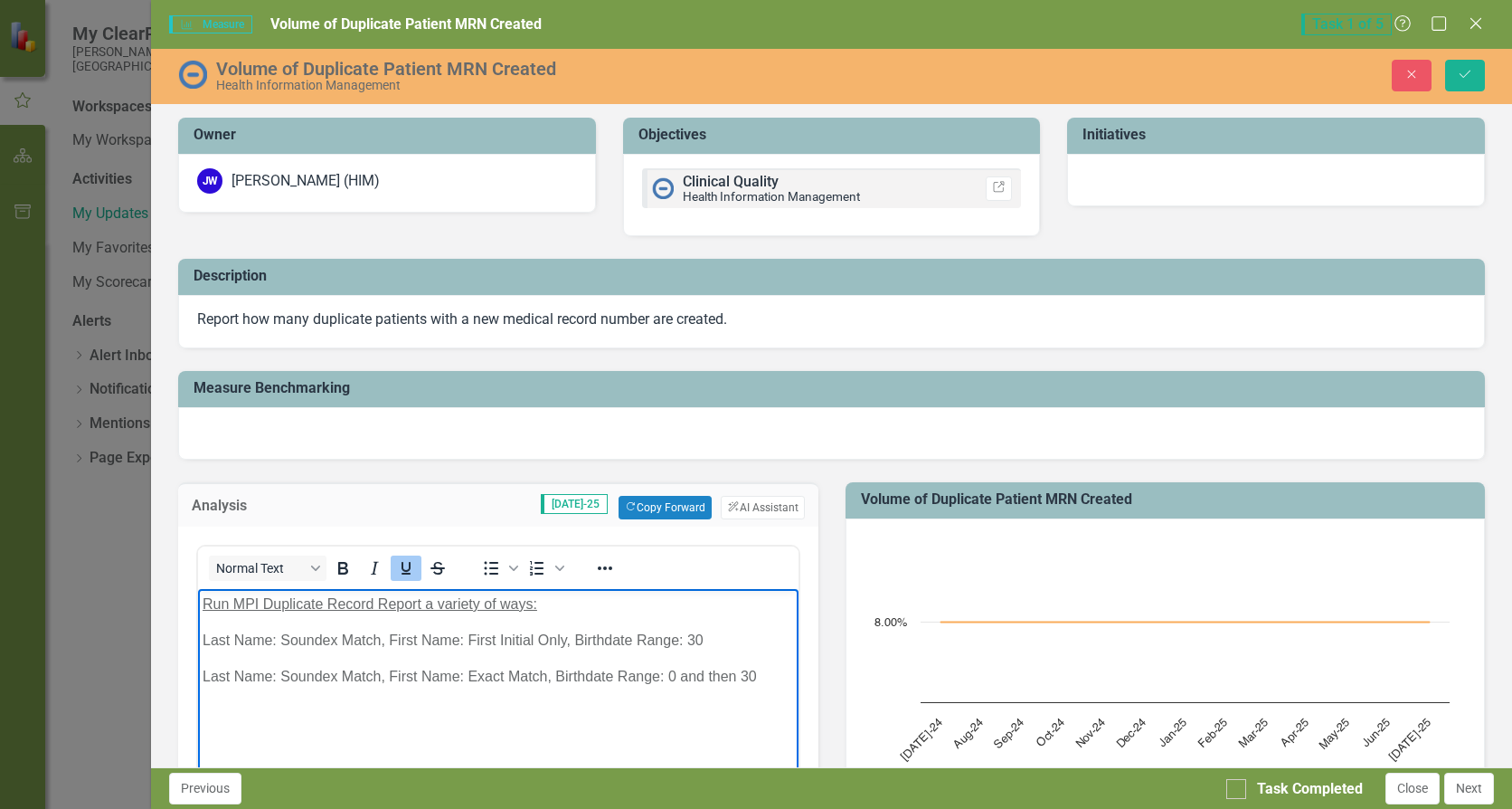
click at [773, 674] on p "Last Name: Soundex Match, First Name: Exact Match, Birthdate Range: 0 and then …" at bounding box center [498, 677] width 590 height 22
click at [203, 637] on p "Last Name: Soundex Match, First Name: First Initial Only, Birthdate Range: 30" at bounding box center [498, 641] width 590 height 22
click at [490, 564] on icon "Bullet list" at bounding box center [491, 569] width 22 height 22
drag, startPoint x: 204, startPoint y: 674, endPoint x: 313, endPoint y: 658, distance: 110.2
click at [206, 674] on p "Last Name: Soundex Match, First Name: Exact Match, Birthdate Range: 0 and then …" at bounding box center [498, 677] width 590 height 22
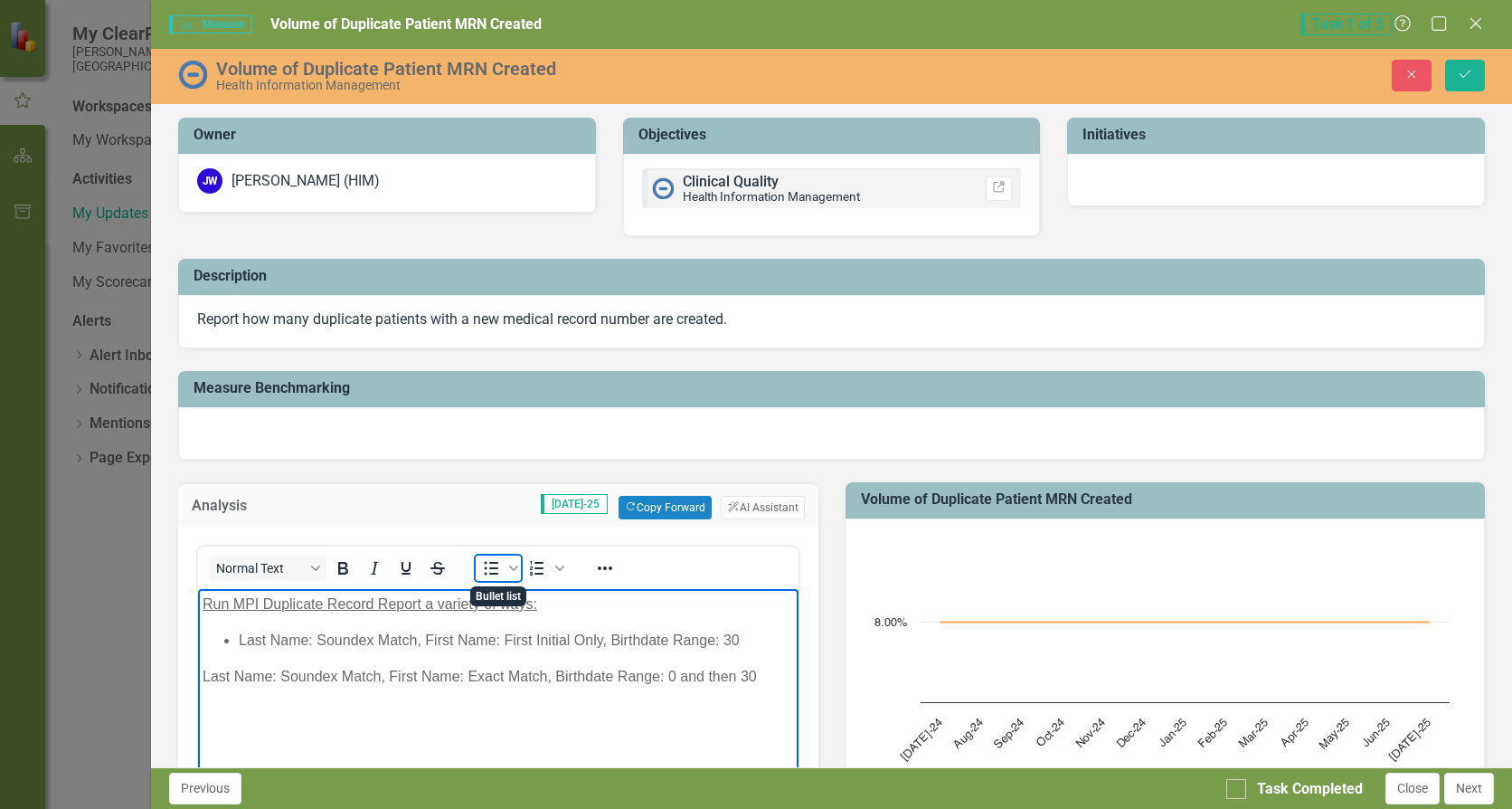
click at [489, 566] on icon "Bullet list" at bounding box center [491, 569] width 22 height 22
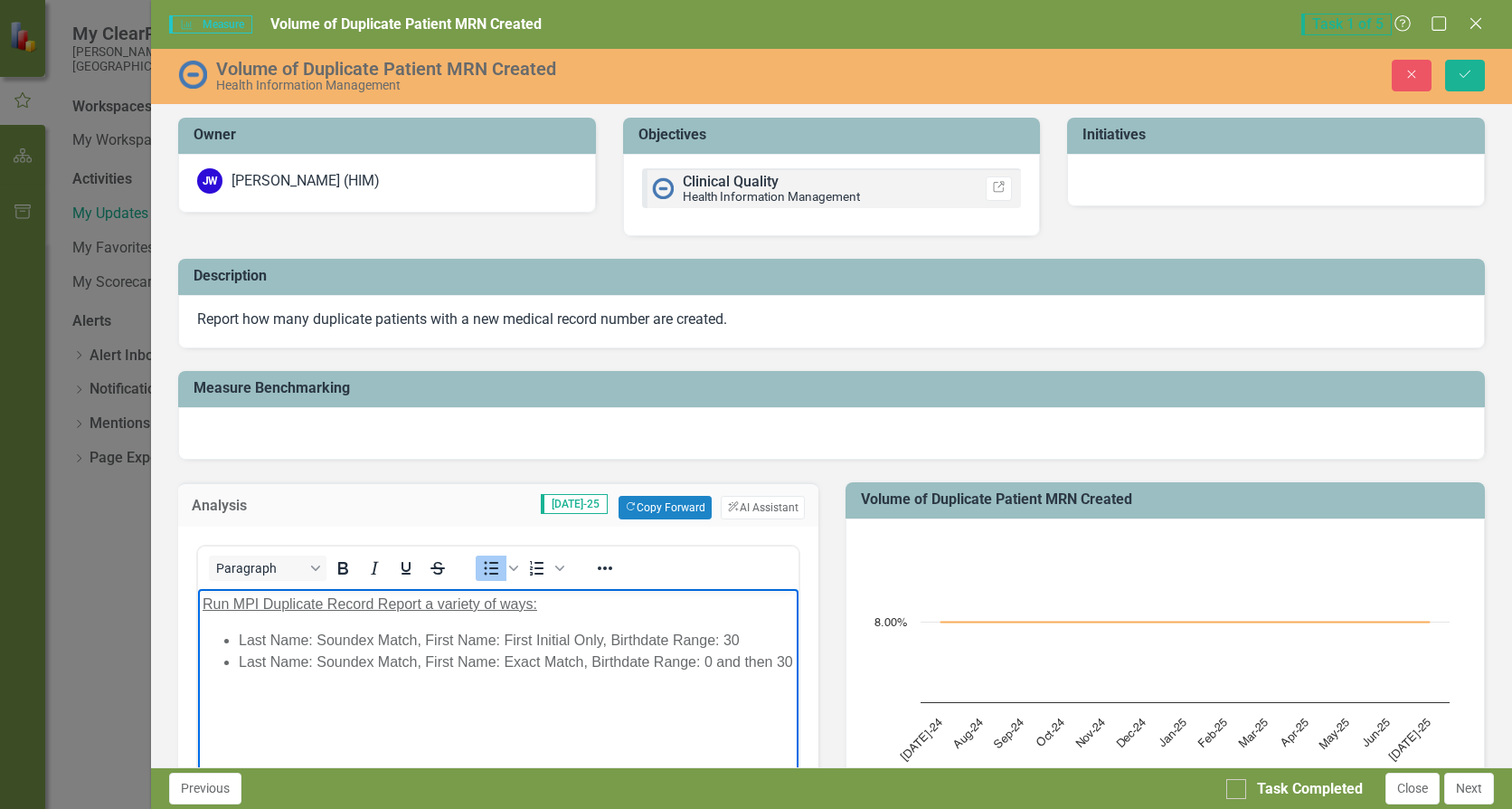
click at [281, 673] on li "Last Name: Soundex Match, First Name: Exact Match, Birthdate Range: 0 and then …" at bounding box center [515, 662] width 555 height 22
click at [409, 569] on icon "Underline" at bounding box center [406, 569] width 9 height 13
click at [257, 731] on span "Run EMR Number Assignment Report for the month out of MPI Reports﻿" at bounding box center [432, 734] width 458 height 16
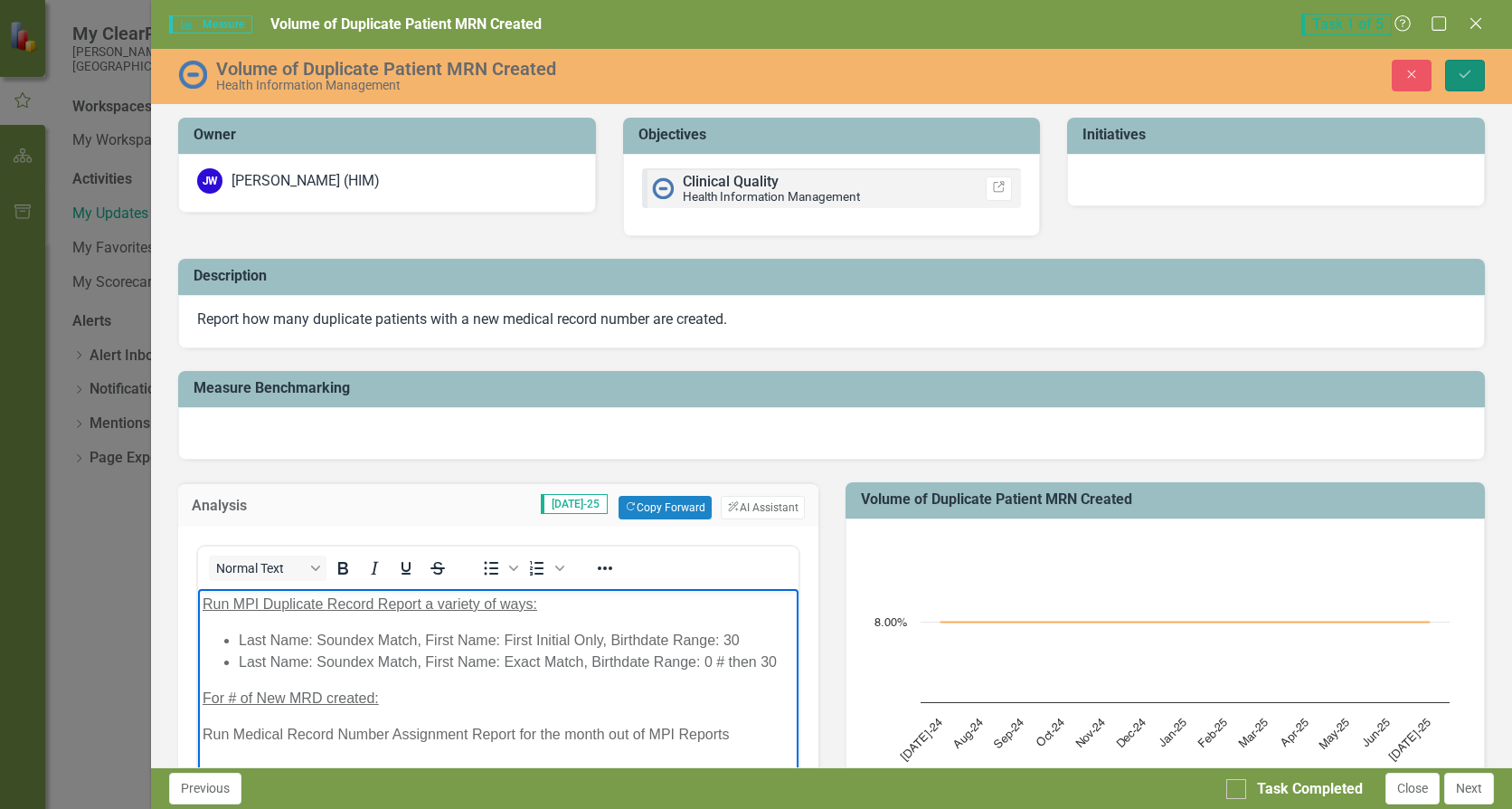
click at [1468, 75] on icon "Save" at bounding box center [1465, 74] width 17 height 13
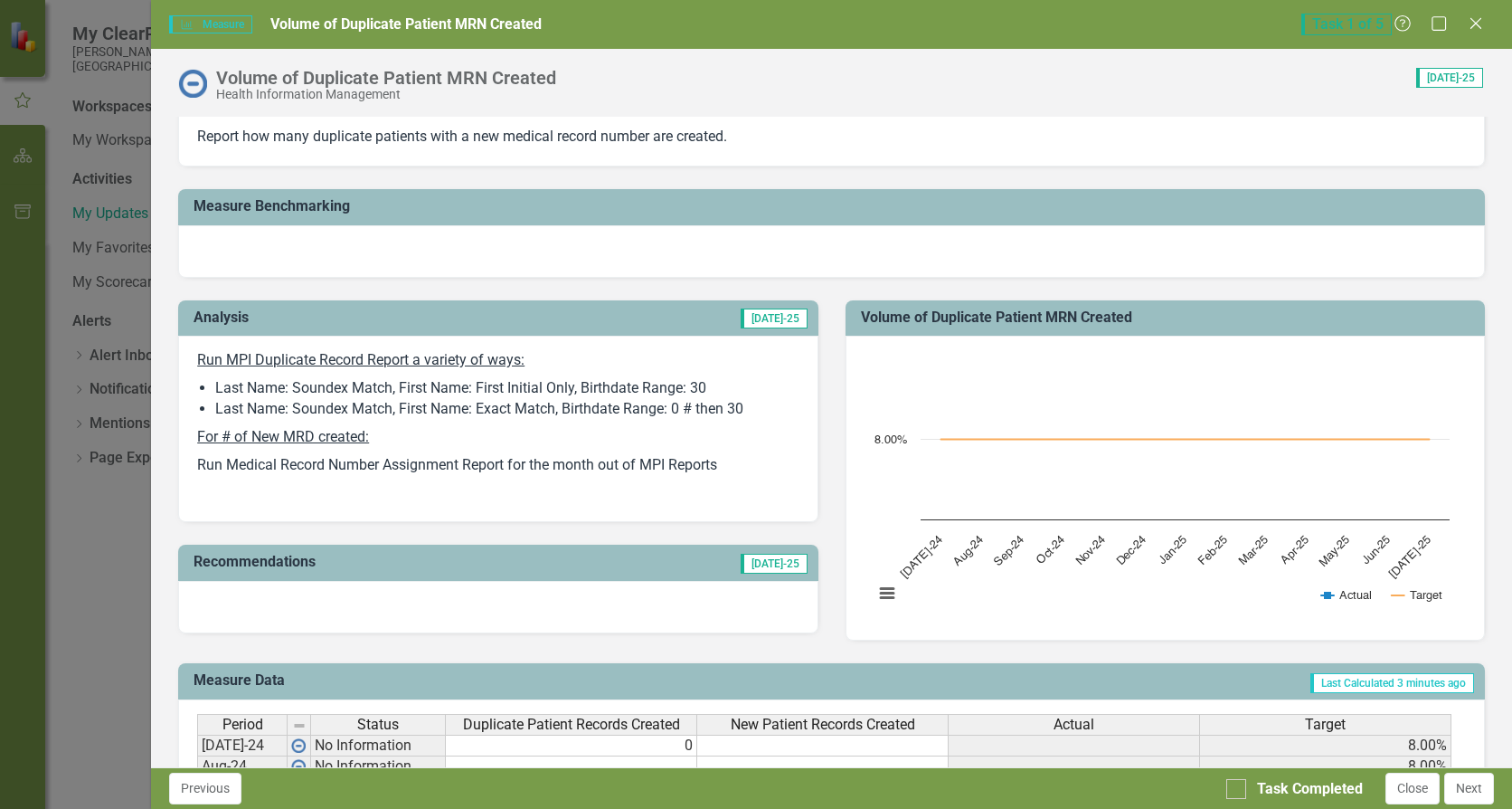
scroll to position [362, 0]
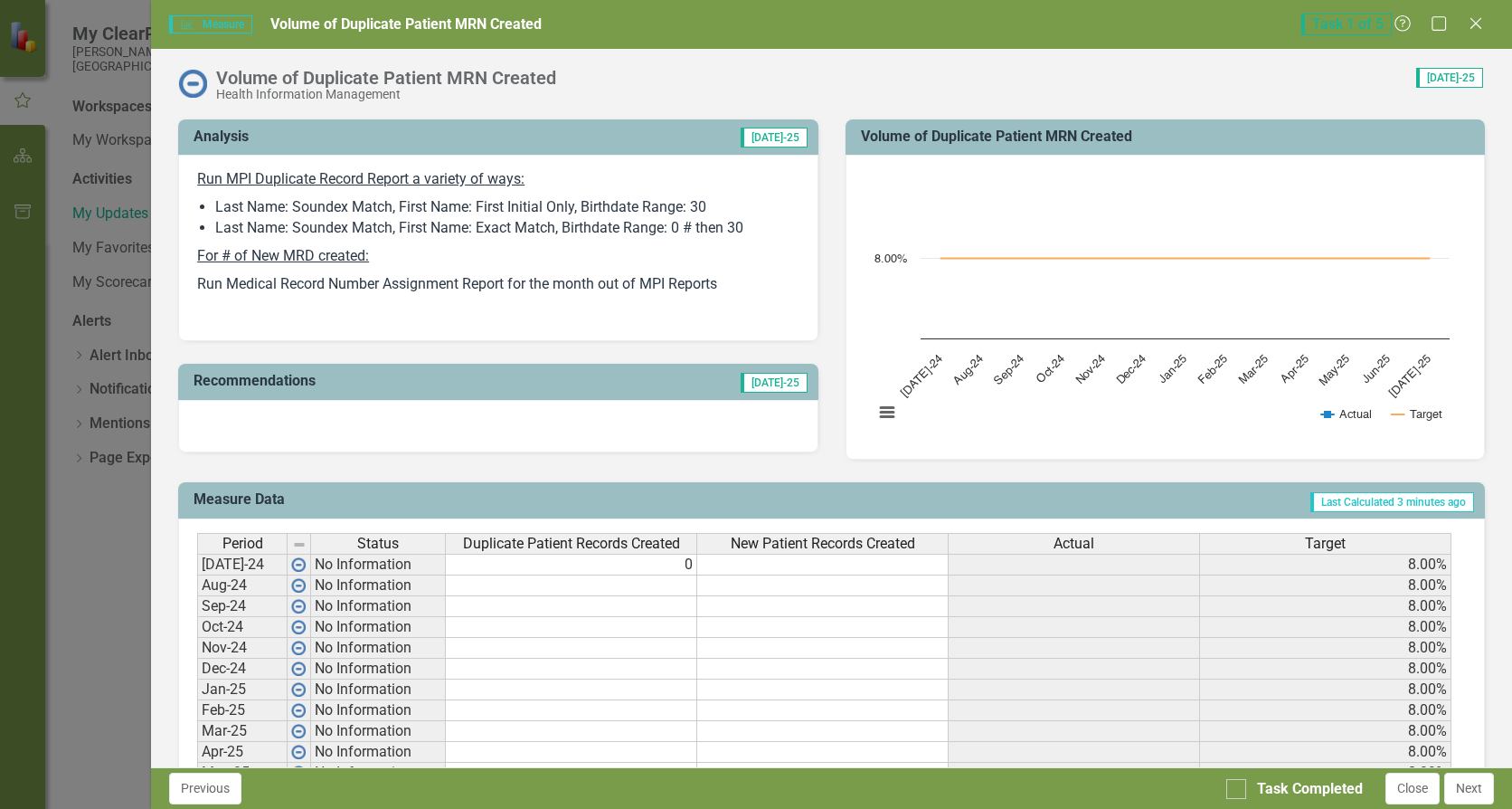
click at [793, 565] on td at bounding box center [823, 565] width 251 height 22
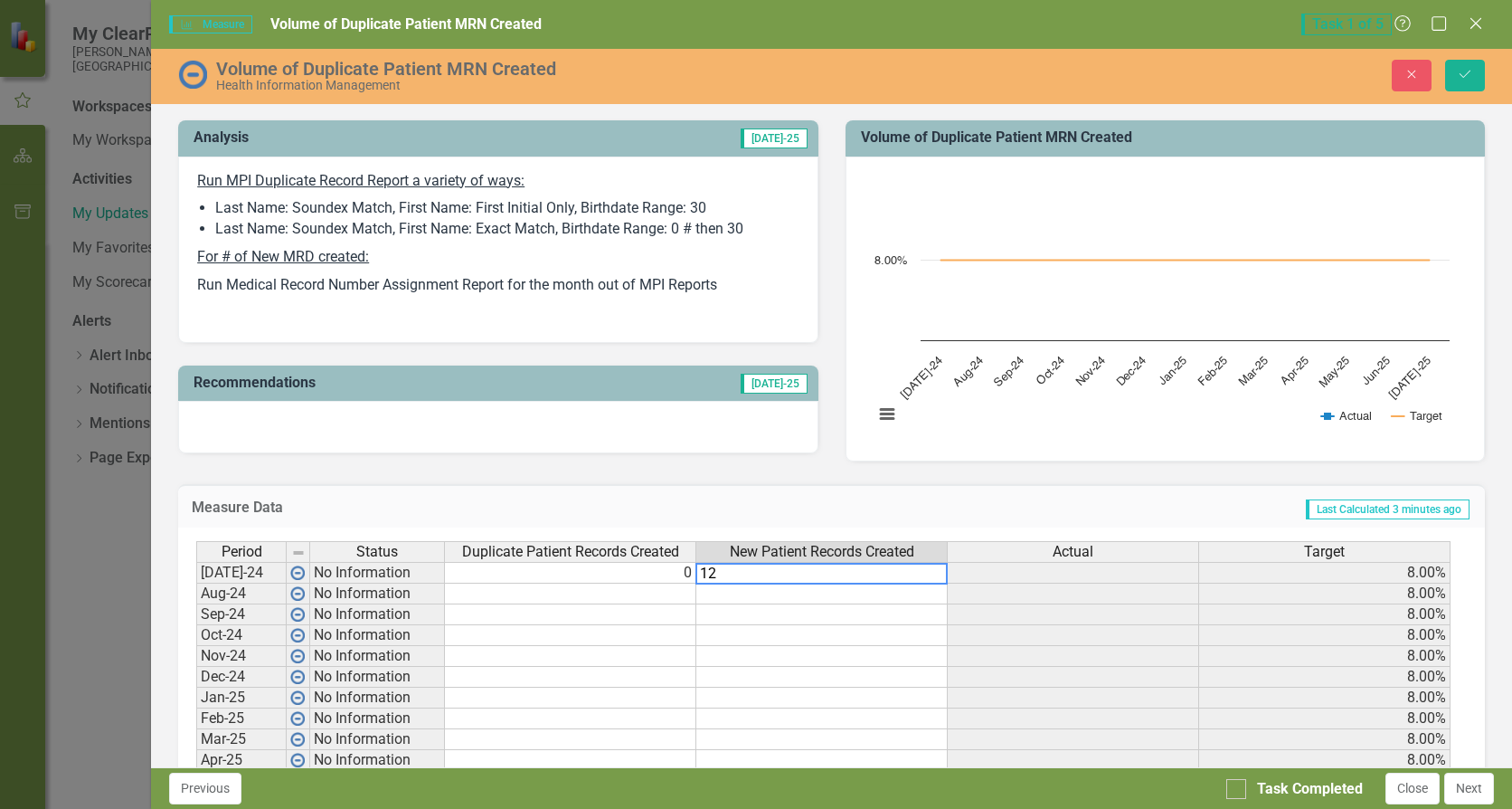
type textarea "121"
click at [1465, 72] on icon "Save" at bounding box center [1465, 74] width 17 height 13
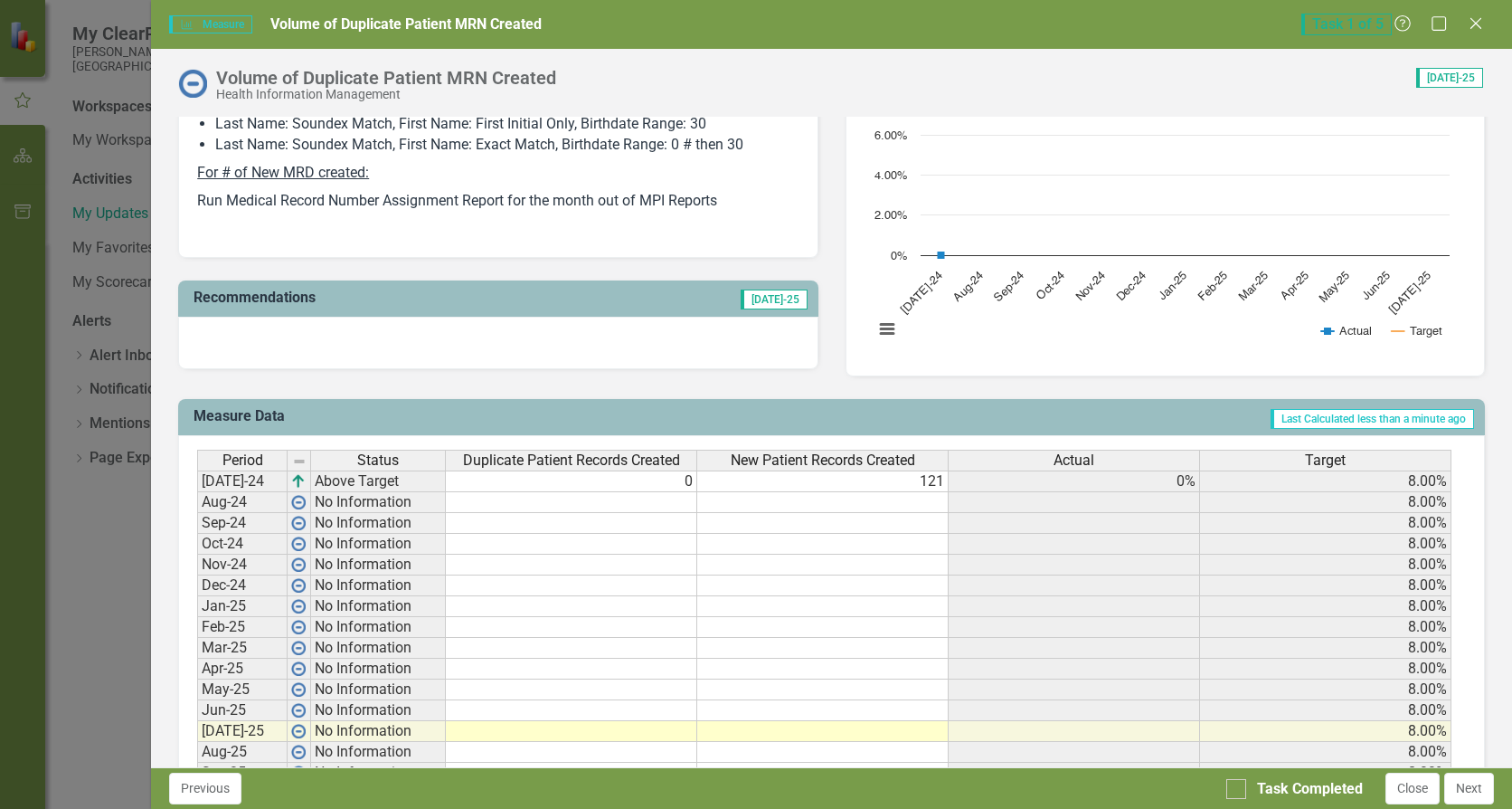
scroll to position [452, 0]
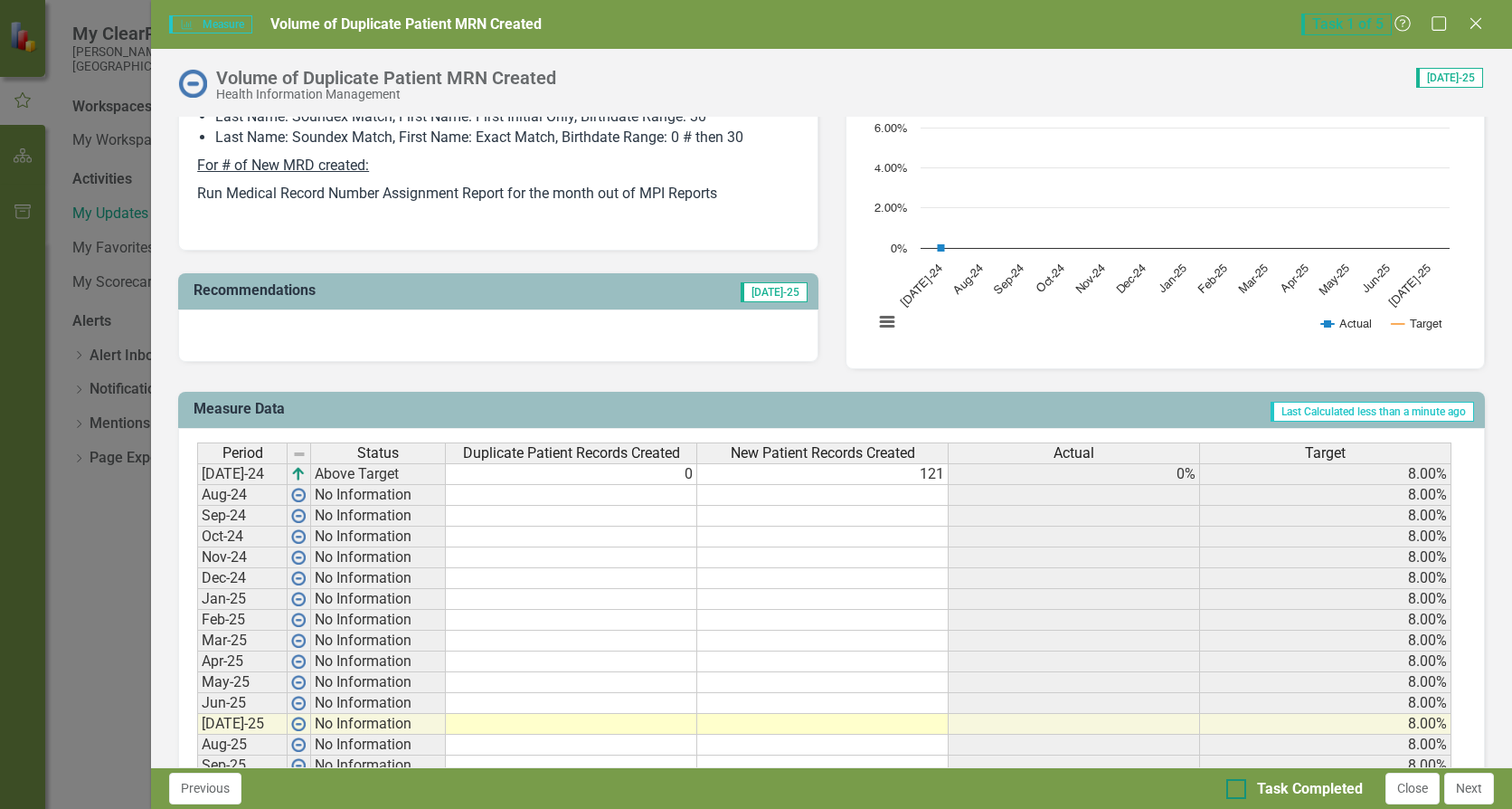
click at [1237, 793] on div at bounding box center [1237, 789] width 20 height 20
click at [1237, 791] on input "Task Completed" at bounding box center [1232, 784] width 12 height 12
checkbox input "true"
click at [1410, 787] on button "Close" at bounding box center [1412, 788] width 54 height 32
checkbox input "true"
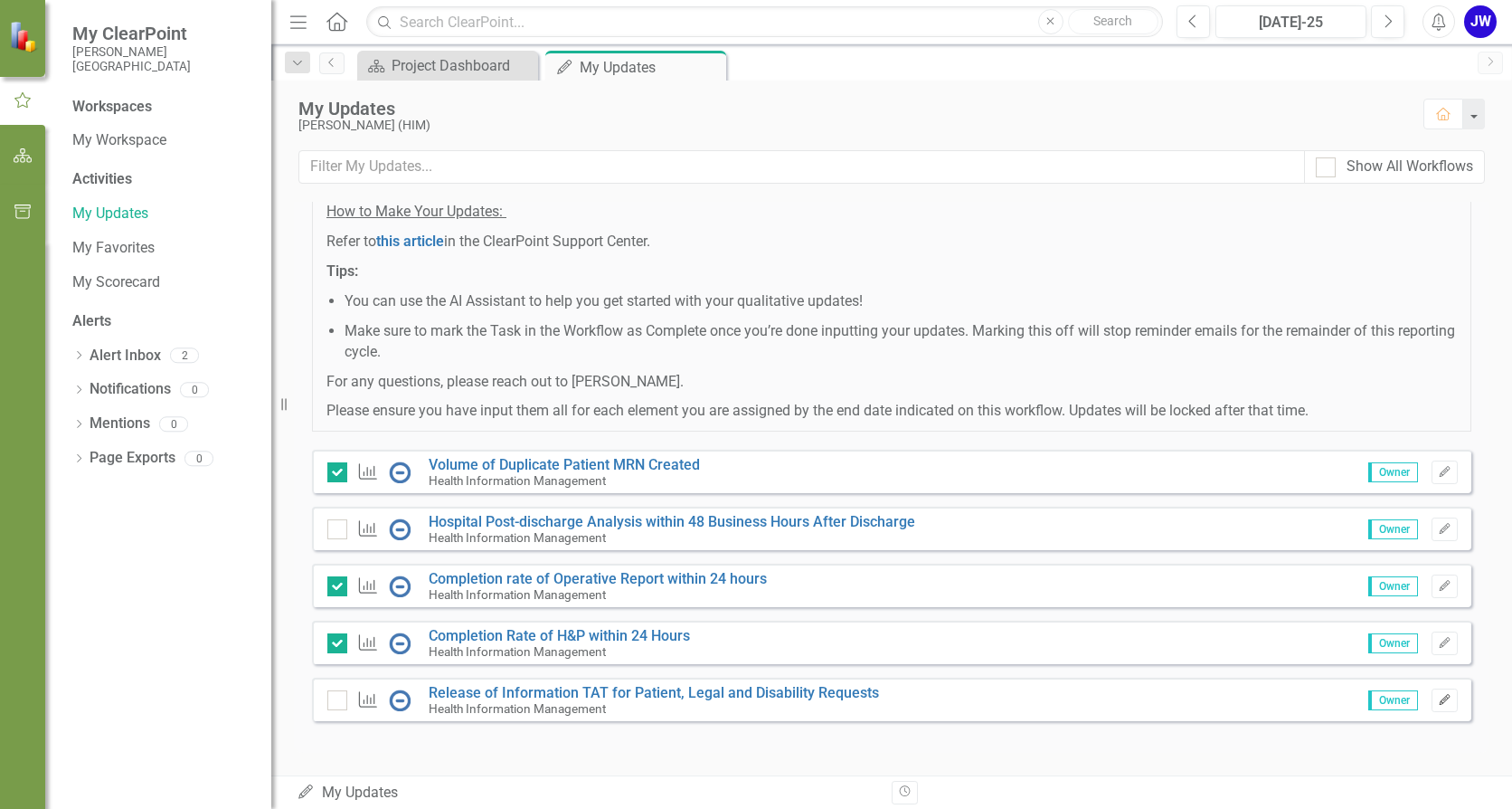
click at [1438, 699] on icon "Edit" at bounding box center [1444, 701] width 14 height 11
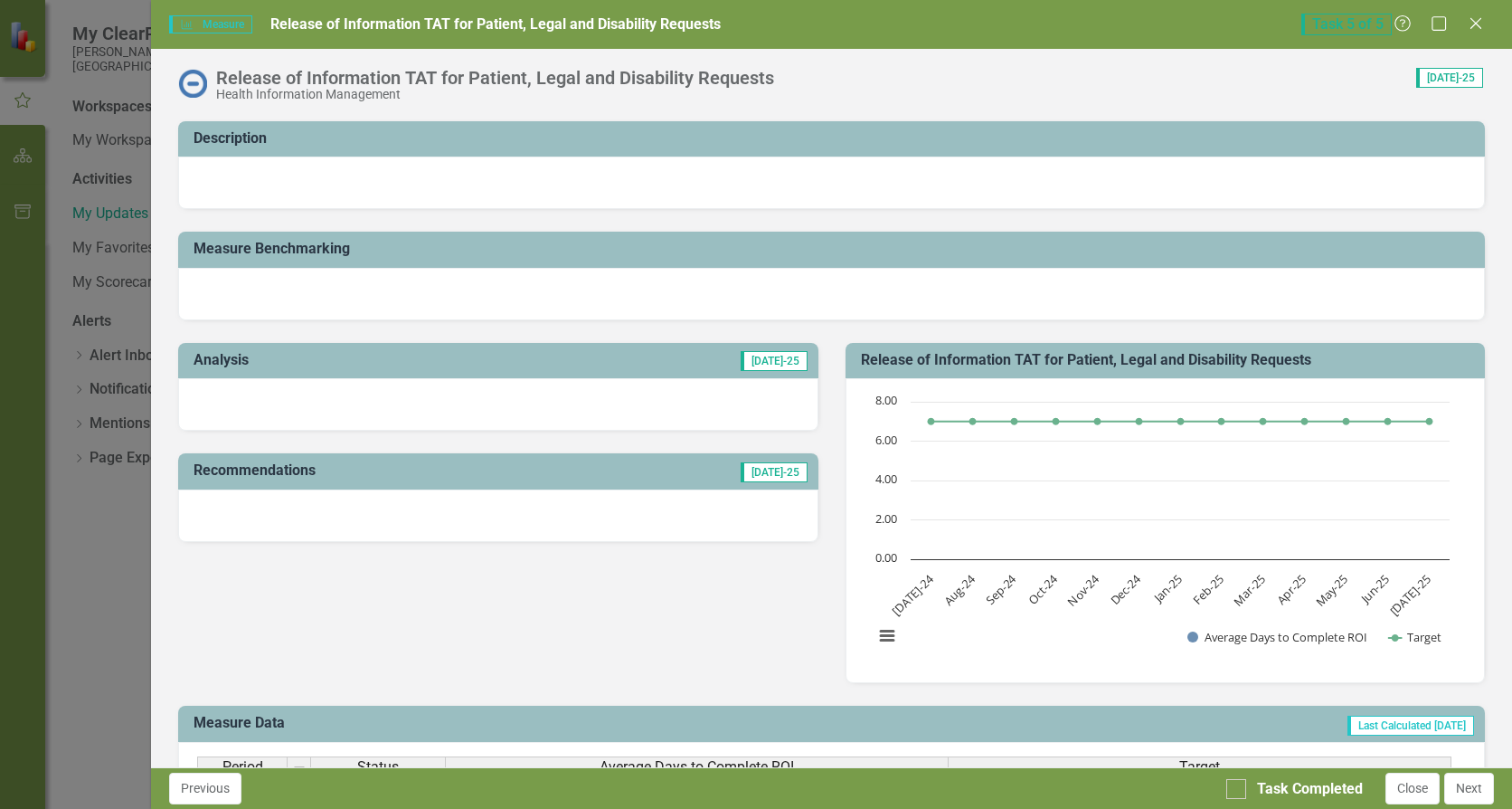
scroll to position [0, 0]
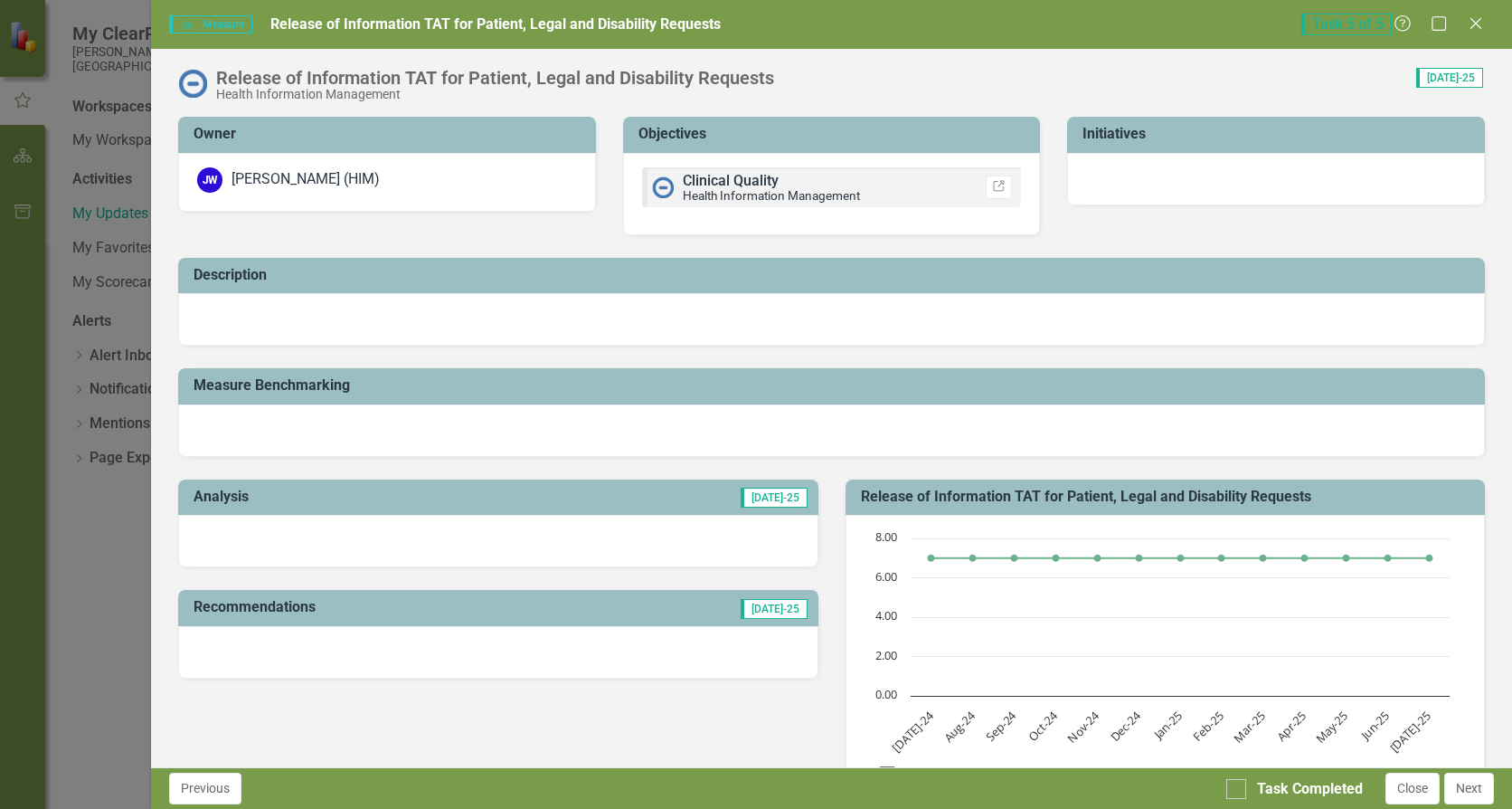
click at [354, 528] on div at bounding box center [497, 540] width 639 height 52
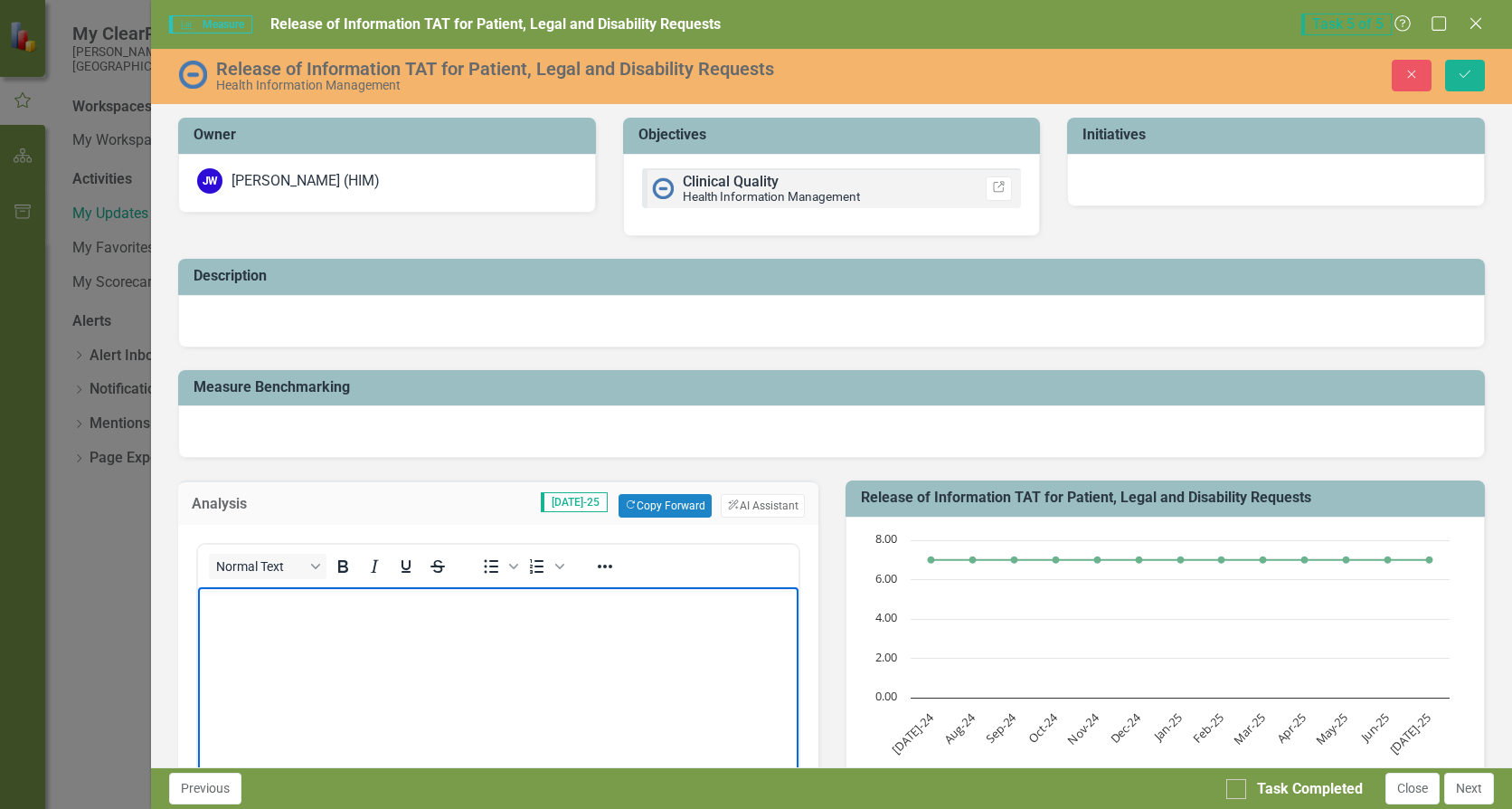
click at [318, 636] on body "Rich Text Area. Press ALT-0 for help." at bounding box center [498, 723] width 600 height 272
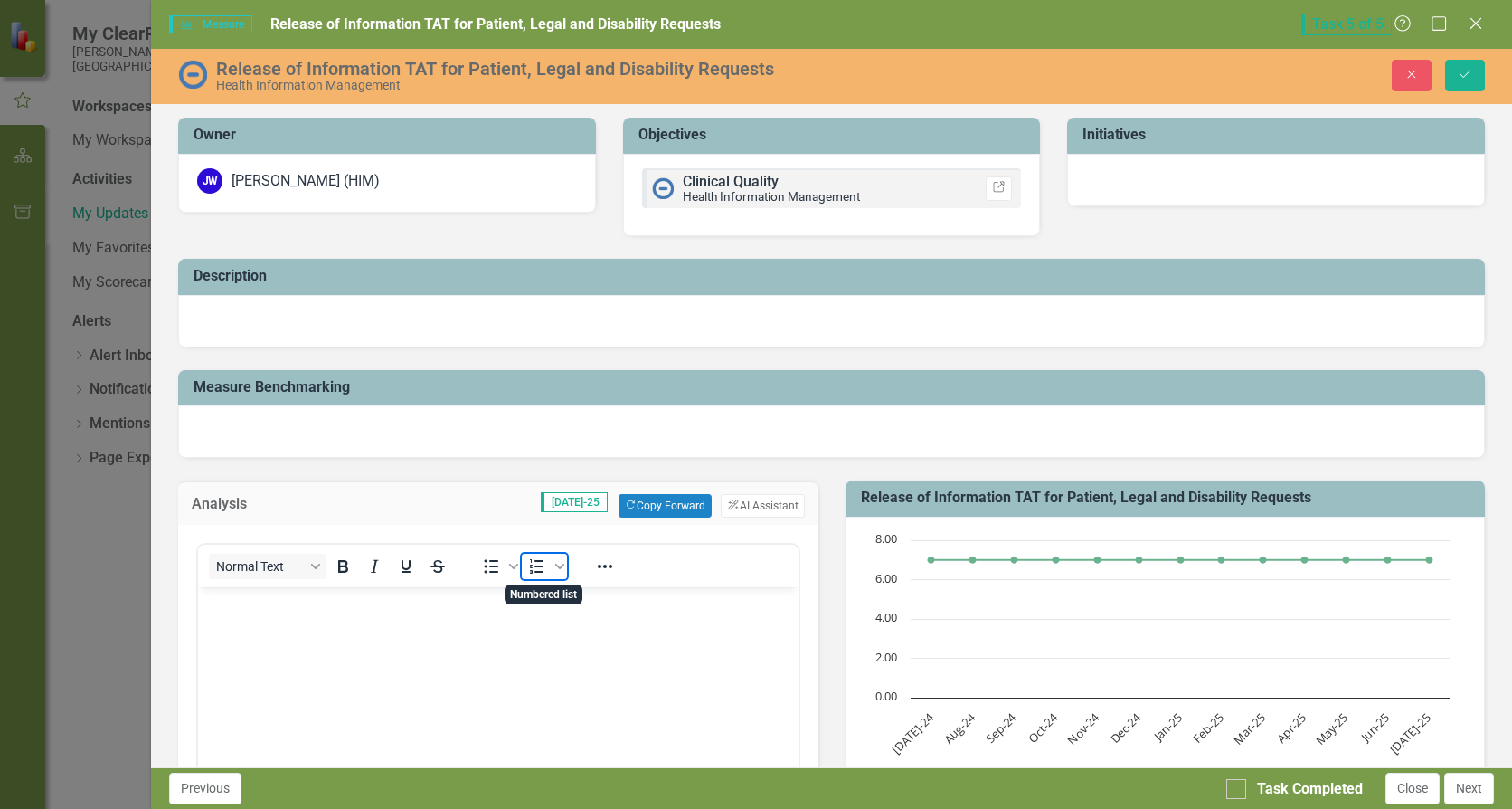
click at [541, 571] on icon "Numbered list" at bounding box center [536, 567] width 14 height 15
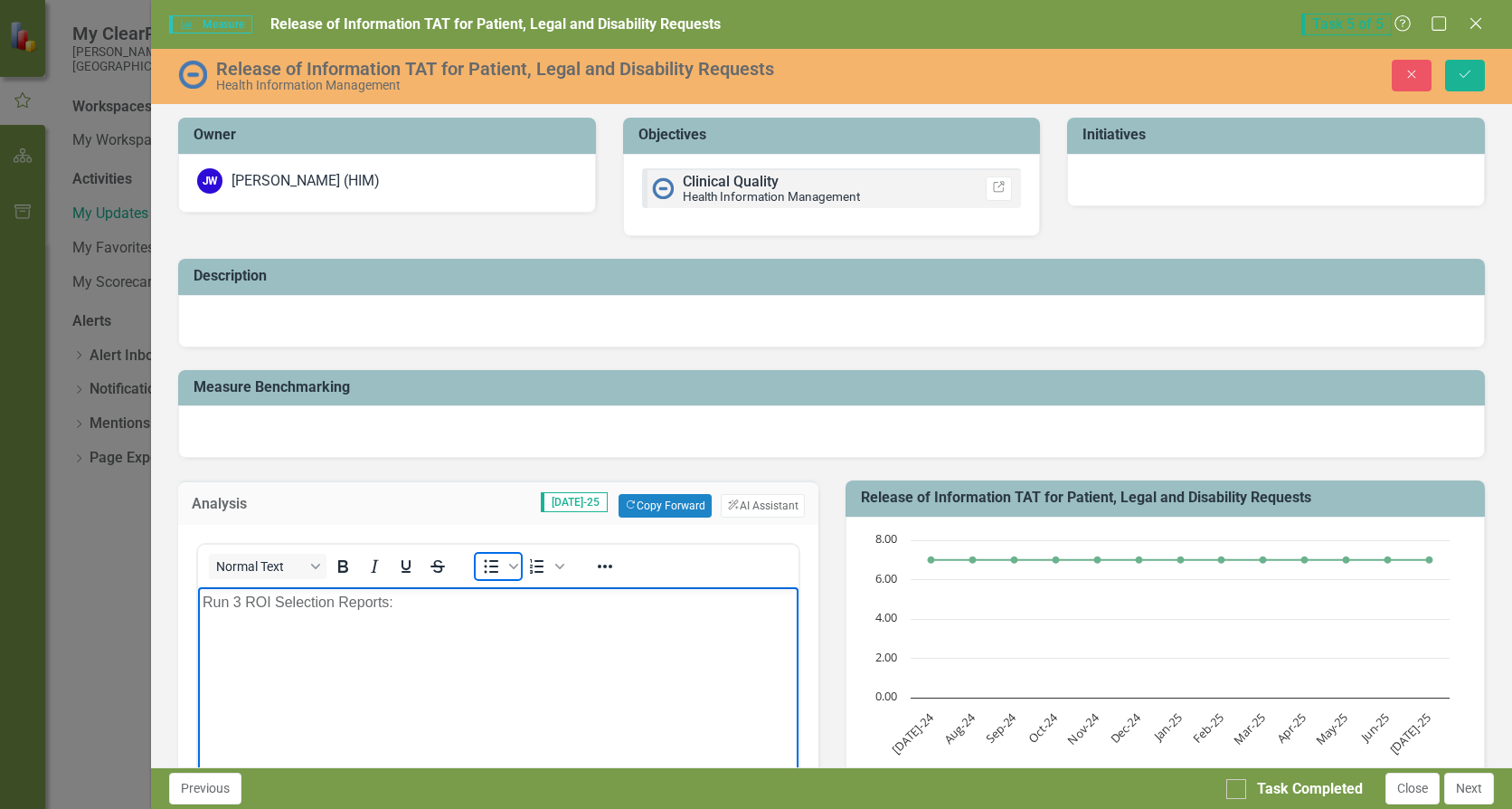
click at [496, 575] on icon "Bullet list" at bounding box center [491, 567] width 22 height 22
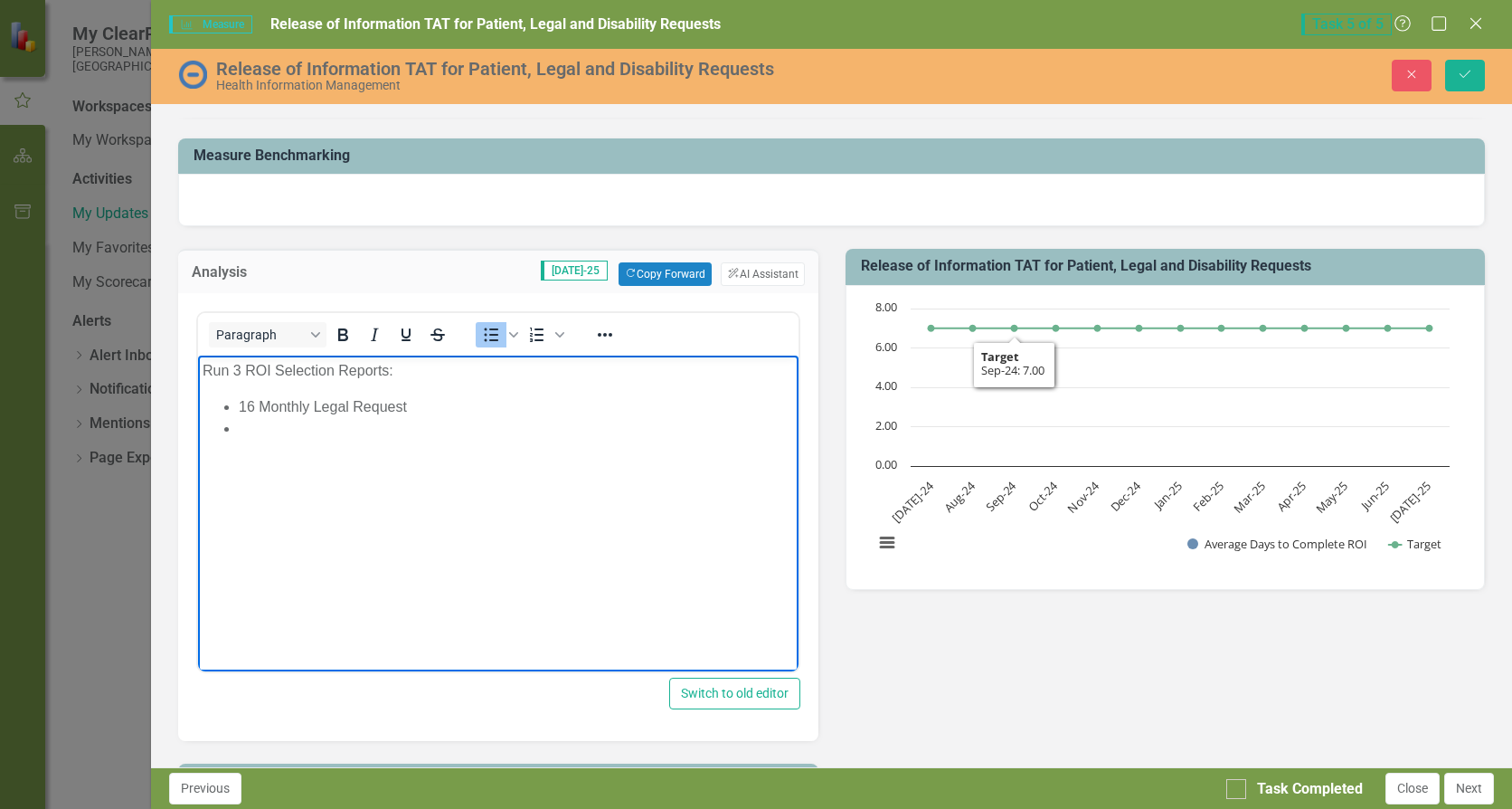
scroll to position [272, 0]
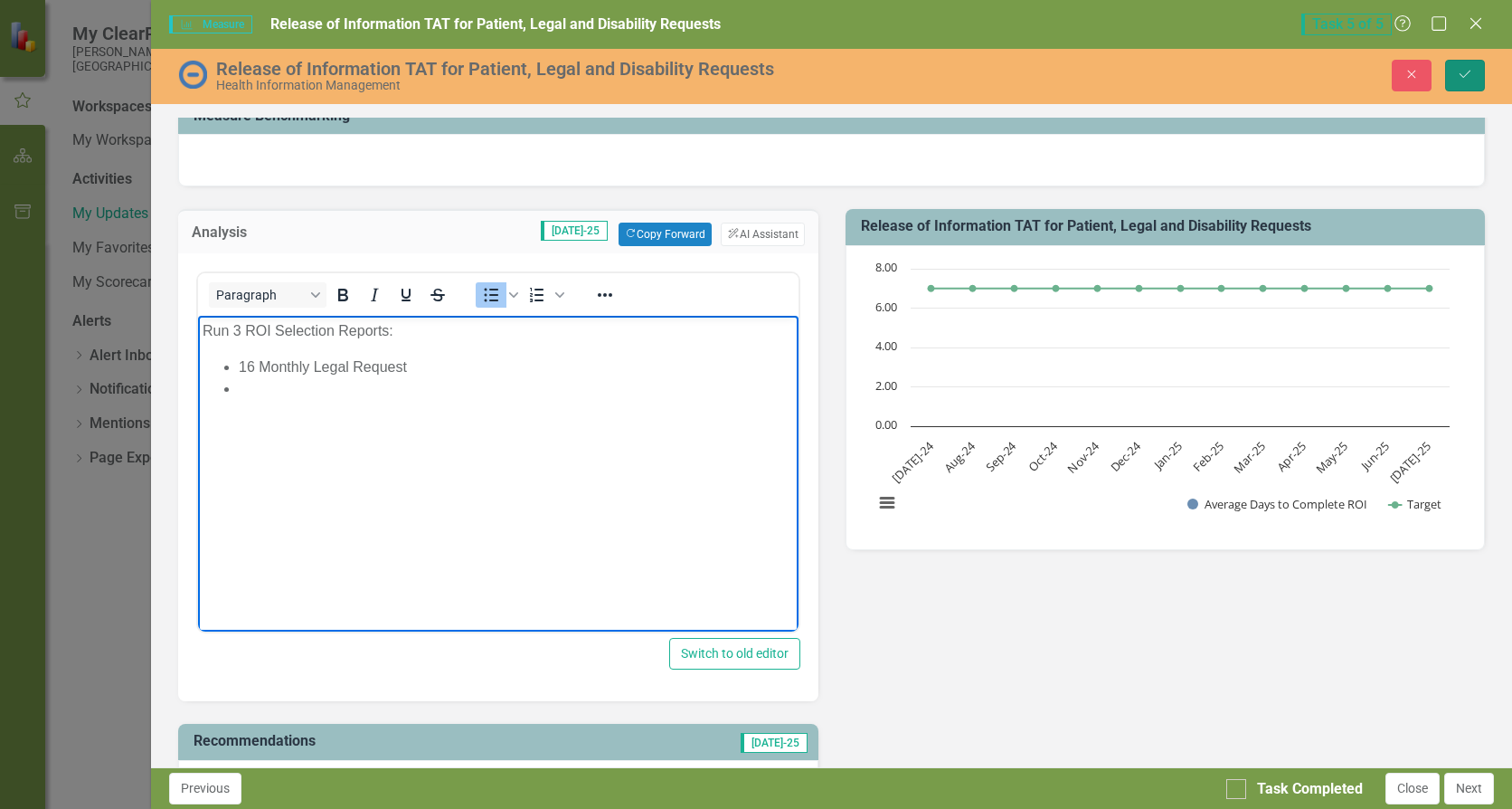
drag, startPoint x: 1465, startPoint y: 72, endPoint x: 1200, endPoint y: 387, distance: 411.6
click at [1466, 72] on icon "Save" at bounding box center [1465, 74] width 17 height 13
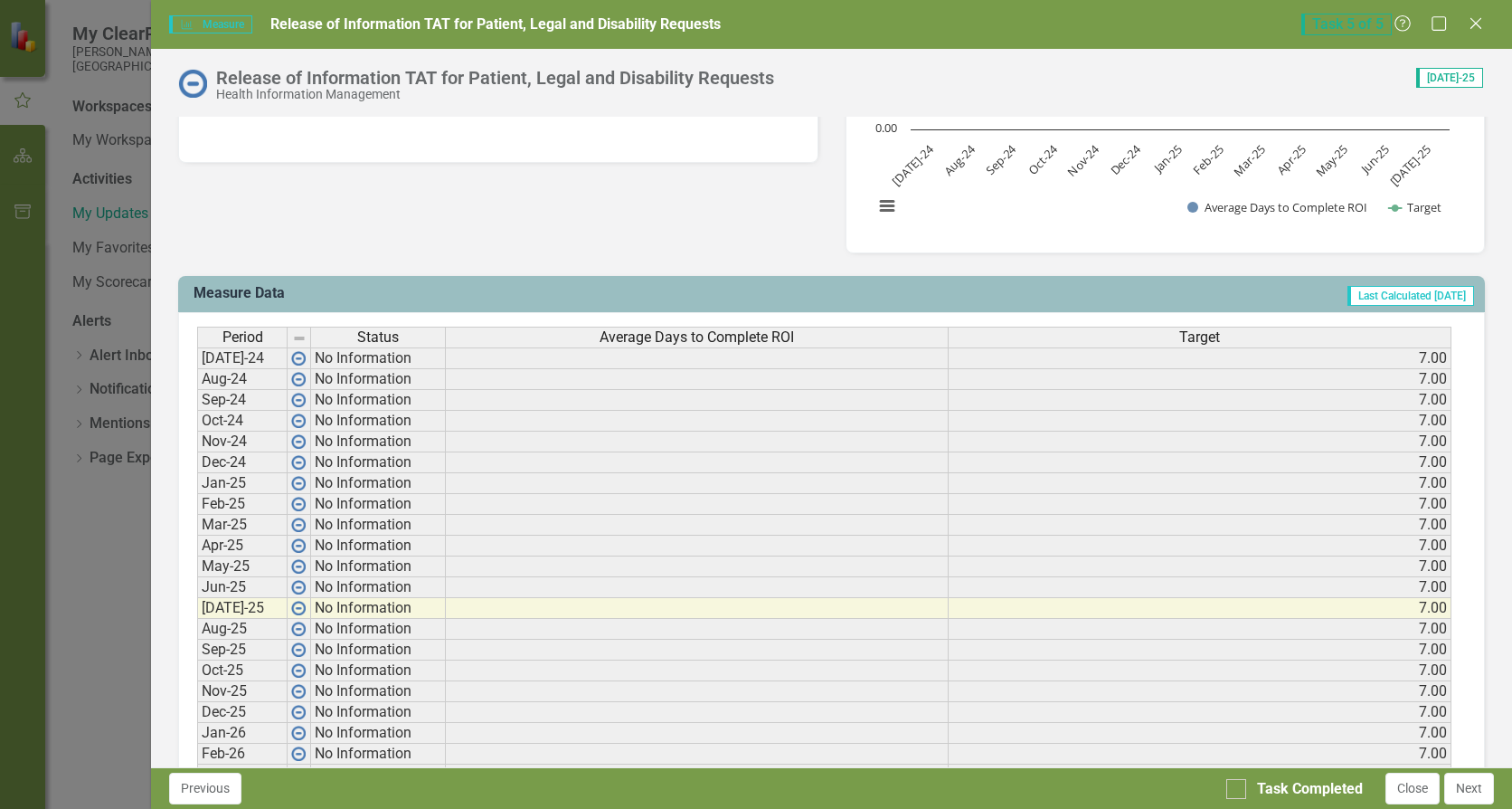
scroll to position [693, 0]
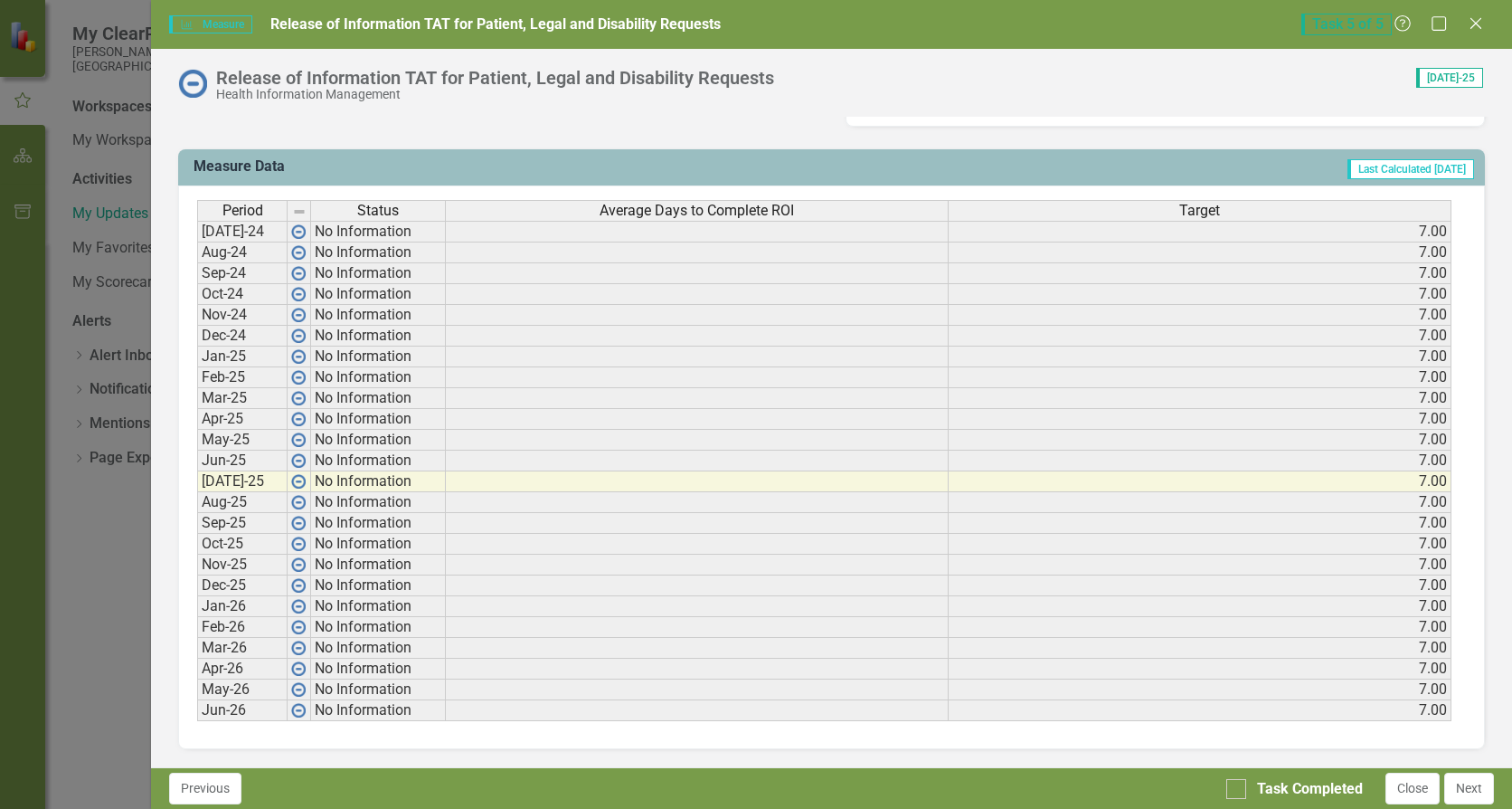
drag, startPoint x: 1409, startPoint y: 789, endPoint x: 1212, endPoint y: 665, distance: 232.8
click at [1408, 789] on button "Close" at bounding box center [1412, 788] width 54 height 32
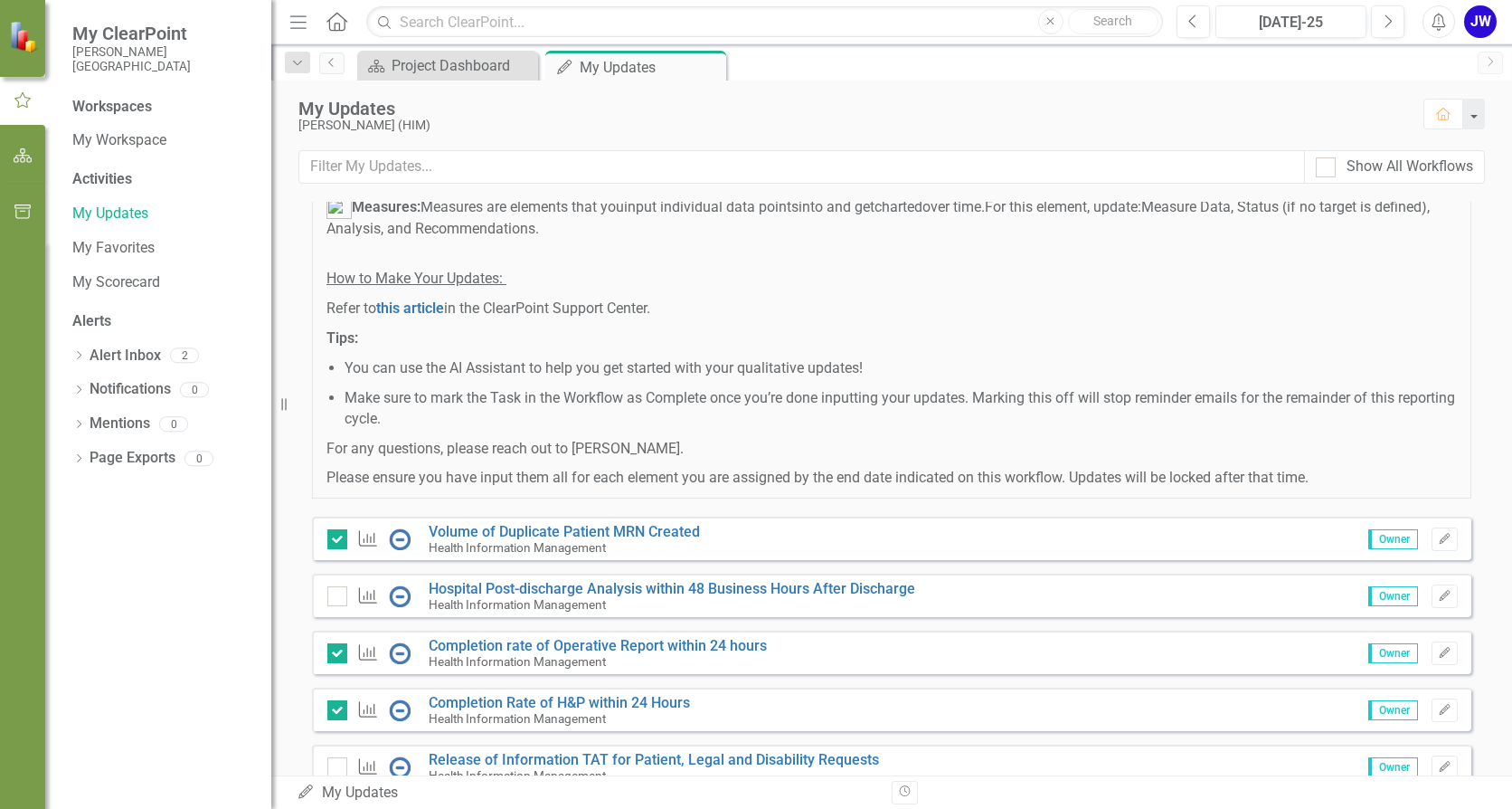
scroll to position [0, 0]
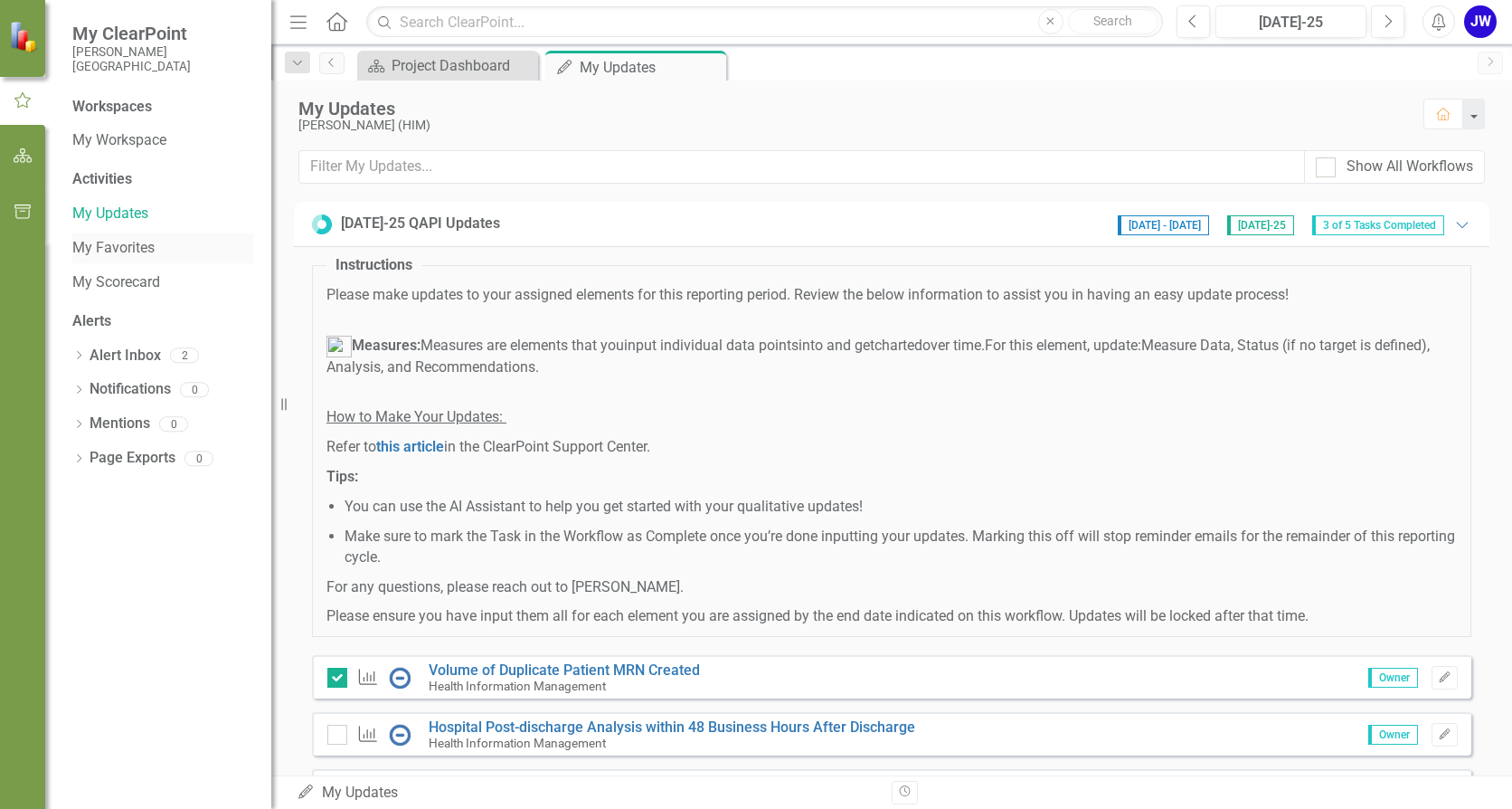
click at [136, 249] on link "My Favorites" at bounding box center [162, 248] width 181 height 21
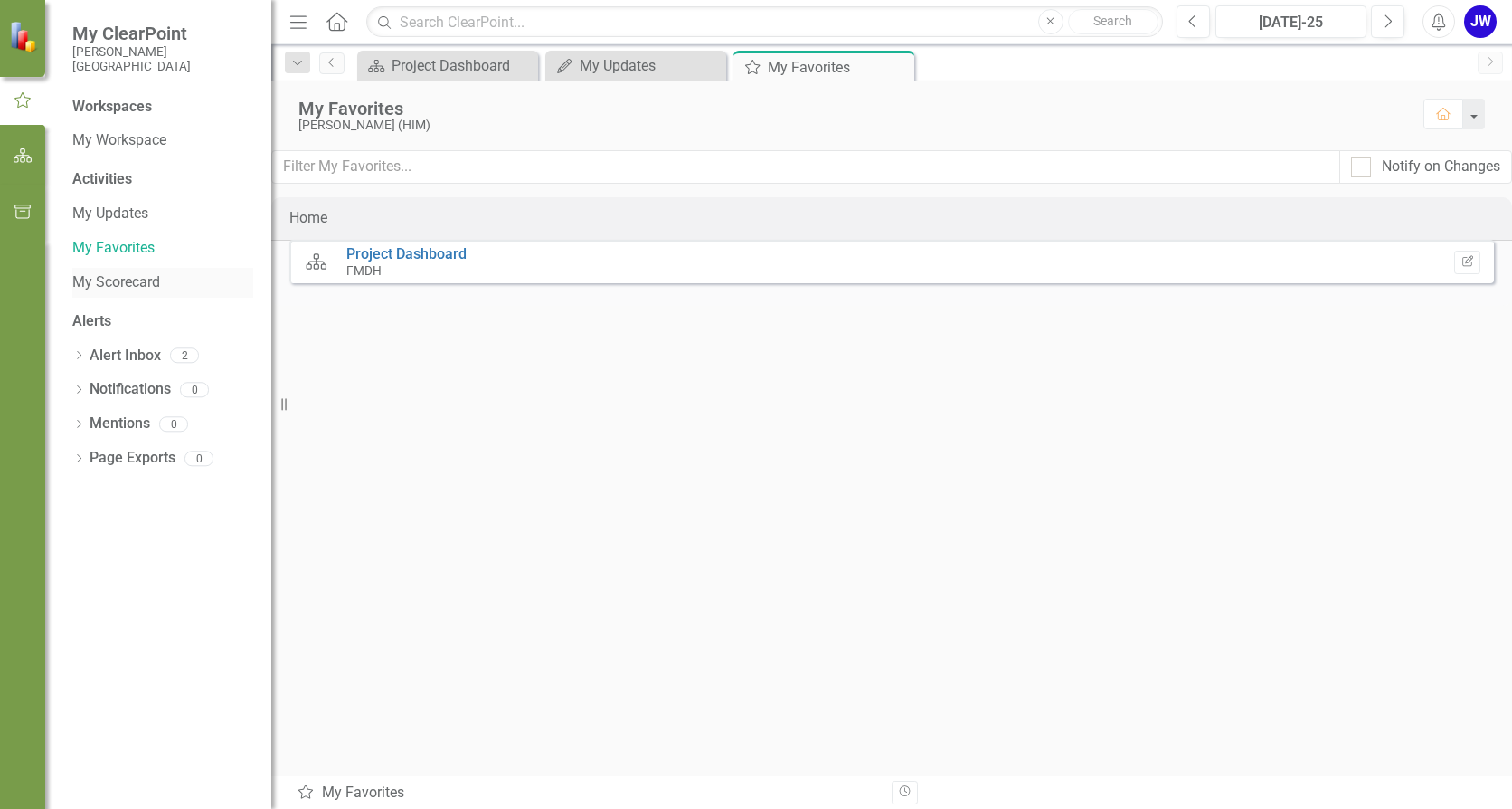
click at [119, 289] on link "My Scorecard" at bounding box center [162, 283] width 181 height 21
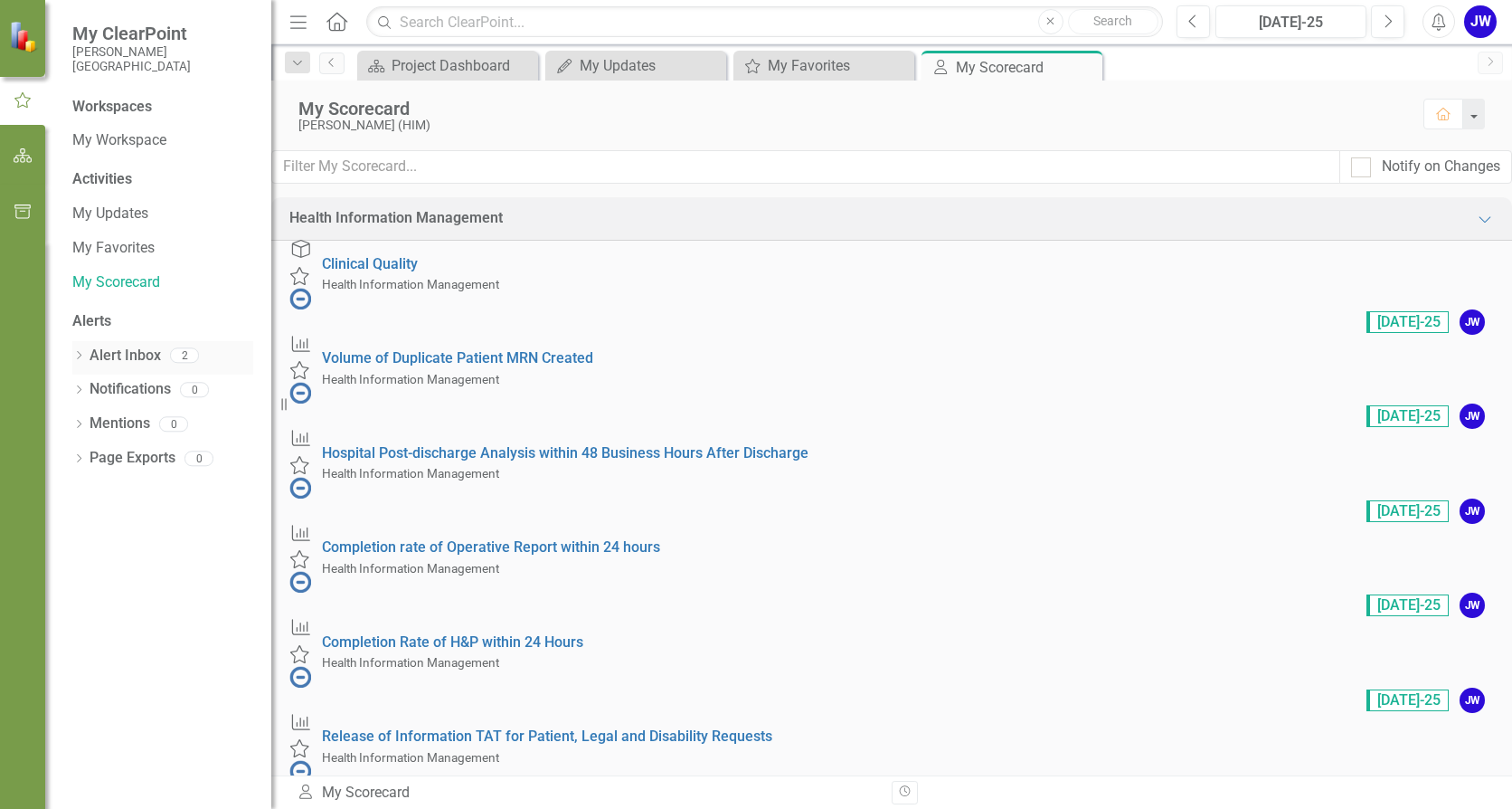
click at [138, 355] on link "Alert Inbox" at bounding box center [126, 356] width 72 height 21
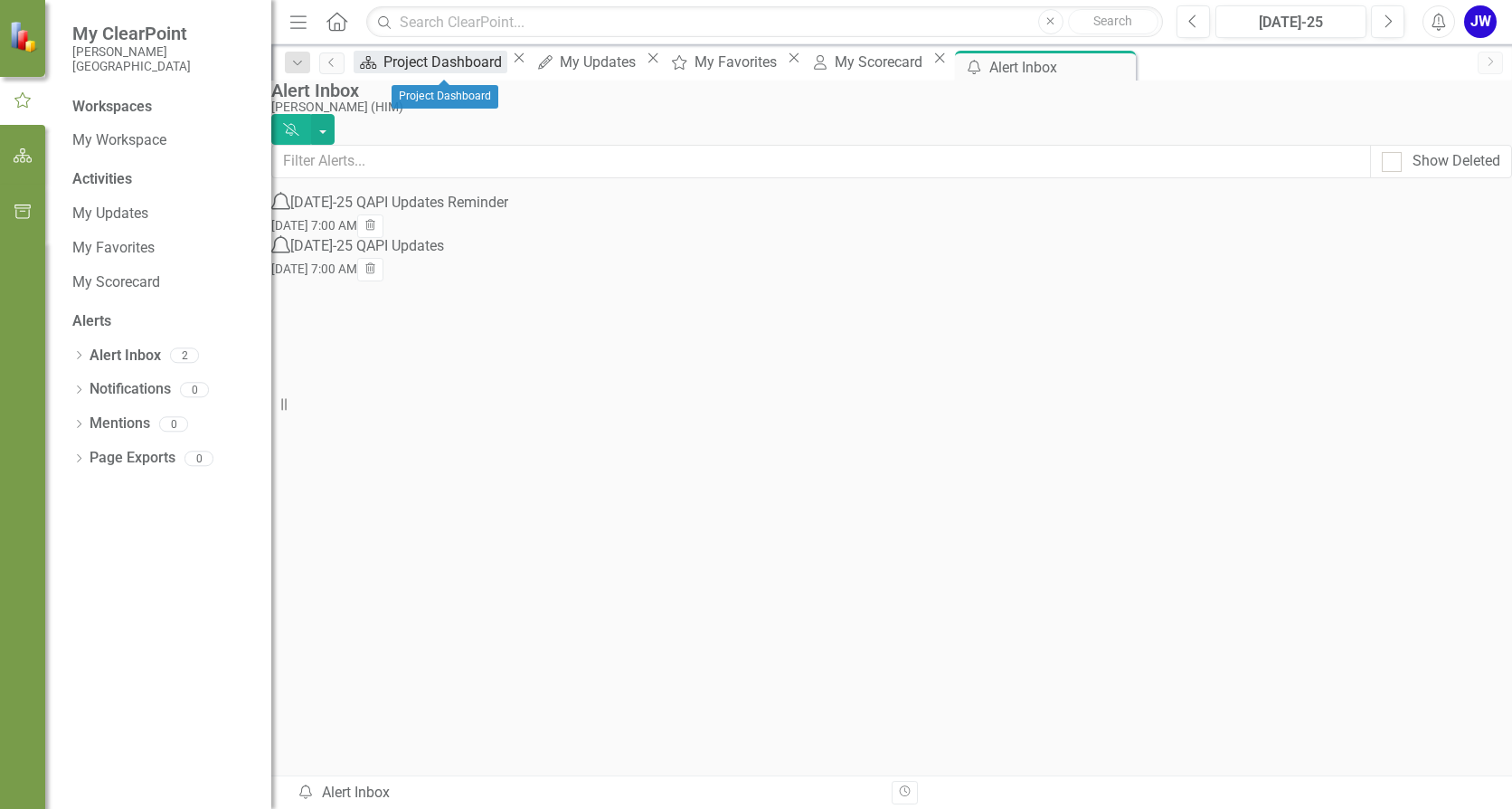
click at [454, 72] on div "Project Dashboard" at bounding box center [445, 61] width 124 height 23
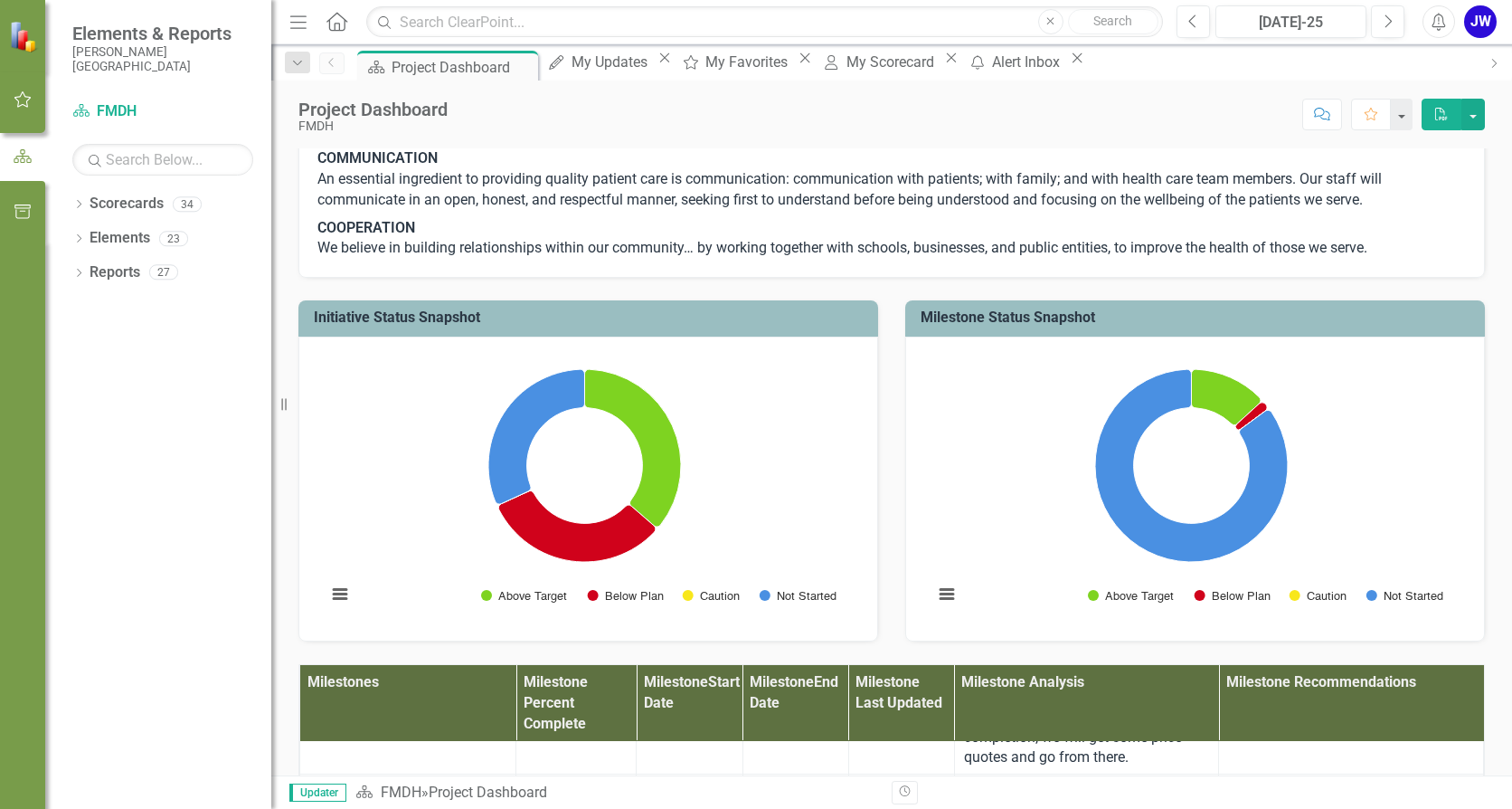
scroll to position [181, 0]
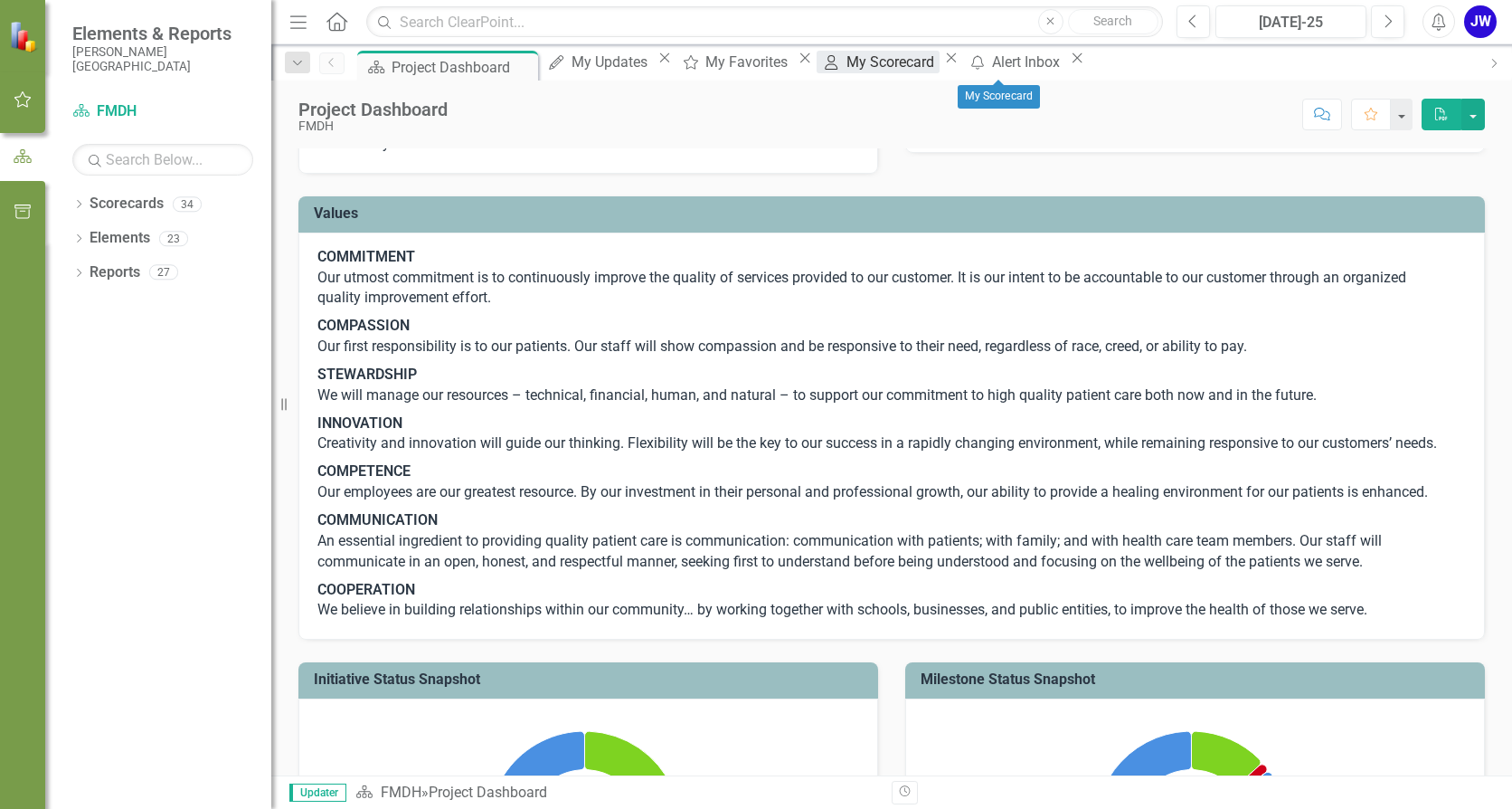
click at [940, 66] on div "My Scorecard" at bounding box center [893, 61] width 94 height 23
